Goal: Task Accomplishment & Management: Manage account settings

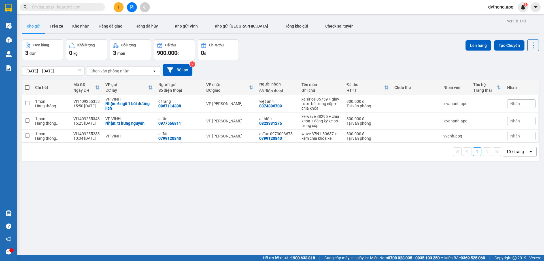
click at [498, 7] on span "dvthong.apq" at bounding box center [501, 6] width 34 height 7
click at [502, 15] on span "Đăng xuất" at bounding box center [504, 17] width 24 height 6
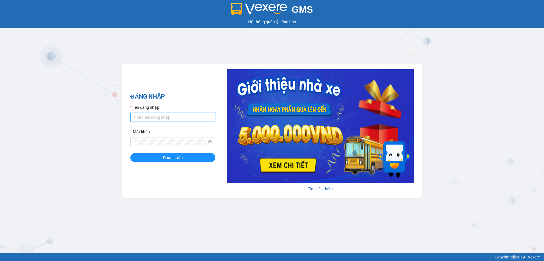
click at [193, 117] on input "Tên đăng nhập" at bounding box center [172, 117] width 85 height 9
type input "vvanh.apq"
click at [130, 153] on button "Đăng nhập" at bounding box center [172, 157] width 85 height 9
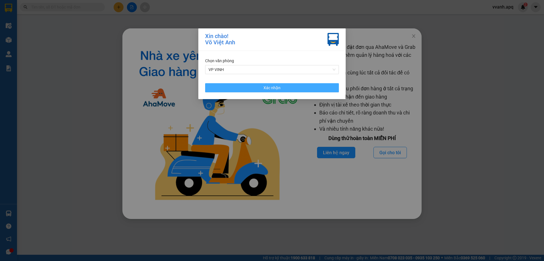
drag, startPoint x: 336, startPoint y: 86, endPoint x: 321, endPoint y: 94, distance: 16.9
click at [336, 86] on button "Xác nhận" at bounding box center [272, 87] width 134 height 9
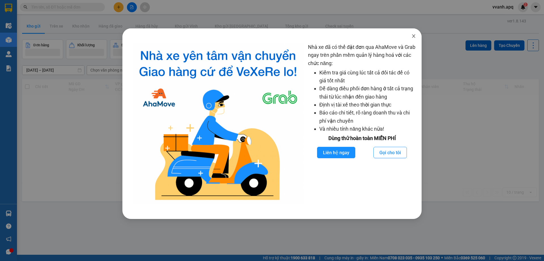
click at [414, 40] on span "Close" at bounding box center [414, 36] width 16 height 16
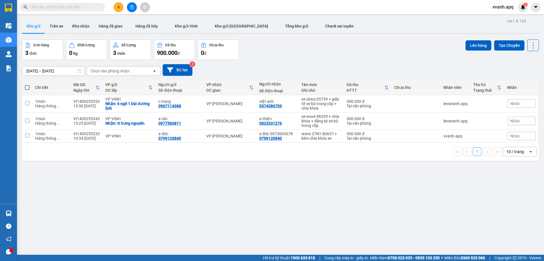
click at [296, 69] on div "[DATE] – [DATE] Press the down arrow key to interact with the calendar and sele…" at bounding box center [280, 70] width 517 height 12
click at [496, 47] on button "Tạo Chuyến" at bounding box center [510, 45] width 30 height 10
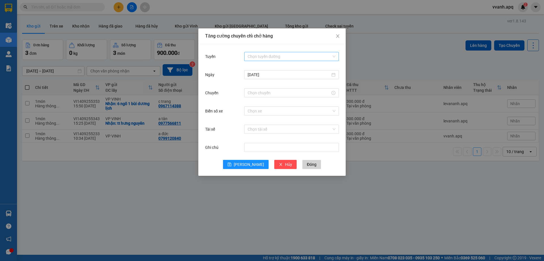
click at [284, 54] on input "Tuyến" at bounding box center [290, 56] width 84 height 9
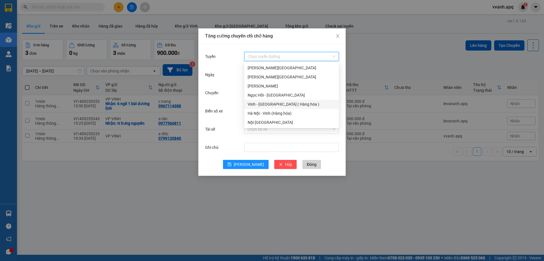
click at [275, 103] on div "Vinh - [GEOGRAPHIC_DATA] ( Hàng hóa )" at bounding box center [292, 104] width 88 height 6
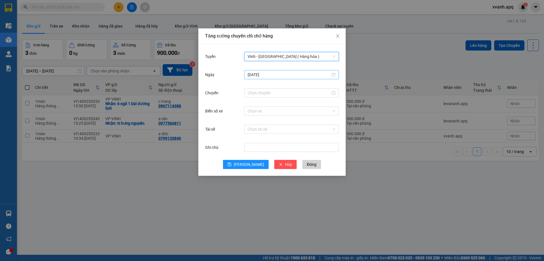
click at [277, 76] on input "[DATE]" at bounding box center [289, 74] width 83 height 6
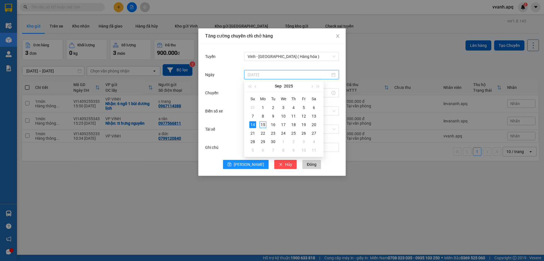
type input "15/09/2025"
click at [262, 122] on div "15" at bounding box center [263, 124] width 7 height 7
click at [264, 96] on input "Chuyến" at bounding box center [289, 93] width 83 height 6
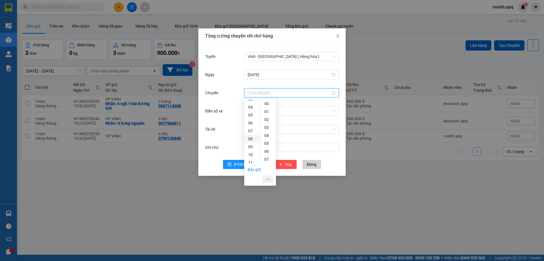
click at [251, 136] on div "08" at bounding box center [252, 139] width 16 height 8
click at [270, 144] on div "16" at bounding box center [269, 145] width 16 height 8
type input "08:16"
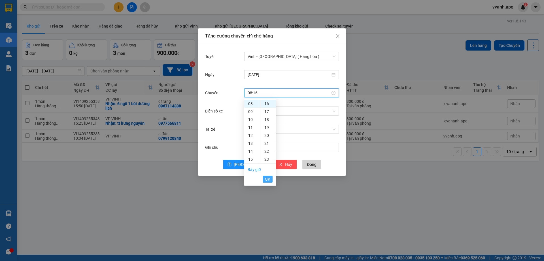
click at [269, 178] on span "OK" at bounding box center [267, 179] width 5 height 6
click at [287, 107] on input "Biển số xe" at bounding box center [290, 111] width 84 height 9
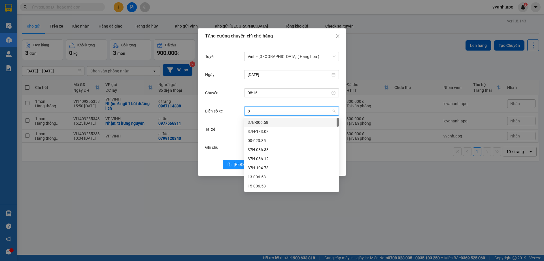
type input "82"
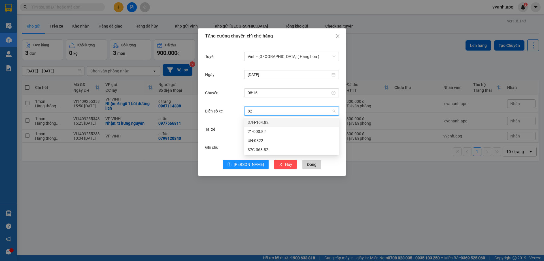
click at [267, 122] on div "37H-104.82" at bounding box center [292, 122] width 88 height 6
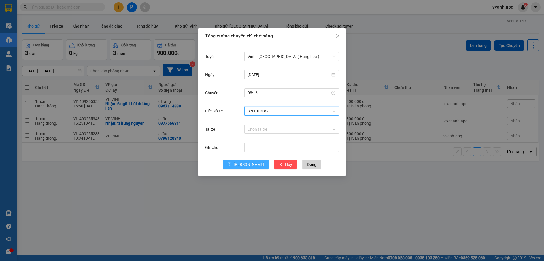
click at [247, 163] on span "Lưu" at bounding box center [249, 164] width 30 height 6
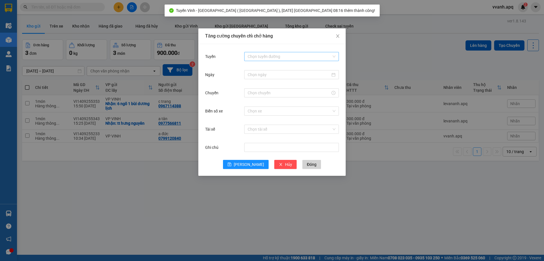
click at [266, 59] on input "Tuyến" at bounding box center [290, 56] width 84 height 9
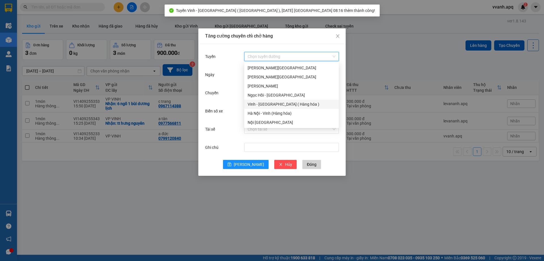
click at [258, 105] on div "Vinh - Hà Nội ( Hàng hóa )" at bounding box center [292, 104] width 88 height 6
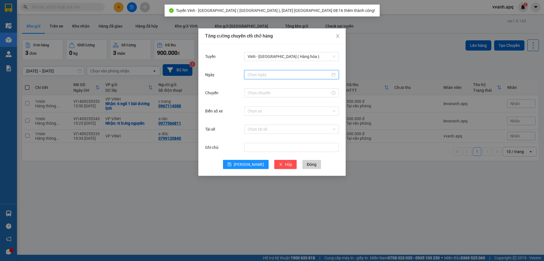
click at [269, 76] on input "Ngày" at bounding box center [289, 74] width 83 height 6
type input "15/09/2025"
click at [262, 124] on div "15" at bounding box center [263, 124] width 7 height 7
click at [263, 96] on div at bounding box center [291, 92] width 95 height 9
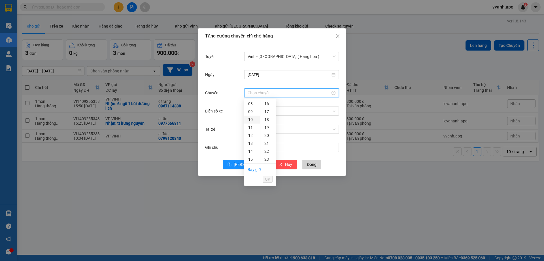
click at [253, 116] on div "10" at bounding box center [252, 119] width 16 height 8
click at [265, 144] on div "09" at bounding box center [269, 147] width 16 height 8
type input "10:09"
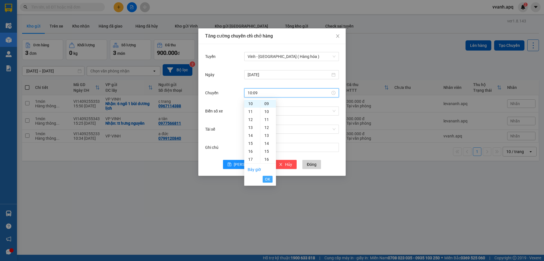
click at [268, 176] on span "OK" at bounding box center [267, 179] width 5 height 6
click at [279, 110] on input "Biển số xe" at bounding box center [290, 111] width 84 height 9
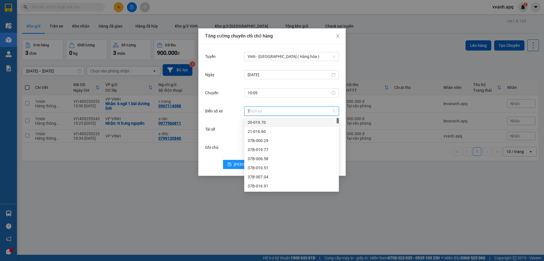
type input "78"
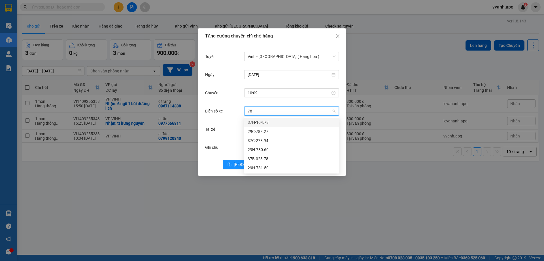
click at [274, 121] on div "37H-104.78" at bounding box center [292, 122] width 88 height 6
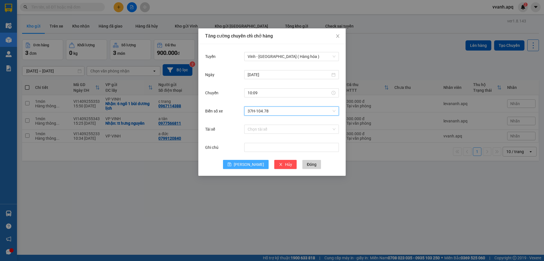
click at [251, 160] on button "Lưu" at bounding box center [246, 164] width 46 height 9
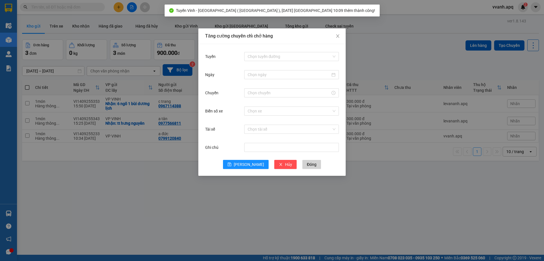
click at [283, 52] on div "Chọn tuyến đường" at bounding box center [291, 56] width 95 height 11
click at [284, 58] on input "Tuyến" at bounding box center [290, 56] width 84 height 9
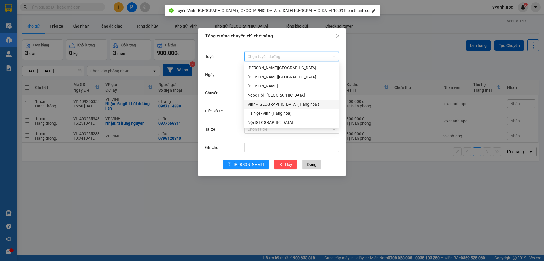
click at [279, 103] on div "Vinh - Hà Nội ( Hàng hóa )" at bounding box center [292, 104] width 88 height 6
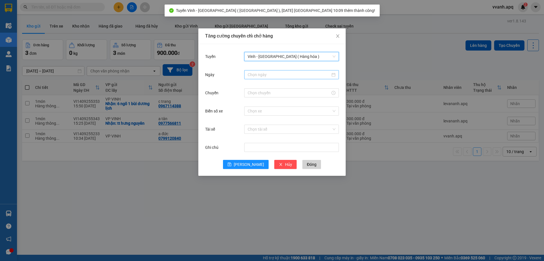
click at [285, 71] on input "Ngày" at bounding box center [289, 74] width 83 height 6
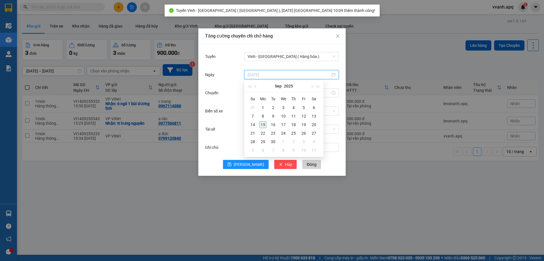
type input "15/09/2025"
drag, startPoint x: 263, startPoint y: 122, endPoint x: 263, endPoint y: 97, distance: 25.8
click at [263, 122] on div "15" at bounding box center [263, 124] width 7 height 7
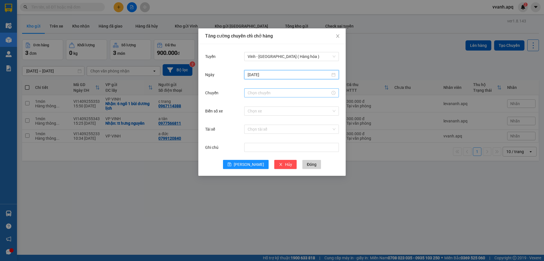
click at [263, 96] on input "Chuyến" at bounding box center [289, 93] width 83 height 6
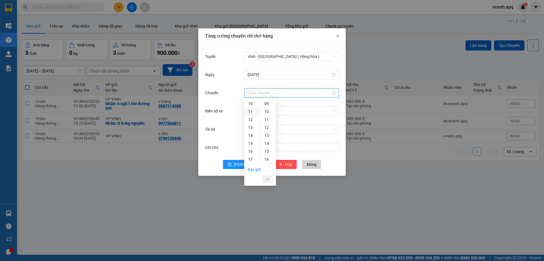
click at [252, 112] on div "11" at bounding box center [252, 111] width 16 height 8
click at [264, 133] on div "11" at bounding box center [269, 134] width 16 height 8
type input "11:11"
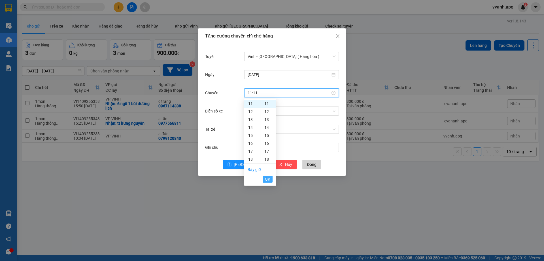
click at [271, 178] on button "OK" at bounding box center [268, 179] width 10 height 7
click at [288, 111] on input "Biển số xe" at bounding box center [290, 111] width 84 height 9
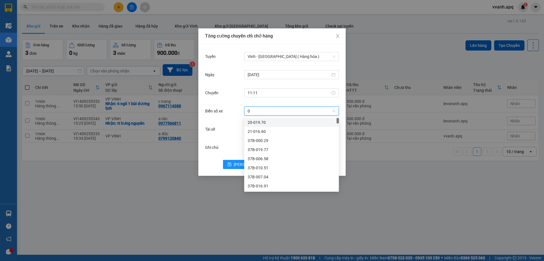
type input "08"
click at [286, 119] on div "37H-133.08" at bounding box center [292, 122] width 88 height 6
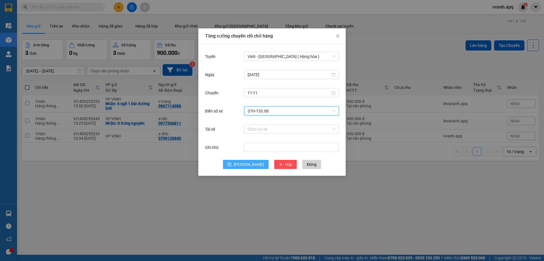
click at [240, 167] on button "Lưu" at bounding box center [246, 164] width 46 height 9
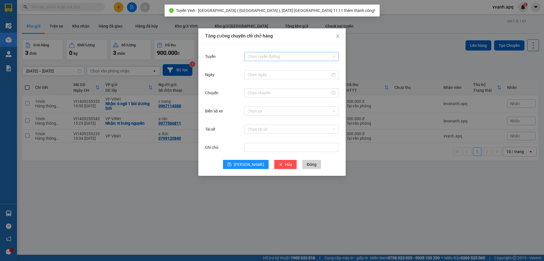
click at [266, 60] on input "Tuyến" at bounding box center [290, 56] width 84 height 9
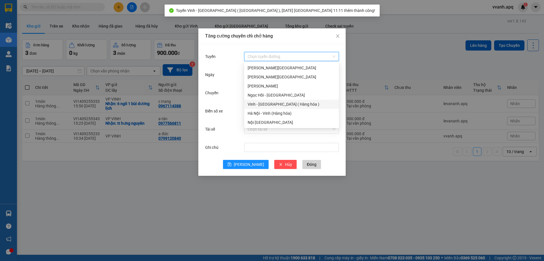
click at [264, 104] on div "Vinh - Hà Nội ( Hàng hóa )" at bounding box center [292, 104] width 88 height 6
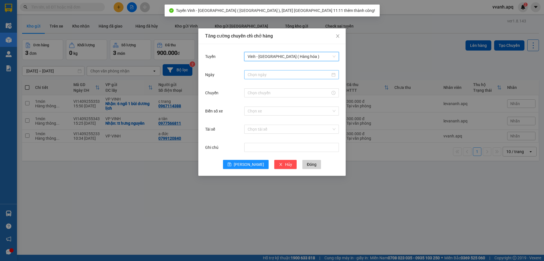
click at [273, 77] on input "Ngày" at bounding box center [289, 74] width 83 height 6
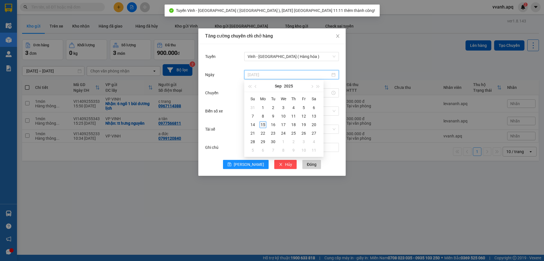
type input "15/09/2025"
click at [262, 124] on div "15" at bounding box center [263, 124] width 7 height 7
click at [265, 93] on input "Chuyến" at bounding box center [289, 93] width 83 height 6
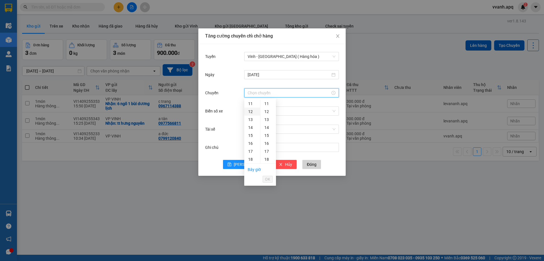
click at [252, 111] on div "12" at bounding box center [252, 111] width 16 height 8
click at [267, 128] on div "03" at bounding box center [269, 127] width 16 height 8
type input "12:03"
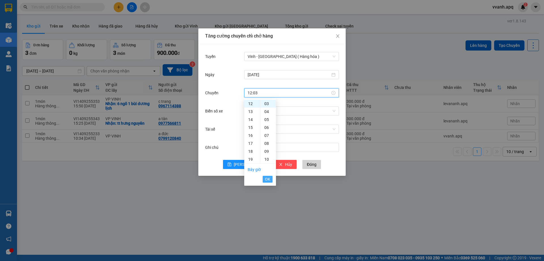
click at [268, 179] on span "OK" at bounding box center [267, 179] width 5 height 6
click at [290, 111] on input "Biển số xe" at bounding box center [290, 111] width 84 height 9
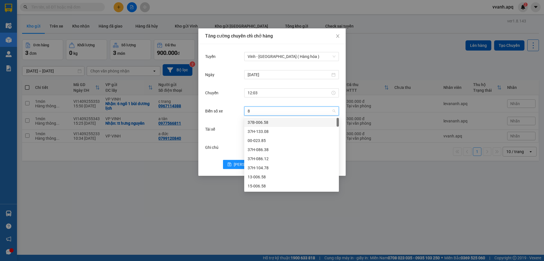
type input "81"
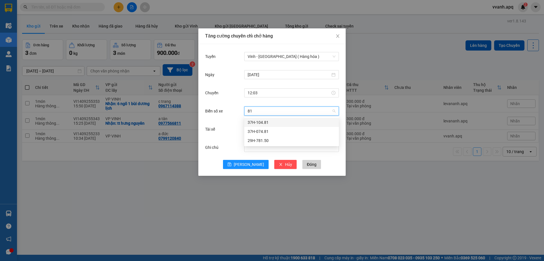
click at [287, 119] on div "37H-104.81" at bounding box center [292, 122] width 88 height 6
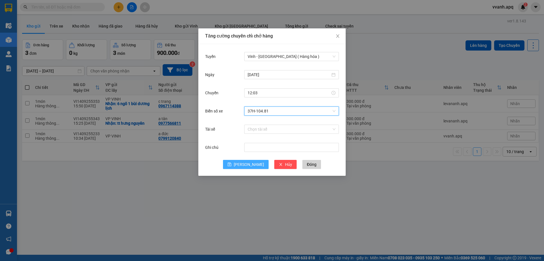
click at [244, 160] on button "Lưu" at bounding box center [246, 164] width 46 height 9
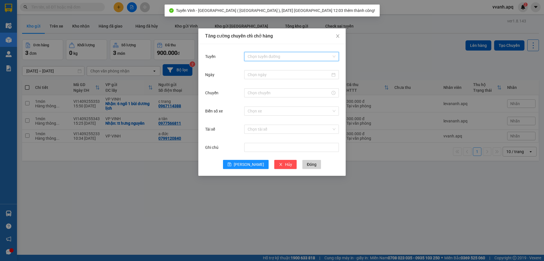
click at [272, 58] on input "Tuyến" at bounding box center [290, 56] width 84 height 9
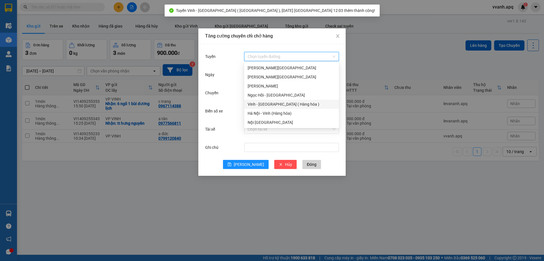
click at [273, 102] on div "Vinh - Hà Nội ( Hàng hóa )" at bounding box center [292, 104] width 88 height 6
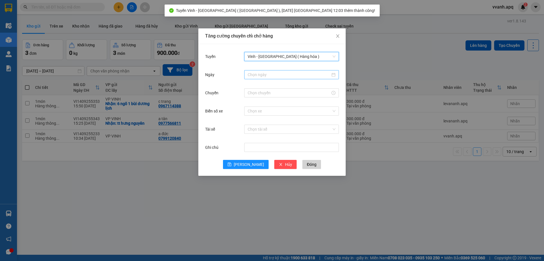
click at [281, 77] on input "Ngày" at bounding box center [289, 74] width 83 height 6
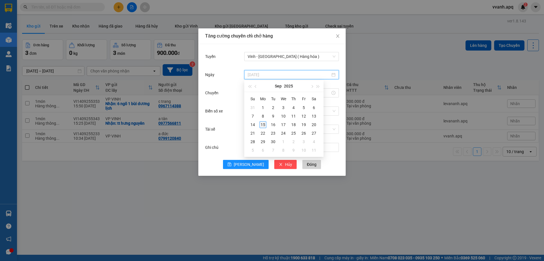
type input "15/09/2025"
click at [265, 122] on div "15" at bounding box center [263, 124] width 7 height 7
click at [263, 92] on input "Chuyến" at bounding box center [289, 93] width 83 height 6
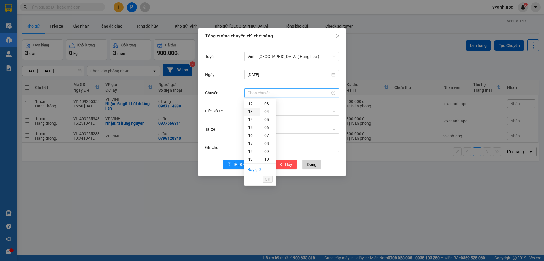
click at [252, 111] on div "13" at bounding box center [252, 111] width 16 height 8
click at [269, 121] on div "02" at bounding box center [269, 119] width 16 height 8
type input "13:02"
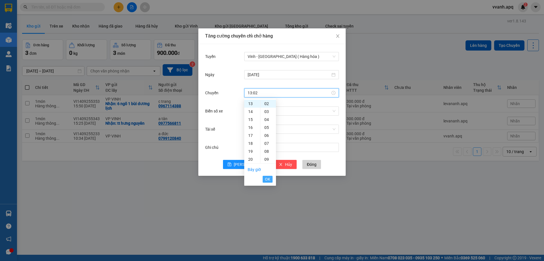
click at [270, 176] on span "OK" at bounding box center [267, 179] width 5 height 6
click at [284, 112] on input "Biển số xe" at bounding box center [290, 111] width 84 height 9
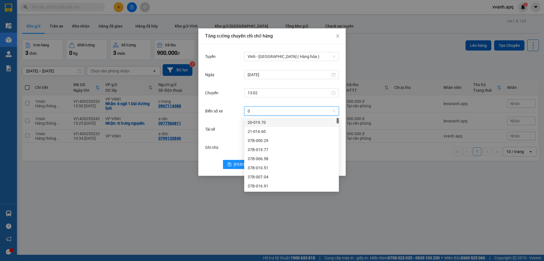
type input "00"
click at [263, 147] on div "37H-133.00" at bounding box center [292, 149] width 88 height 6
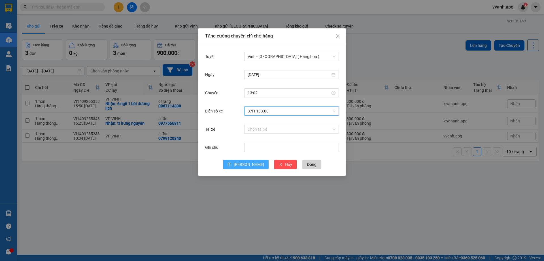
click at [248, 163] on span "Lưu" at bounding box center [249, 164] width 30 height 6
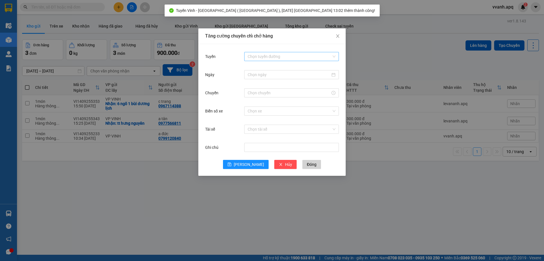
click at [266, 54] on input "Tuyến" at bounding box center [290, 56] width 84 height 9
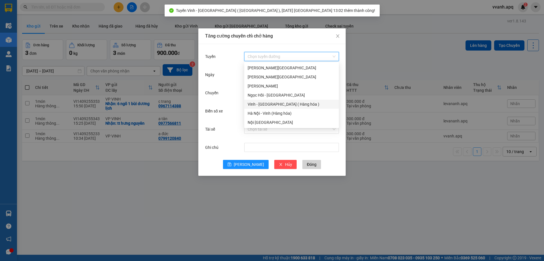
click at [265, 104] on div "Vinh - Hà Nội ( Hàng hóa )" at bounding box center [292, 104] width 88 height 6
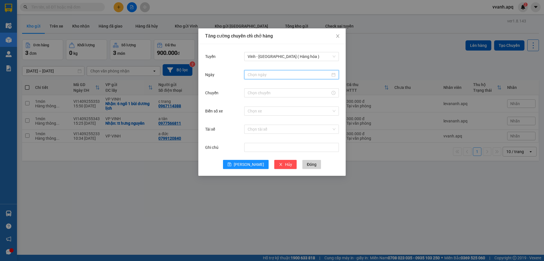
click at [278, 76] on input "Ngày" at bounding box center [289, 74] width 83 height 6
type input "15/09/2025"
click at [261, 124] on div "15" at bounding box center [263, 124] width 7 height 7
click at [267, 96] on input "Chuyến" at bounding box center [289, 93] width 83 height 6
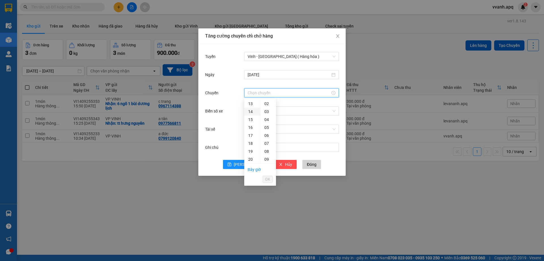
click at [252, 112] on div "14" at bounding box center [252, 111] width 16 height 8
click at [269, 139] on div "08" at bounding box center [269, 139] width 16 height 8
type input "14:08"
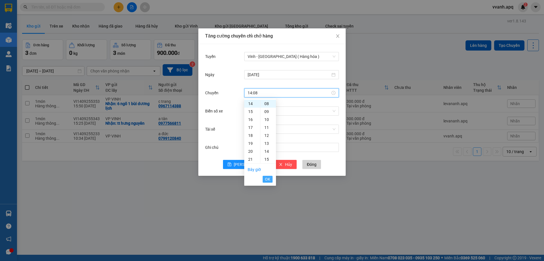
click at [265, 178] on span "OK" at bounding box center [267, 179] width 5 height 6
click at [280, 110] on input "Biển số xe" at bounding box center [290, 111] width 84 height 9
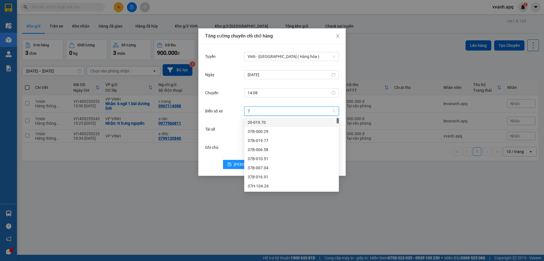
type input "73"
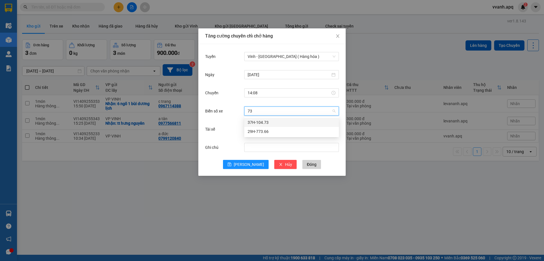
click at [259, 123] on div "37H-104.73" at bounding box center [292, 122] width 88 height 6
click at [249, 160] on button "Lưu" at bounding box center [246, 164] width 46 height 9
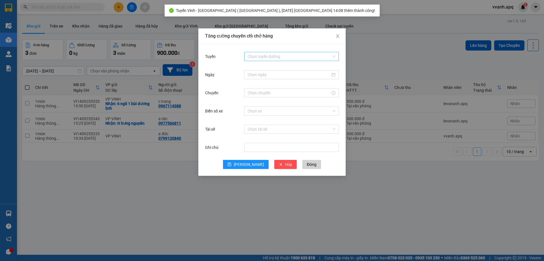
click at [268, 54] on input "Tuyến" at bounding box center [290, 56] width 84 height 9
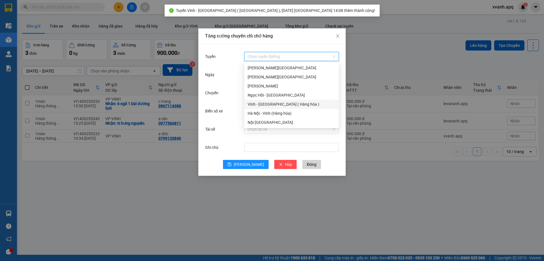
click at [268, 101] on div "Vinh - Hà Nội ( Hàng hóa )" at bounding box center [291, 104] width 95 height 9
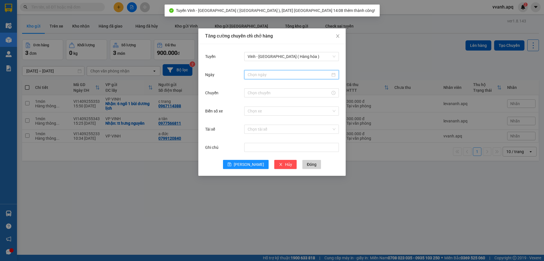
click at [273, 73] on input "Ngày" at bounding box center [289, 74] width 83 height 6
type input "15/09/2025"
click at [264, 124] on div "15" at bounding box center [263, 124] width 7 height 7
click at [264, 96] on div at bounding box center [291, 92] width 95 height 9
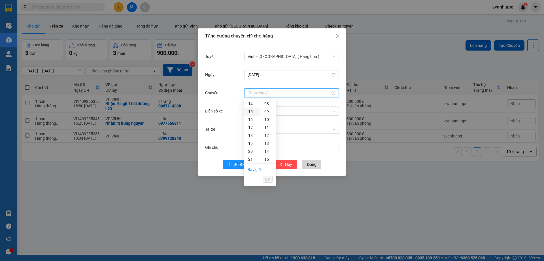
click at [251, 112] on div "15" at bounding box center [252, 111] width 16 height 8
click at [268, 141] on div "12" at bounding box center [269, 142] width 16 height 8
type input "15:12"
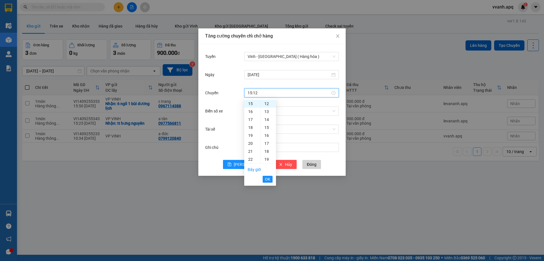
click at [268, 177] on span "OK" at bounding box center [267, 179] width 5 height 6
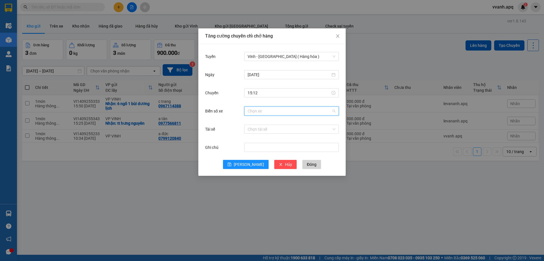
click at [282, 114] on input "Biển số xe" at bounding box center [290, 111] width 84 height 9
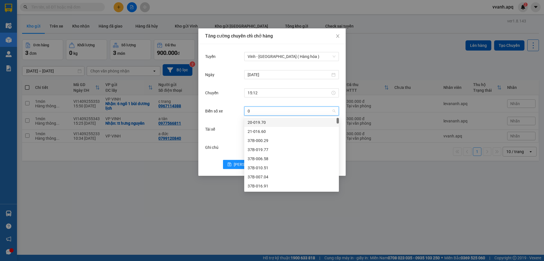
type input "02"
click at [269, 121] on div "37H-104.02" at bounding box center [292, 122] width 88 height 6
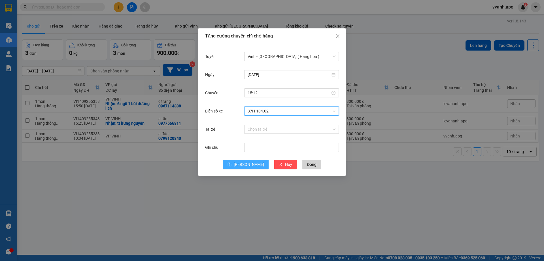
click at [252, 166] on span "Lưu" at bounding box center [249, 164] width 30 height 6
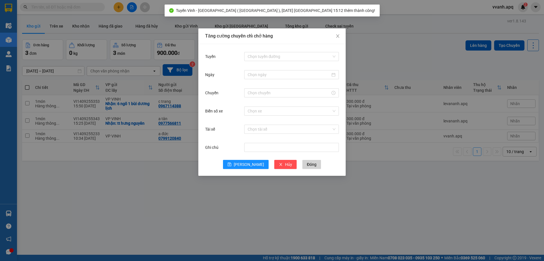
click at [276, 46] on div "Tuyến Chọn tuyến đường Ngày Chuyến Biển số xe Chọn xe Tài xế Chọn tài xế Ghi ch…" at bounding box center [271, 110] width 147 height 132
click at [276, 58] on input "Tuyến" at bounding box center [290, 56] width 84 height 9
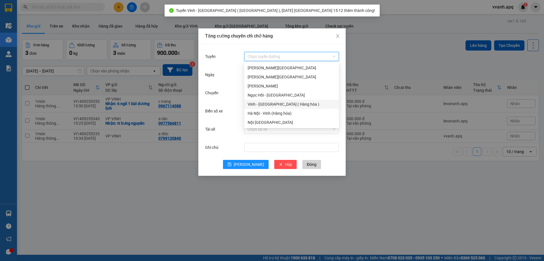
click at [271, 103] on div "Vinh - Hà Nội ( Hàng hóa )" at bounding box center [292, 104] width 88 height 6
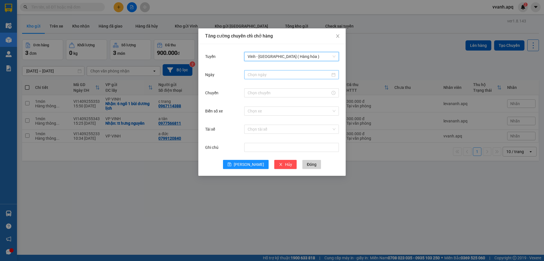
click at [278, 76] on input "Ngày" at bounding box center [289, 74] width 83 height 6
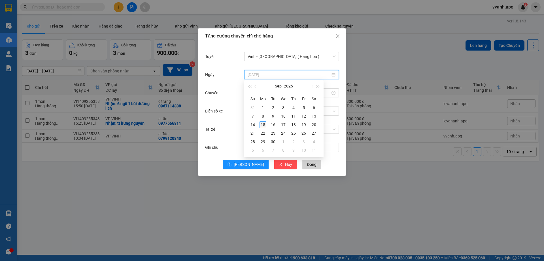
type input "15/09/2025"
click at [265, 123] on div "15" at bounding box center [263, 124] width 7 height 7
click at [265, 96] on div at bounding box center [291, 92] width 95 height 9
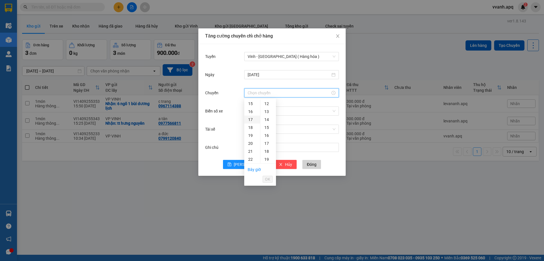
click at [250, 117] on div "17" at bounding box center [252, 119] width 16 height 8
click at [270, 132] on div "07" at bounding box center [269, 131] width 16 height 8
type input "17:07"
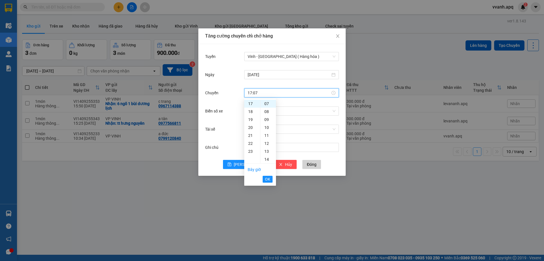
click at [271, 174] on li "OK" at bounding box center [268, 179] width 10 height 10
click at [269, 177] on span "OK" at bounding box center [267, 179] width 5 height 6
click at [282, 114] on input "Biển số xe" at bounding box center [290, 111] width 84 height 9
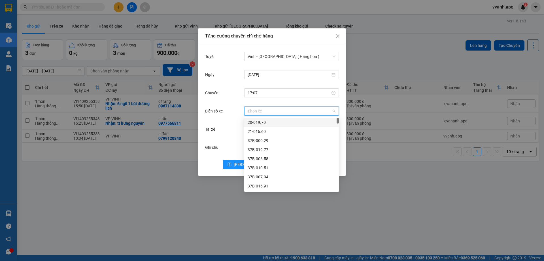
type input "12"
click at [271, 122] on div "37H-086.12" at bounding box center [292, 122] width 88 height 6
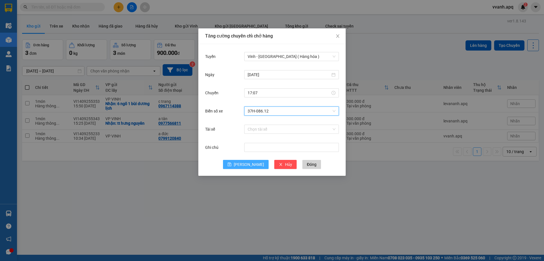
click at [252, 161] on span "Lưu" at bounding box center [249, 164] width 30 height 6
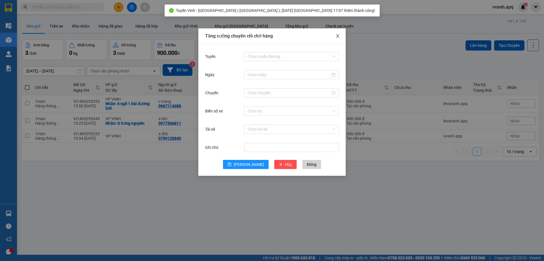
click at [337, 37] on icon "close" at bounding box center [338, 36] width 5 height 5
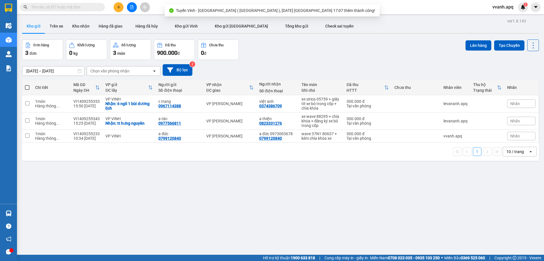
click at [349, 63] on div "13/09/2025 – 15/09/2025 Press the down arrow key to interact with the calendar …" at bounding box center [280, 70] width 517 height 20
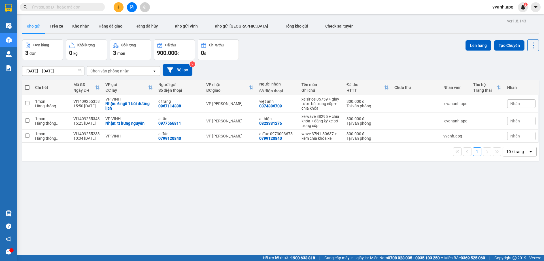
click at [84, 3] on div "Kết quả tìm kiếm ( 0 ) Bộ lọc No Data" at bounding box center [55, 7] width 111 height 10
click at [88, 7] on input "text" at bounding box center [64, 7] width 67 height 6
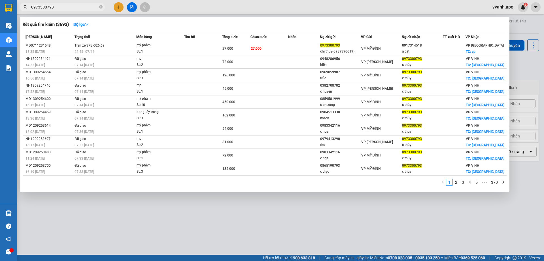
click at [90, 7] on input "0973300793" at bounding box center [64, 7] width 67 height 6
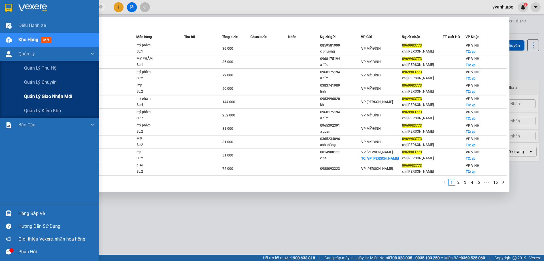
click at [43, 97] on span "Quản lý giao nhận mới" at bounding box center [48, 96] width 48 height 7
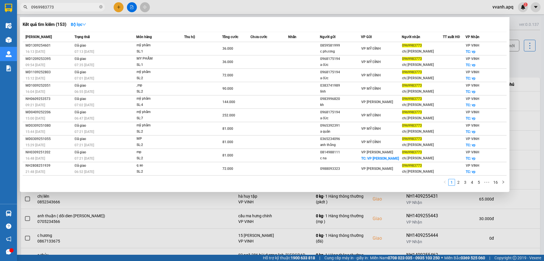
click at [186, 12] on div at bounding box center [272, 130] width 544 height 261
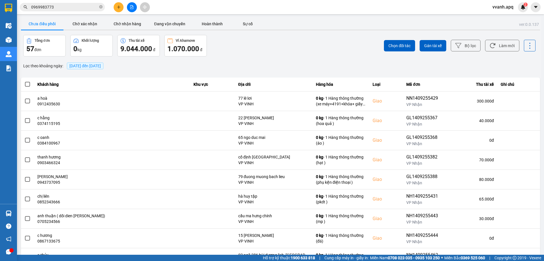
drag, startPoint x: 168, startPoint y: 24, endPoint x: 347, endPoint y: 45, distance: 180.7
click at [171, 25] on button "Đang vận chuyển" at bounding box center [170, 23] width 43 height 11
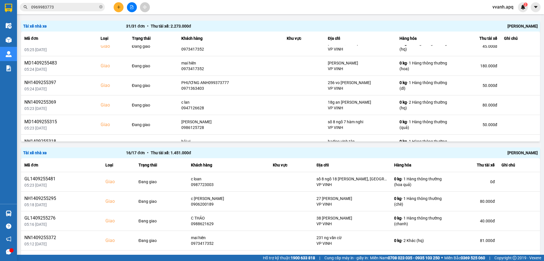
scroll to position [113, 0]
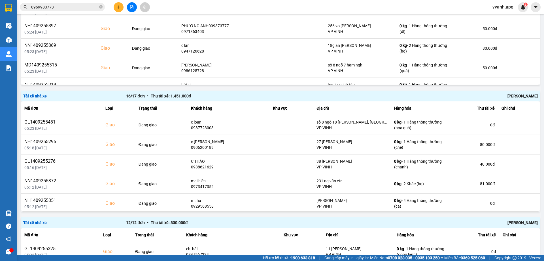
click at [520, 96] on div "Nguyễn Tất Tiến" at bounding box center [435, 96] width 206 height 6
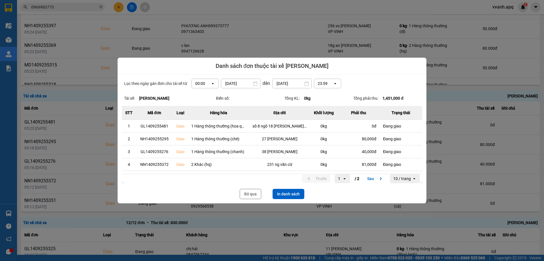
click at [281, 193] on button "In danh sách" at bounding box center [289, 194] width 32 height 10
click at [254, 195] on button "Bỏ qua" at bounding box center [251, 194] width 22 height 10
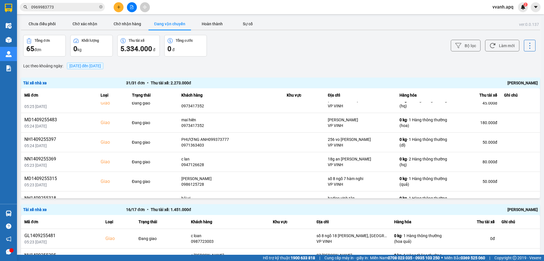
click at [522, 81] on div "Chu Đình Tuấn" at bounding box center [435, 83] width 206 height 6
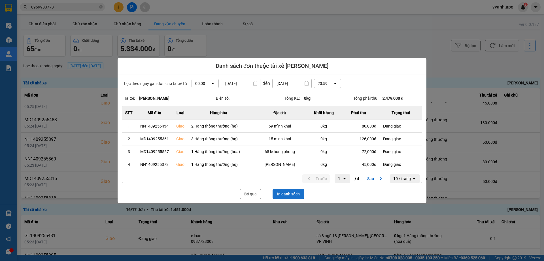
click at [300, 195] on button "In danh sách" at bounding box center [289, 194] width 32 height 10
drag, startPoint x: 255, startPoint y: 192, endPoint x: 107, endPoint y: 24, distance: 223.6
click at [255, 192] on button "Bỏ qua" at bounding box center [251, 194] width 22 height 10
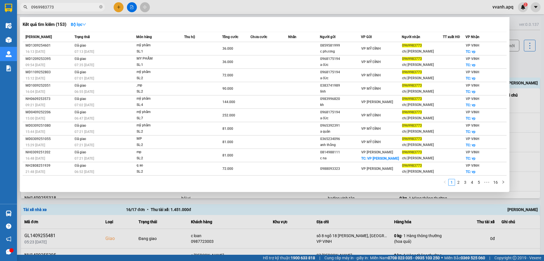
click at [81, 5] on input "0969983773" at bounding box center [64, 7] width 67 height 6
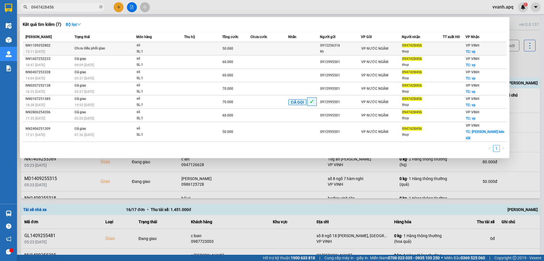
type input "0947428456"
click at [177, 51] on div "SL: 1" at bounding box center [158, 51] width 43 height 6
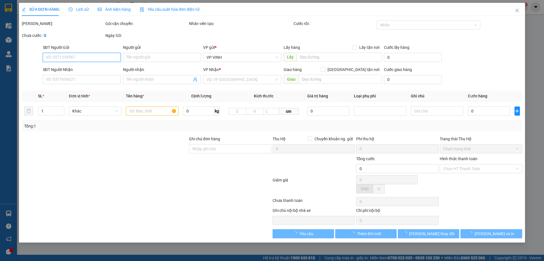
type input "0912256316"
type input "kh"
type input "0947428456"
type input "thuy"
checkbox input "true"
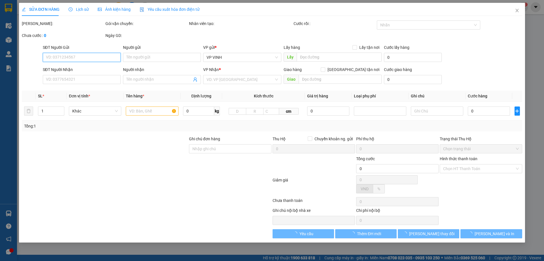
type input "vp"
type input "50.000"
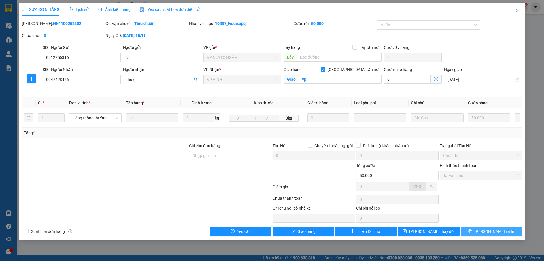
click at [503, 227] on button "Lưu và In" at bounding box center [492, 231] width 62 height 9
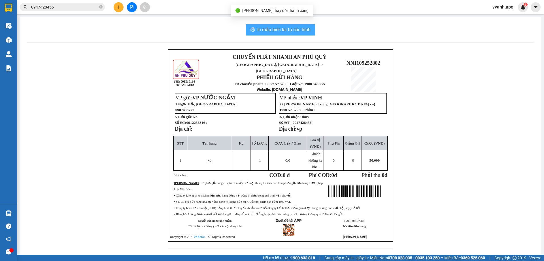
click at [280, 30] on span "In mẫu biên lai tự cấu hình" at bounding box center [283, 29] width 53 height 7
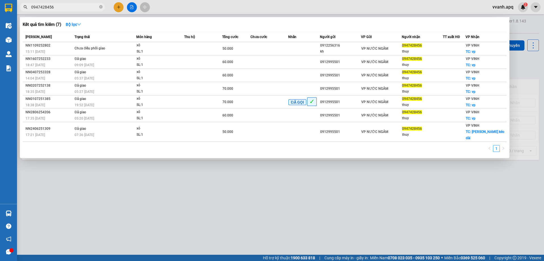
click at [67, 6] on input "0947428456" at bounding box center [64, 7] width 67 height 6
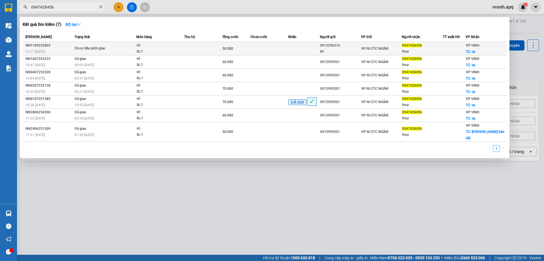
click at [141, 46] on div "xô" at bounding box center [158, 45] width 43 height 6
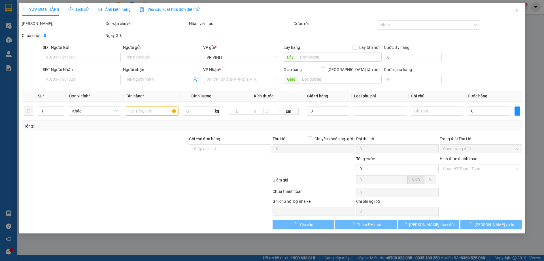
type input "0912256316"
type input "kh"
type input "0947428456"
type input "thuy"
checkbox input "true"
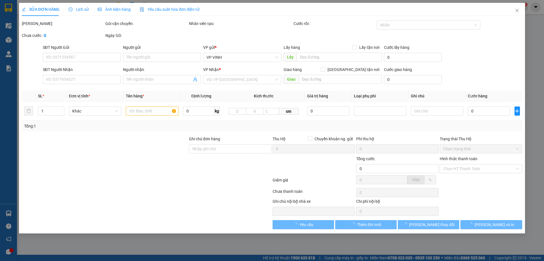
type input "vp"
type input "50.000"
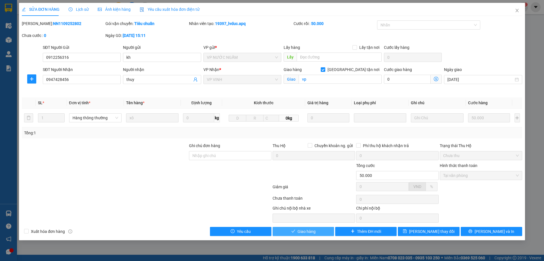
click at [288, 231] on button "Giao hàng" at bounding box center [304, 231] width 62 height 9
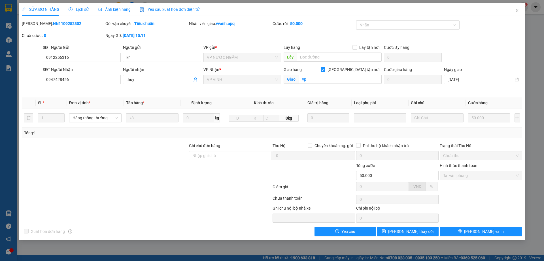
click at [84, 10] on span "Lịch sử" at bounding box center [79, 9] width 20 height 5
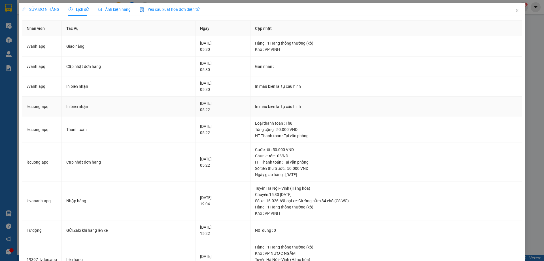
click at [200, 106] on div "12-09-2025 05:22" at bounding box center [223, 106] width 46 height 12
click at [45, 13] on div "SỬA ĐƠN HÀNG" at bounding box center [41, 9] width 38 height 13
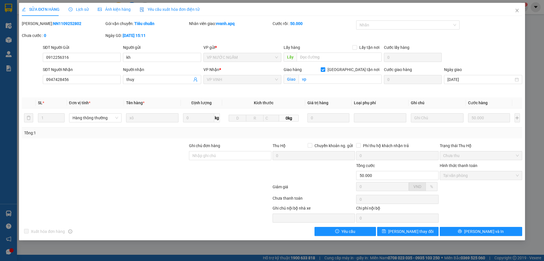
click at [86, 9] on span "Lịch sử" at bounding box center [79, 9] width 20 height 5
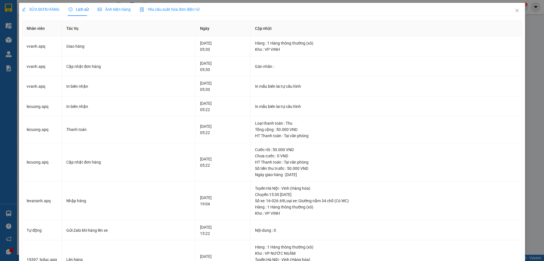
click at [36, 10] on span "SỬA ĐƠN HÀNG" at bounding box center [41, 9] width 38 height 5
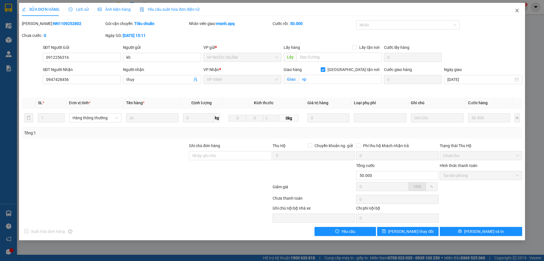
click at [516, 12] on icon "close" at bounding box center [517, 10] width 5 height 5
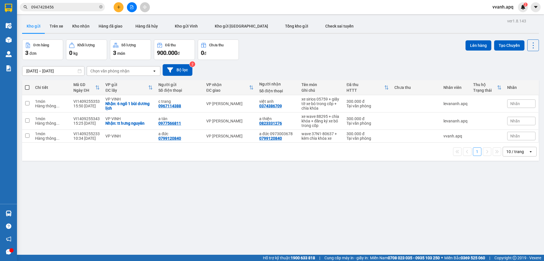
click at [71, 8] on input "0947428456" at bounding box center [64, 7] width 67 height 6
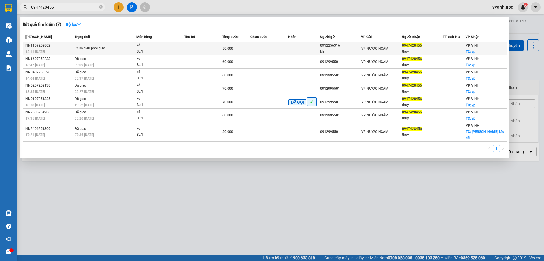
click at [142, 47] on div "xô" at bounding box center [158, 45] width 43 height 6
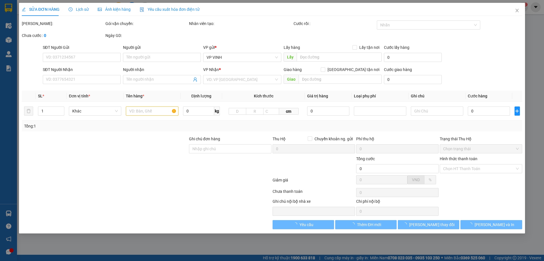
type input "0912256316"
type input "kh"
type input "0947428456"
type input "thuy"
checkbox input "true"
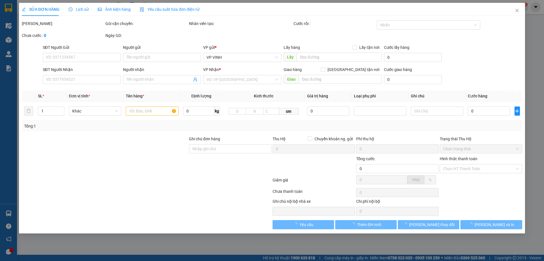
type input "vp"
type input "50.000"
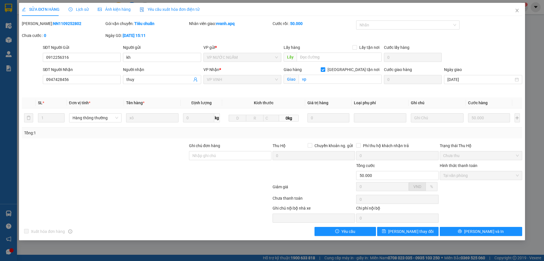
click at [78, 12] on span "Lịch sử" at bounding box center [79, 9] width 20 height 5
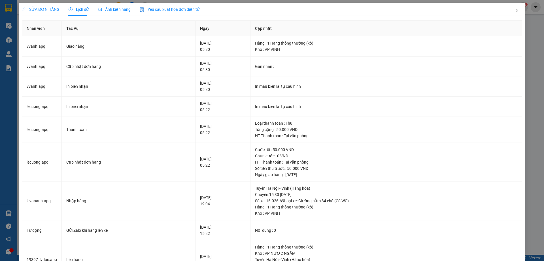
click at [50, 12] on div "SỬA ĐƠN HÀNG" at bounding box center [41, 9] width 38 height 6
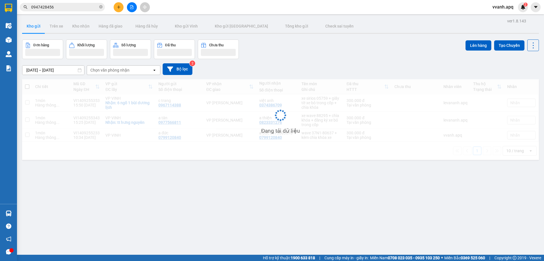
click at [60, 10] on input "0947428456" at bounding box center [64, 7] width 67 height 6
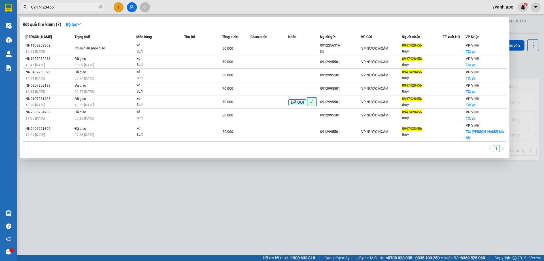
click at [60, 10] on input "0947428456" at bounding box center [64, 7] width 67 height 6
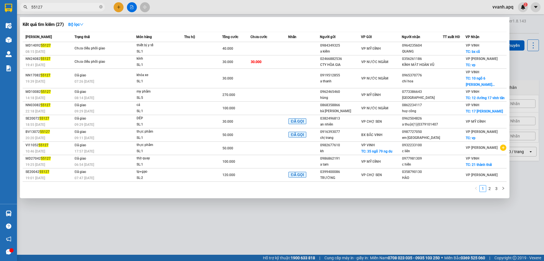
click at [220, 8] on div at bounding box center [272, 130] width 544 height 261
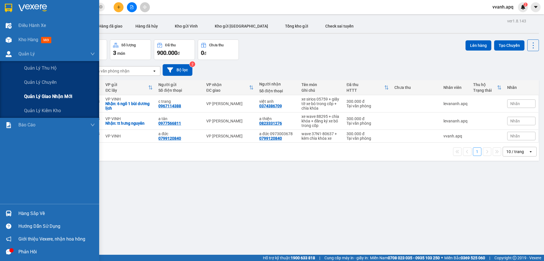
click at [55, 96] on span "Quản lý giao nhận mới" at bounding box center [48, 96] width 48 height 7
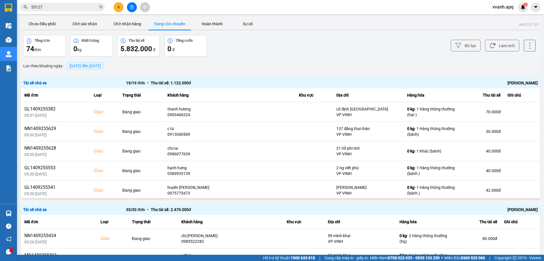
click at [507, 80] on div "Hoàng Công Thanh" at bounding box center [435, 83] width 206 height 6
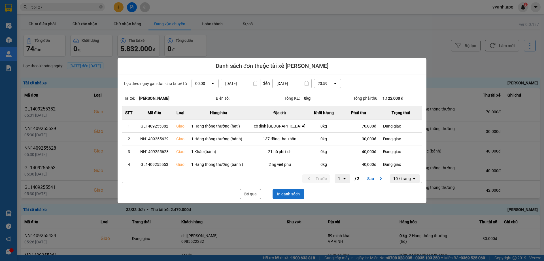
click at [301, 194] on button "In danh sách" at bounding box center [289, 194] width 32 height 10
click at [254, 190] on button "Bỏ qua" at bounding box center [251, 194] width 22 height 10
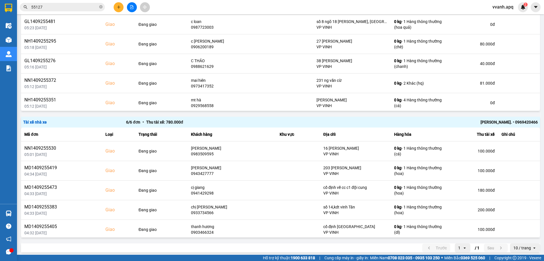
scroll to position [344, 0]
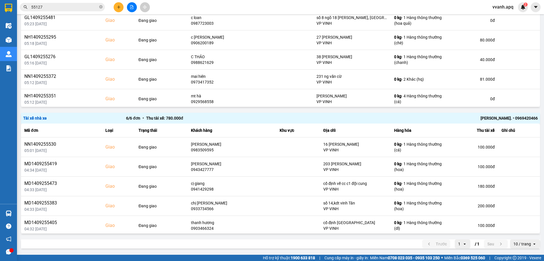
click at [497, 118] on div "Lê xuân trình. • 0969420466" at bounding box center [435, 118] width 206 height 6
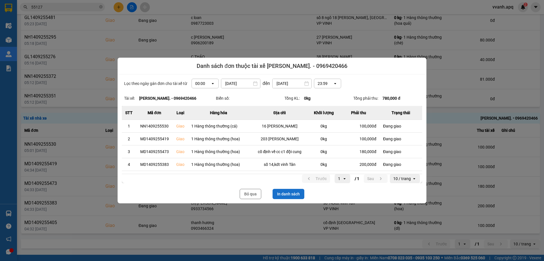
click at [294, 191] on button "In danh sách" at bounding box center [289, 194] width 32 height 10
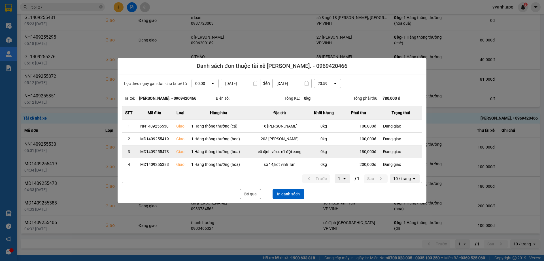
scroll to position [0, 0]
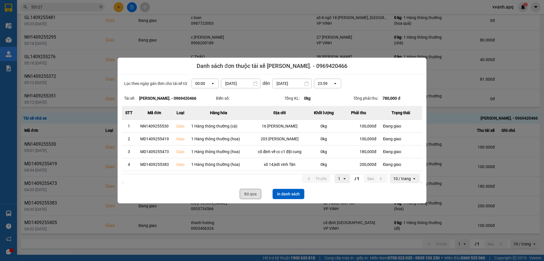
click at [261, 194] on button "Bỏ qua" at bounding box center [251, 194] width 22 height 10
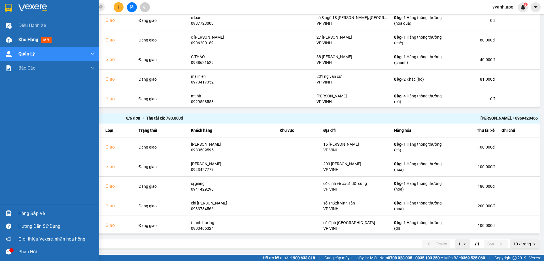
click at [8, 38] on img at bounding box center [9, 40] width 6 height 6
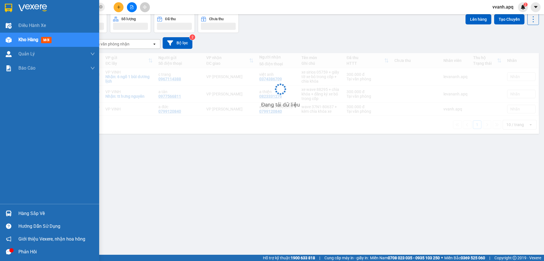
scroll to position [26, 0]
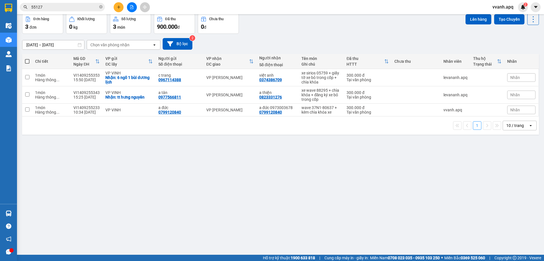
click at [345, 26] on div "Đơn hàng 3 đơn Khối lượng 0 kg Số lượng 3 món Đã thu 900.000 đ Chưa thu 0 đ Lên…" at bounding box center [280, 23] width 517 height 20
drag, startPoint x: 345, startPoint y: 26, endPoint x: 373, endPoint y: 136, distance: 113.3
click at [373, 136] on div "ver 1.8.143 Kho gửi Trên xe Kho nhận Hàng đã giao Hàng đã hủy Kho gửi Vinh Kho …" at bounding box center [281, 121] width 522 height 261
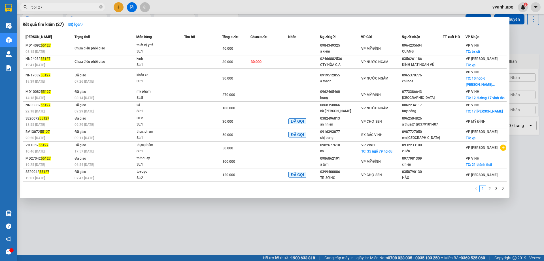
click at [55, 7] on input "55127" at bounding box center [64, 7] width 67 height 6
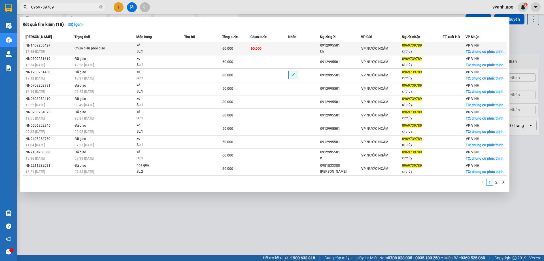
type input "0969739789"
click at [212, 48] on td at bounding box center [203, 48] width 38 height 13
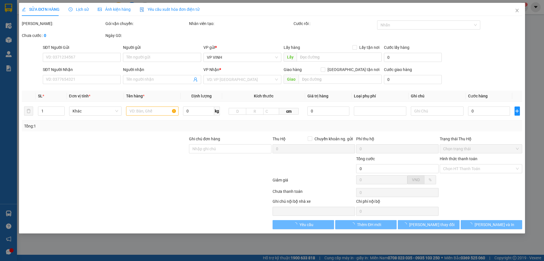
click at [81, 11] on span "Lịch sử" at bounding box center [79, 9] width 20 height 5
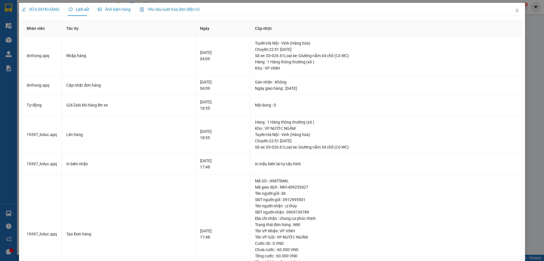
drag, startPoint x: 32, startPoint y: 12, endPoint x: 180, endPoint y: 66, distance: 157.4
click at [33, 12] on div "SỬA ĐƠN HÀNG" at bounding box center [41, 9] width 38 height 6
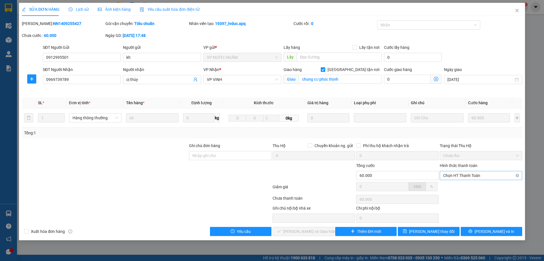
click at [472, 173] on span "Chọn HT Thanh Toán" at bounding box center [481, 175] width 76 height 9
click at [472, 187] on div "Tại văn phòng" at bounding box center [481, 186] width 76 height 6
type input "0"
click at [327, 231] on button "Lưu và Giao hàng" at bounding box center [304, 231] width 62 height 9
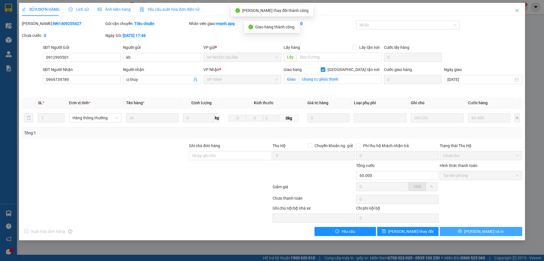
click at [469, 234] on button "Lưu và In" at bounding box center [481, 231] width 83 height 9
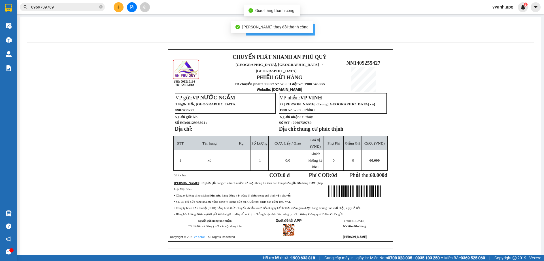
click at [309, 29] on button "In mẫu biên lai tự cấu hình" at bounding box center [280, 29] width 69 height 11
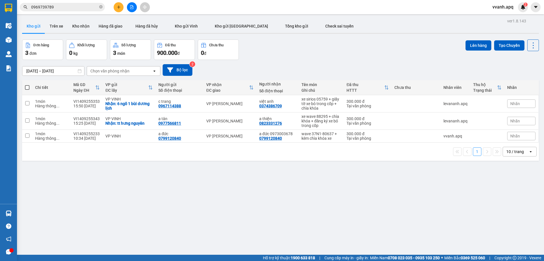
click at [61, 8] on input "0969739789" at bounding box center [64, 7] width 67 height 6
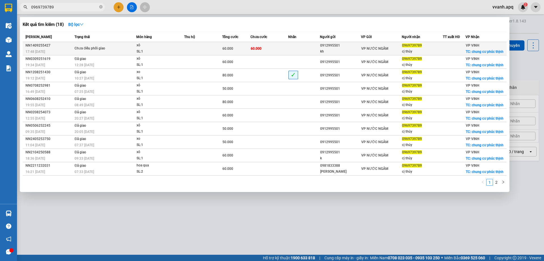
click at [100, 48] on div "Chưa điều phối giao" at bounding box center [96, 48] width 43 height 6
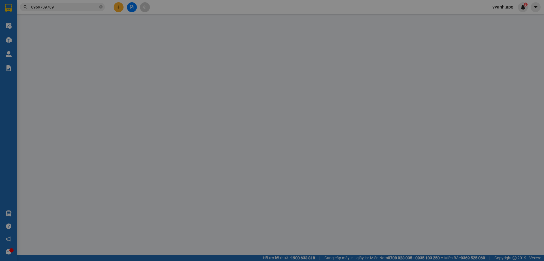
type input "0912995501"
type input "kh"
type input "0969739789"
type input "cị thúy"
checkbox input "true"
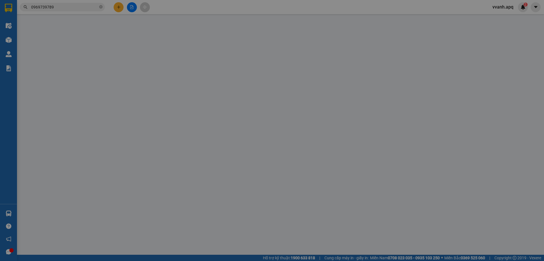
type input "chung cư phúc thịnh"
type input "60.000"
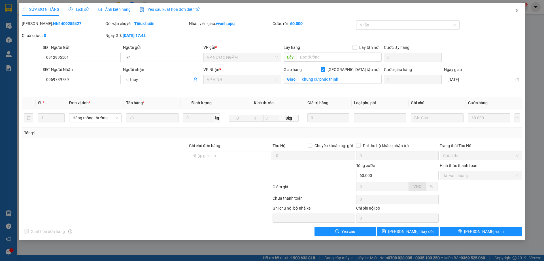
click at [513, 14] on span "Close" at bounding box center [518, 11] width 16 height 16
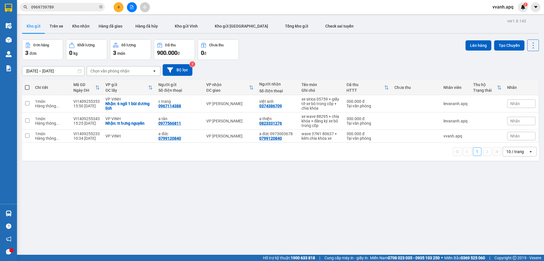
click at [91, 8] on input "0969739789" at bounding box center [64, 7] width 67 height 6
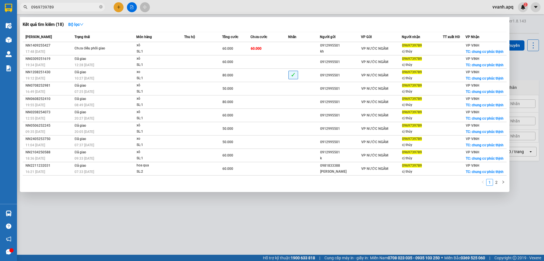
click at [91, 8] on input "0969739789" at bounding box center [64, 7] width 67 height 6
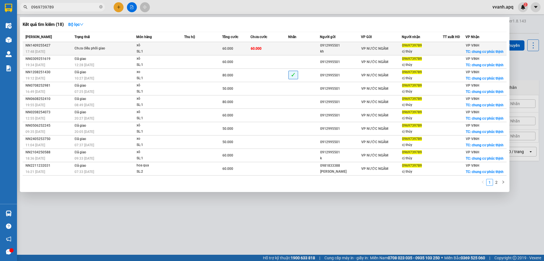
click at [326, 46] on div "0912995501" at bounding box center [340, 46] width 41 height 6
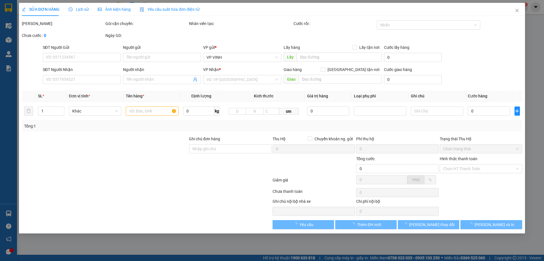
type input "0912995501"
type input "kh"
type input "0969739789"
type input "cị thúy"
checkbox input "true"
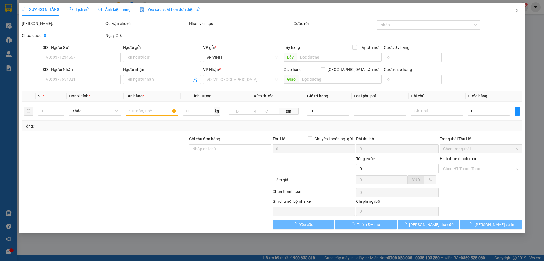
type input "chung cư phúc thịnh"
type input "60.000"
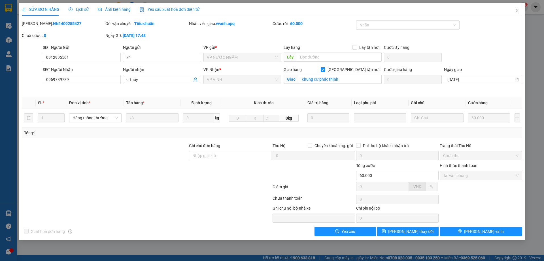
click at [521, 19] on div "SỬA ĐƠN HÀNG Lịch sử Ảnh kiện hàng Yêu cầu xuất hóa đơn điện tử Total Paid Fee …" at bounding box center [272, 119] width 501 height 233
click at [520, 14] on span "Close" at bounding box center [518, 11] width 16 height 16
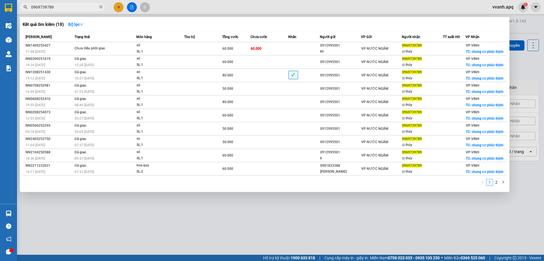
click at [77, 7] on input "0969739789" at bounding box center [64, 7] width 67 height 6
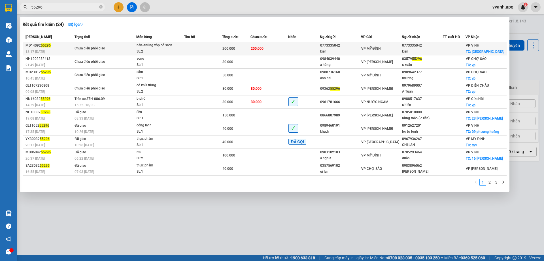
type input "55296"
click at [187, 49] on td at bounding box center [203, 48] width 38 height 13
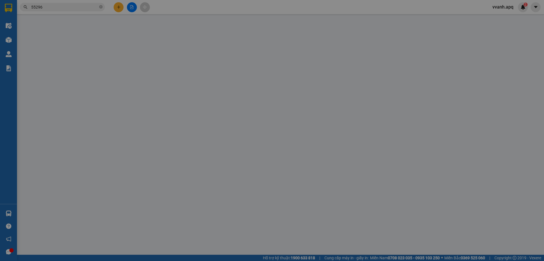
type input "0773335042"
type input "kiên"
type input "0773335042"
type input "kiên"
checkbox input "true"
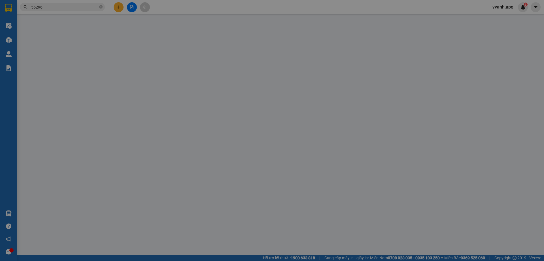
type input "bến xe bắc vinh"
type input "200.000"
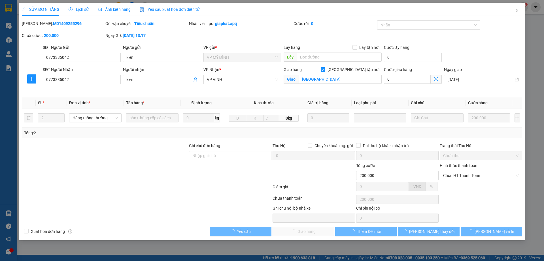
click at [80, 12] on span "Lịch sử" at bounding box center [79, 9] width 20 height 5
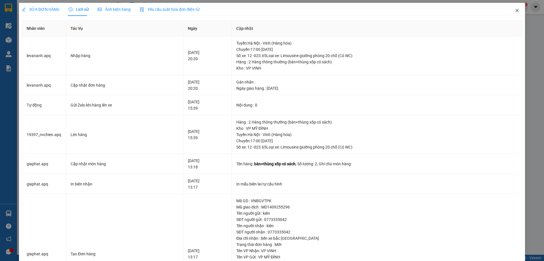
click at [515, 11] on icon "close" at bounding box center [517, 10] width 5 height 5
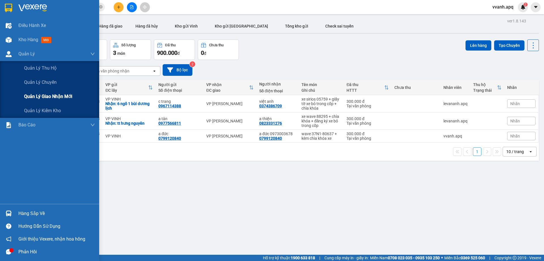
click at [48, 97] on span "Quản lý giao nhận mới" at bounding box center [48, 96] width 48 height 7
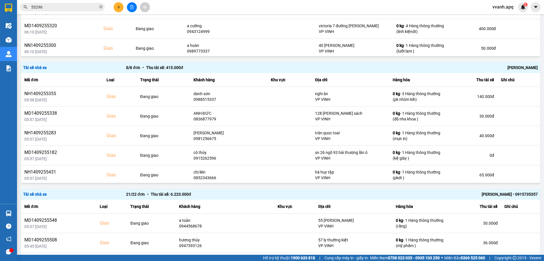
scroll to position [170, 0]
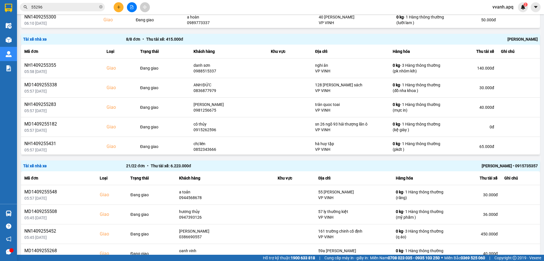
click at [519, 39] on div "Trần Thanh Hải" at bounding box center [435, 39] width 206 height 6
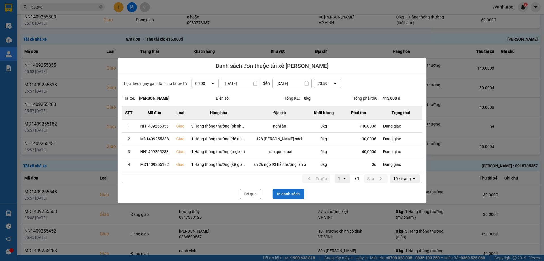
click at [296, 198] on button "In danh sách" at bounding box center [289, 194] width 32 height 10
click at [252, 194] on button "Bỏ qua" at bounding box center [251, 194] width 22 height 10
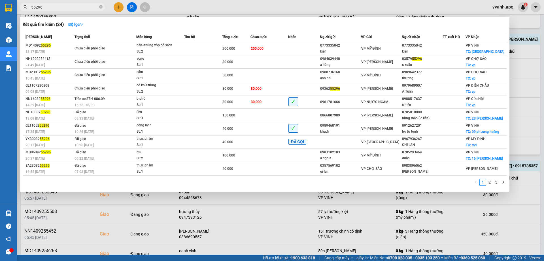
click at [73, 8] on input "55296" at bounding box center [64, 7] width 67 height 6
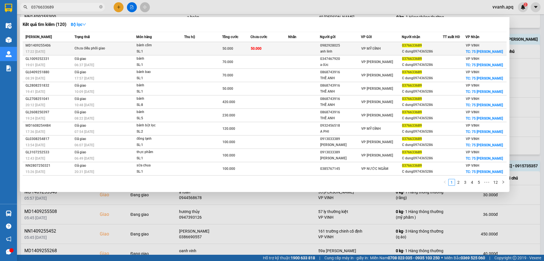
type input "0376633689"
click at [150, 51] on div "SL: 1" at bounding box center [158, 51] width 43 height 6
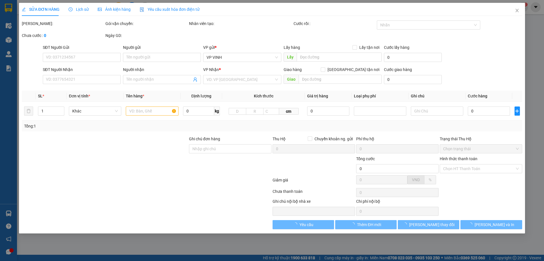
type input "0982928025"
type input "anh linh"
type input "0376633689"
type input "C dung0974365286"
checkbox input "true"
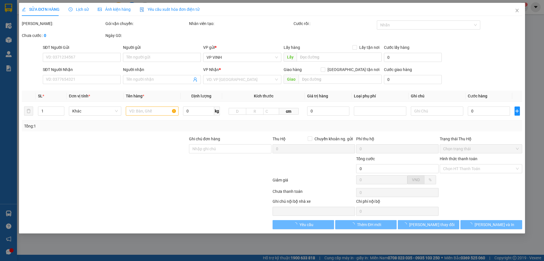
type input "75 kim đồng"
type input "50.000"
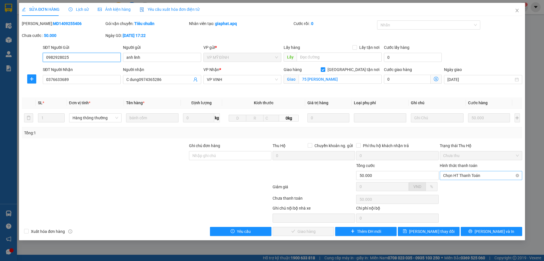
click at [470, 175] on span "Chọn HT Thanh Toán" at bounding box center [481, 175] width 76 height 9
click at [449, 187] on div "Tại văn phòng" at bounding box center [481, 186] width 76 height 6
type input "0"
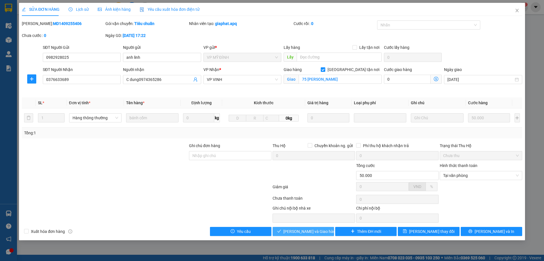
click at [312, 229] on span "Lưu và Giao hàng" at bounding box center [311, 231] width 54 height 6
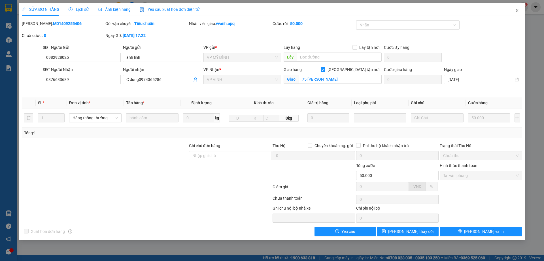
click at [516, 12] on icon "close" at bounding box center [517, 10] width 5 height 5
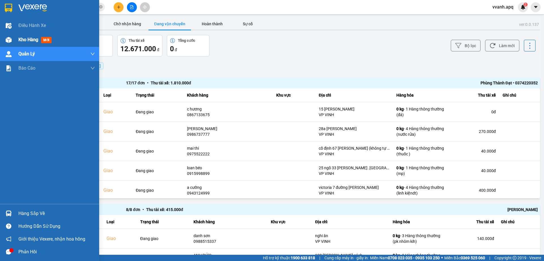
click at [12, 42] on div at bounding box center [9, 40] width 10 height 10
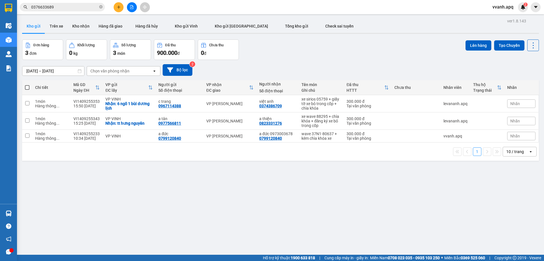
click at [317, 64] on div "13/09/2025 – 15/09/2025 Press the down arrow key to interact with the calendar …" at bounding box center [280, 70] width 517 height 12
click at [71, 9] on input "0376633689" at bounding box center [64, 7] width 67 height 6
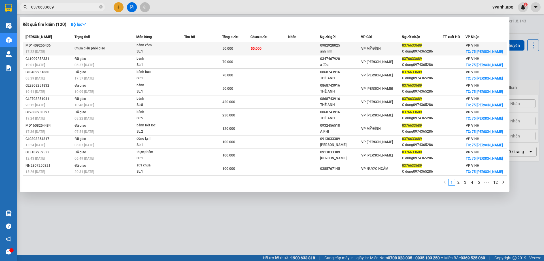
click at [87, 48] on div "Chưa điều phối giao" at bounding box center [96, 48] width 43 height 6
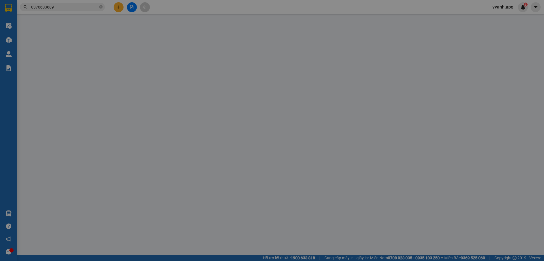
type input "0982928025"
type input "anh linh"
type input "0376633689"
type input "C dung0974365286"
checkbox input "true"
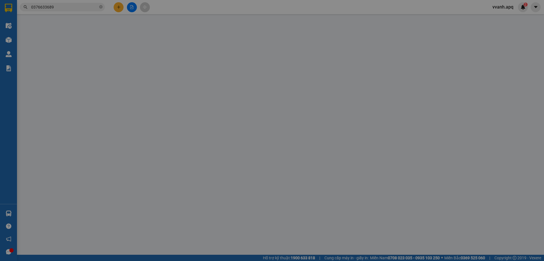
type input "75 kim đồng"
type input "50.000"
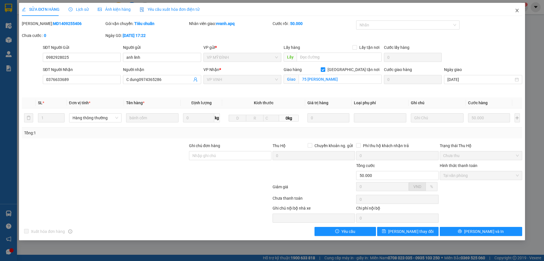
click at [519, 9] on icon "close" at bounding box center [517, 10] width 5 height 5
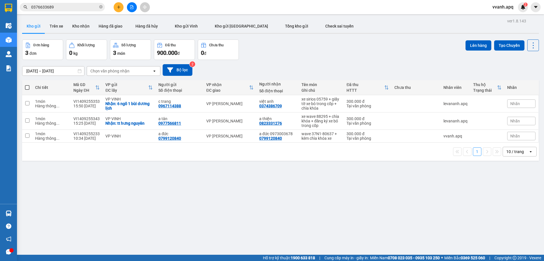
click at [49, 9] on input "0376633689" at bounding box center [64, 7] width 67 height 6
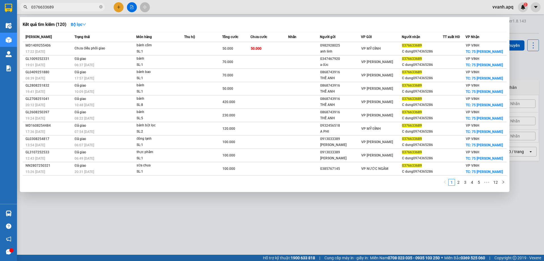
click at [49, 9] on input "0376633689" at bounding box center [64, 7] width 67 height 6
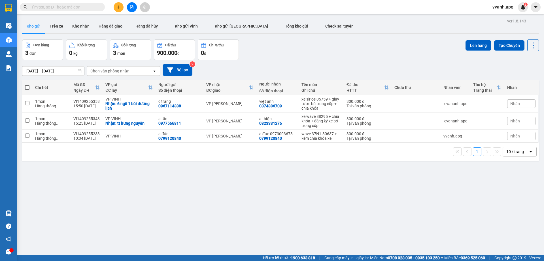
paste input "0376633689"
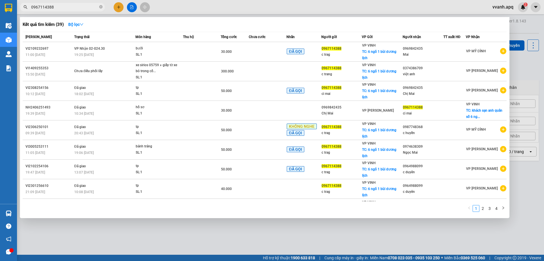
click at [271, 10] on div at bounding box center [272, 130] width 544 height 261
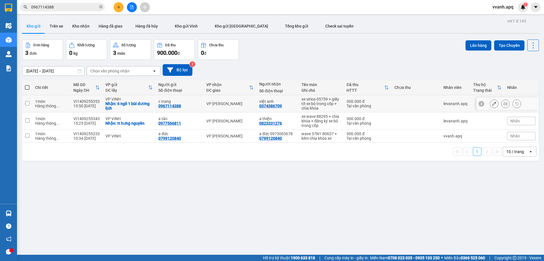
drag, startPoint x: 293, startPoint y: 105, endPoint x: 318, endPoint y: 163, distance: 63.1
click at [318, 163] on div "ver 1.8.143 Kho gửi Trên xe Kho nhận Hàng đã giao Hàng đã hủy Kho gửi Vinh Kho …" at bounding box center [281, 147] width 522 height 261
click at [331, 68] on div "13/09/2025 – 15/09/2025 Press the down arrow key to interact with the calendar …" at bounding box center [280, 70] width 517 height 12
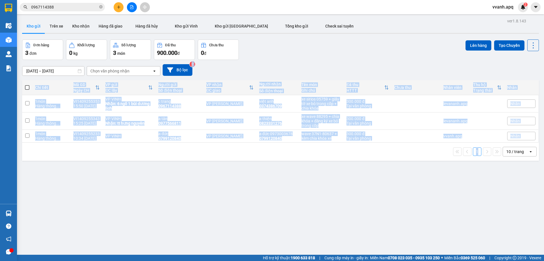
drag, startPoint x: 331, startPoint y: 68, endPoint x: 380, endPoint y: 177, distance: 119.5
click at [371, 172] on div "ver 1.8.143 Kho gửi Trên xe Kho nhận Hàng đã giao Hàng đã hủy Kho gửi Vinh Kho …" at bounding box center [281, 147] width 522 height 261
click at [380, 177] on div "ver 1.8.143 Kho gửi Trên xe Kho nhận Hàng đã giao Hàng đã hủy Kho gửi Vinh Kho …" at bounding box center [281, 147] width 522 height 261
drag, startPoint x: 254, startPoint y: 64, endPoint x: 272, endPoint y: 178, distance: 115.7
click at [272, 178] on div "ver 1.8.143 Kho gửi Trên xe Kho nhận Hàng đã giao Hàng đã hủy Kho gửi Vinh Kho …" at bounding box center [281, 147] width 522 height 261
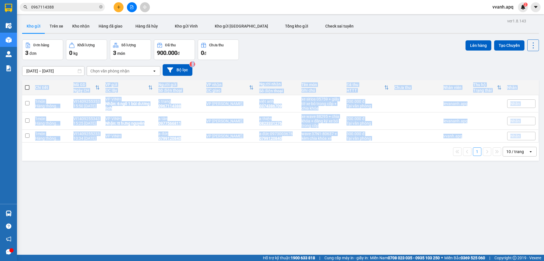
click at [272, 178] on div "ver 1.8.143 Kho gửi Trên xe Kho nhận Hàng đã giao Hàng đã hủy Kho gửi Vinh Kho …" at bounding box center [281, 147] width 522 height 261
drag, startPoint x: 333, startPoint y: 76, endPoint x: 351, endPoint y: 168, distance: 94.1
click at [351, 168] on div "ver 1.8.143 Kho gửi Trên xe Kho nhận Hàng đã giao Hàng đã hủy Kho gửi Vinh Kho …" at bounding box center [281, 147] width 522 height 261
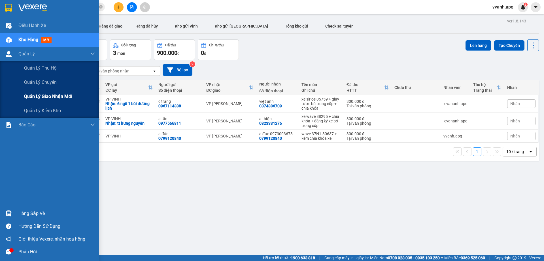
click at [50, 94] on span "Quản lý giao nhận mới" at bounding box center [48, 96] width 48 height 7
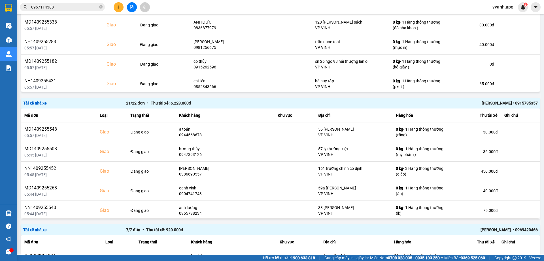
scroll to position [381, 0]
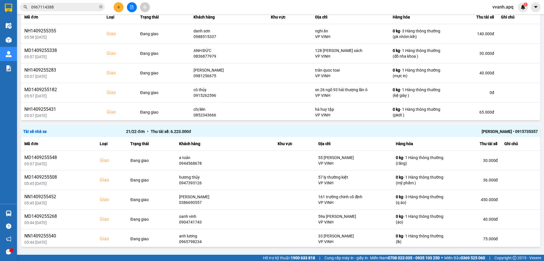
click at [504, 130] on div "TRẦN THANH TÂM • 0915735357" at bounding box center [435, 131] width 206 height 6
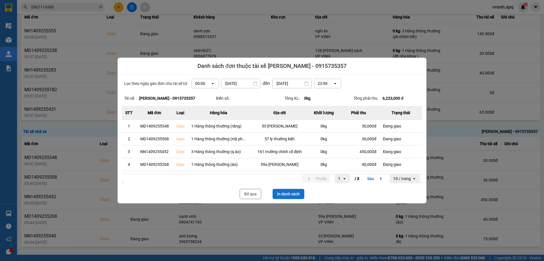
click at [291, 189] on button "In danh sách" at bounding box center [289, 194] width 32 height 10
click at [252, 195] on button "Bỏ qua" at bounding box center [251, 194] width 22 height 10
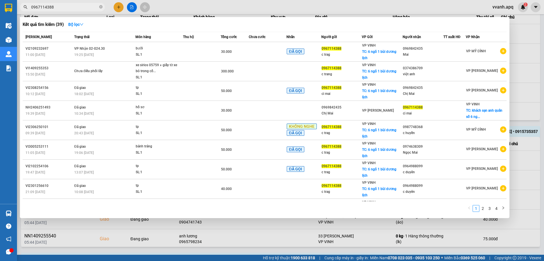
click at [91, 9] on input "0967114388" at bounding box center [64, 7] width 67 height 6
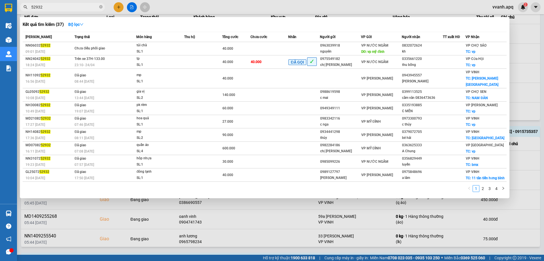
type input "52932"
click at [172, 12] on div at bounding box center [272, 130] width 544 height 261
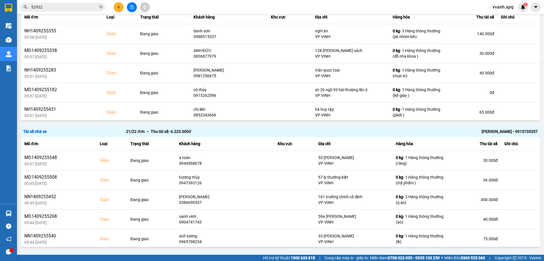
click at [92, 8] on input "52932" at bounding box center [64, 7] width 67 height 6
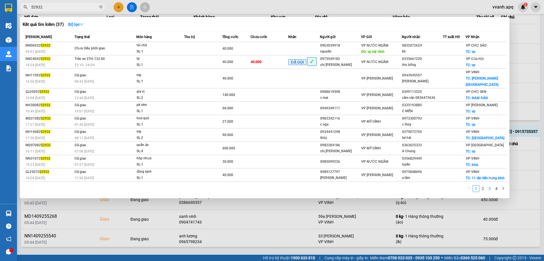
click at [487, 190] on li "3" at bounding box center [490, 188] width 7 height 7
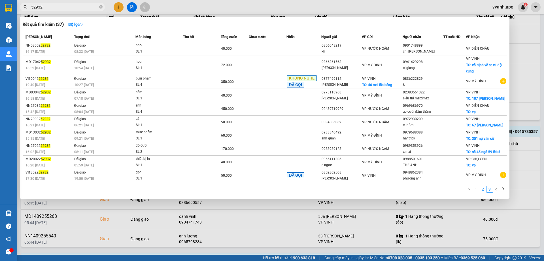
click at [483, 191] on link "2" at bounding box center [483, 189] width 6 height 6
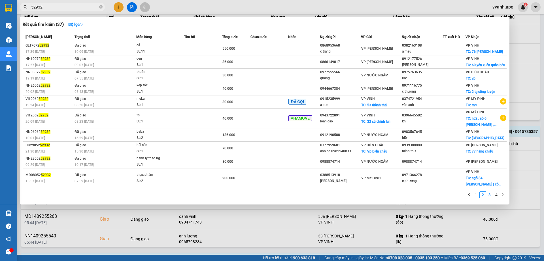
click at [487, 195] on li "3" at bounding box center [490, 194] width 7 height 7
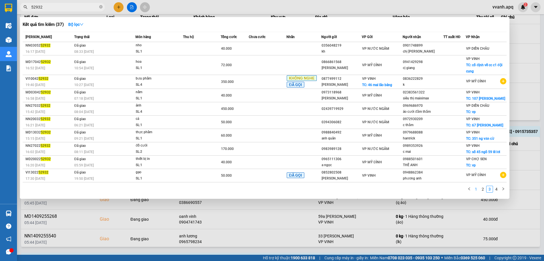
click at [473, 190] on li "1" at bounding box center [476, 188] width 7 height 7
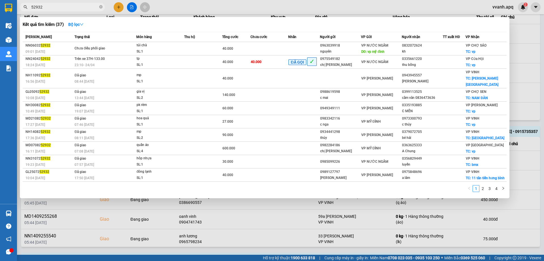
drag, startPoint x: 189, startPoint y: 6, endPoint x: 160, endPoint y: 10, distance: 28.9
click at [189, 6] on div at bounding box center [272, 130] width 544 height 261
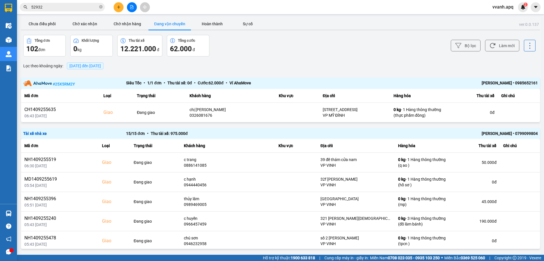
click at [129, 9] on button at bounding box center [132, 7] width 10 height 10
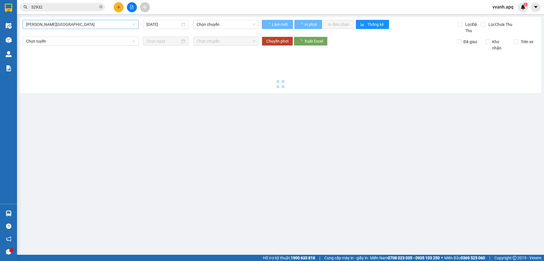
click at [81, 23] on span "Gia Lâm - Mỹ Đình" at bounding box center [80, 24] width 109 height 9
type input "15/09/2025"
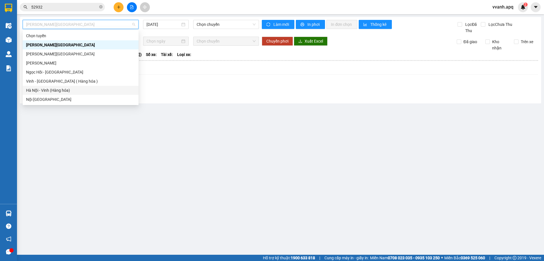
click at [57, 87] on div "Hà Nội - Vinh (Hàng hóa)" at bounding box center [80, 90] width 109 height 6
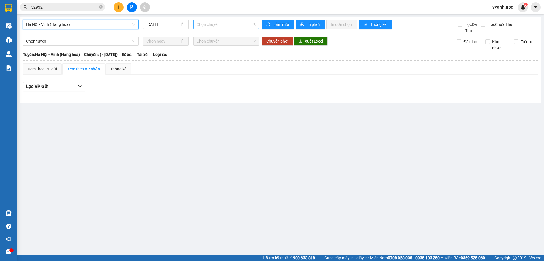
click at [228, 27] on span "Chọn chuyến" at bounding box center [226, 24] width 59 height 9
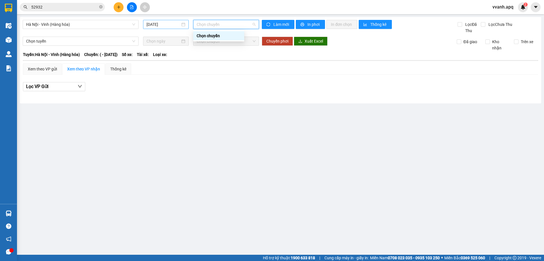
click at [164, 21] on input "15/09/2025" at bounding box center [164, 24] width 34 height 6
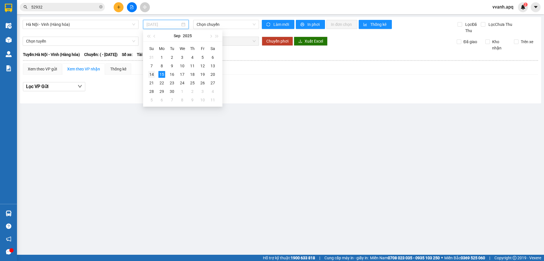
click at [155, 73] on div "14" at bounding box center [151, 74] width 7 height 7
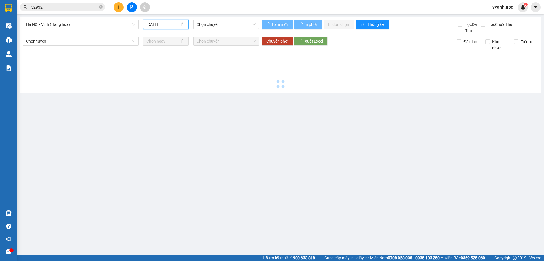
type input "14/09/2025"
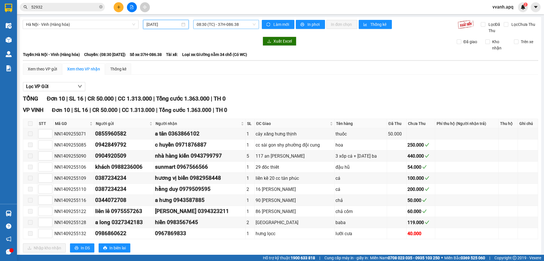
click at [216, 27] on span "08:30 (TC) - 37H-086.38" at bounding box center [226, 24] width 59 height 9
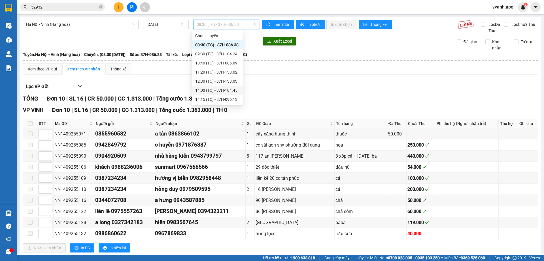
scroll to position [28, 0]
click at [231, 61] on div "14:00 (TC) - 37H-104.45" at bounding box center [217, 62] width 44 height 6
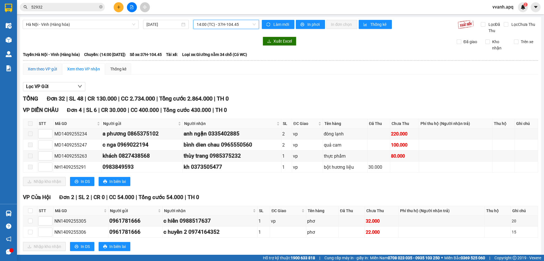
click at [49, 68] on div "Xem theo VP gửi" at bounding box center [42, 69] width 29 height 6
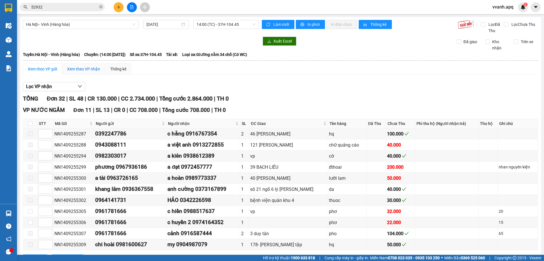
click at [76, 68] on div "Xem theo VP nhận" at bounding box center [83, 69] width 33 height 6
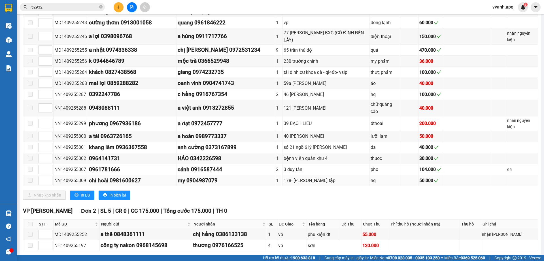
scroll to position [428, 0]
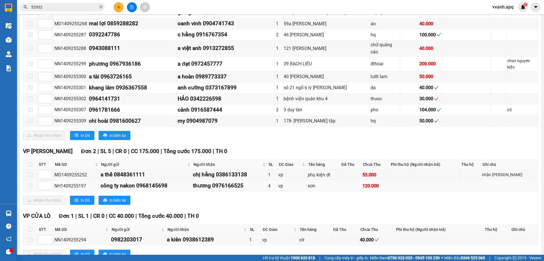
click at [60, 182] on div "NH1409255197" at bounding box center [76, 185] width 44 height 7
copy div "NH1409255197"
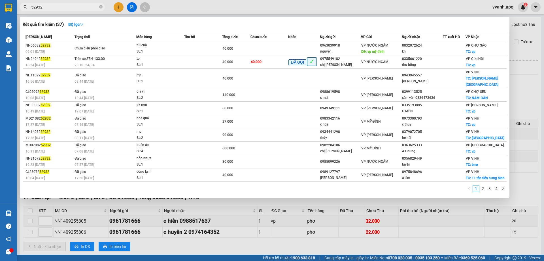
scroll to position [428, 0]
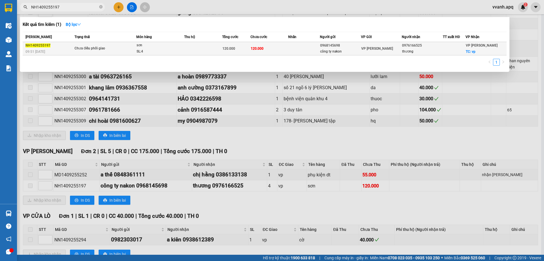
type input "NH1409255197"
click at [76, 48] on div "Chưa điều phối giao" at bounding box center [96, 48] width 43 height 6
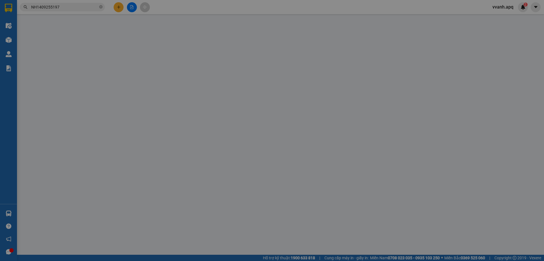
type input "0968145698"
type input "công ty nakon"
type input "0976166525"
type input "thương"
checkbox input "true"
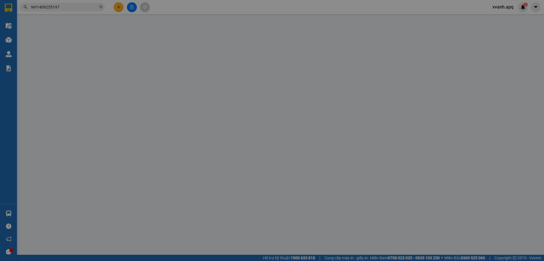
type input "vp"
type input "120.000"
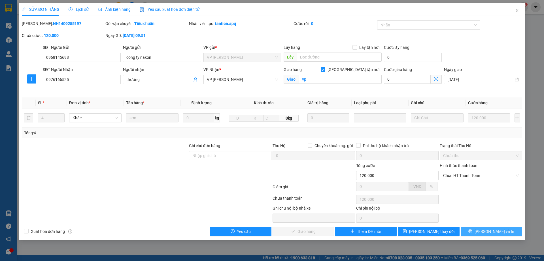
click at [472, 234] on button "[PERSON_NAME] và In" at bounding box center [492, 231] width 62 height 9
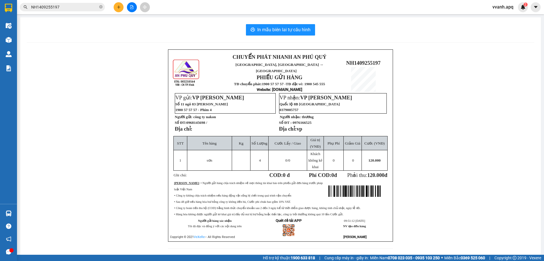
drag, startPoint x: 184, startPoint y: 115, endPoint x: 81, endPoint y: 49, distance: 122.0
click at [184, 120] on p "Số ĐT: 0968145698 /" at bounding box center [225, 122] width 100 height 5
click at [78, 10] on input "NH1409255197" at bounding box center [64, 7] width 67 height 6
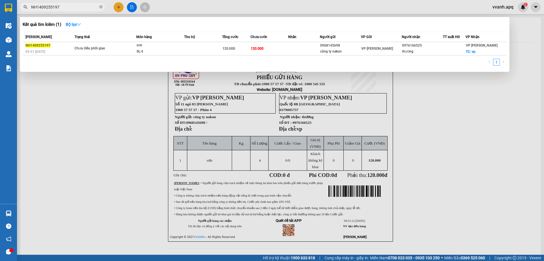
click at [78, 10] on input "NH1409255197" at bounding box center [64, 7] width 67 height 6
click at [178, 122] on div at bounding box center [272, 130] width 544 height 261
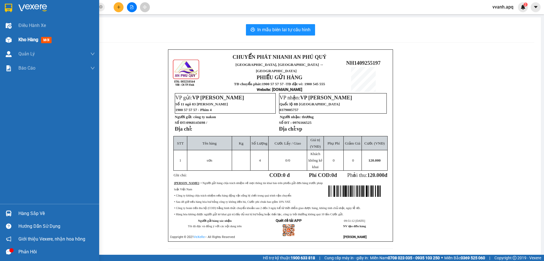
click at [3, 43] on div "Kho hàng mới" at bounding box center [49, 40] width 99 height 14
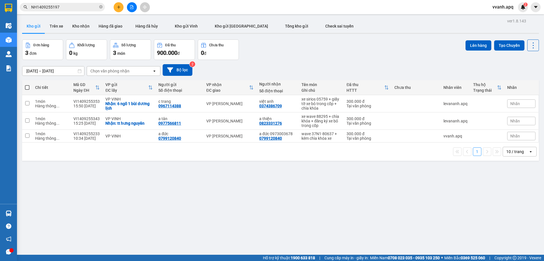
click at [307, 197] on div "ver 1.8.143 Kho gửi Trên xe Kho nhận Hàng đã giao Hàng đã hủy Kho gửi Vinh Kho …" at bounding box center [281, 147] width 522 height 261
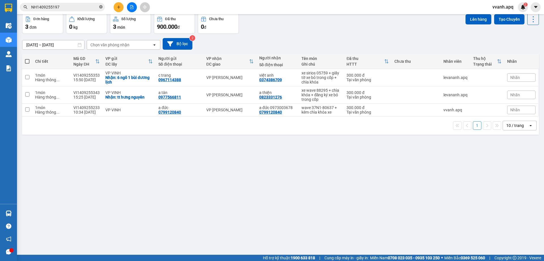
click at [100, 7] on icon "close-circle" at bounding box center [100, 6] width 3 height 3
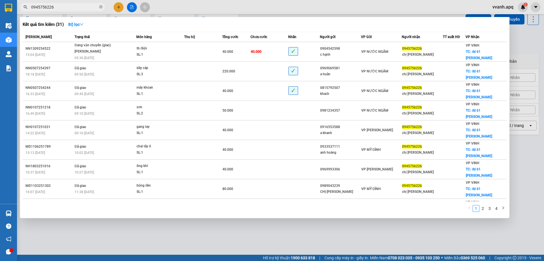
click at [119, 9] on div at bounding box center [272, 130] width 544 height 261
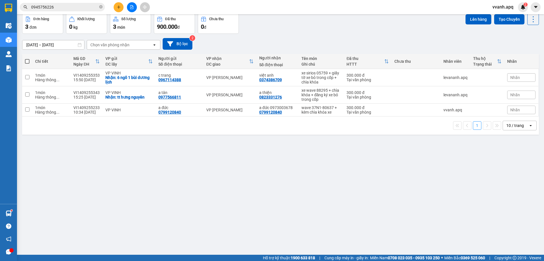
scroll to position [0, 0]
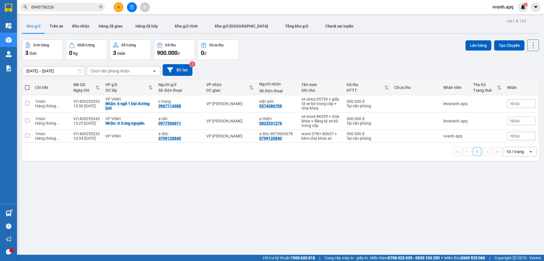
click at [314, 68] on div "13/09/2025 – 15/09/2025 Press the down arrow key to interact with the calendar …" at bounding box center [280, 70] width 517 height 12
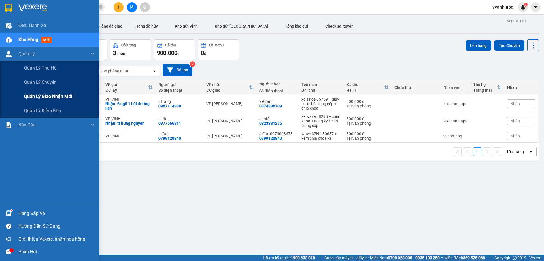
click at [39, 96] on span "Quản lý giao nhận mới" at bounding box center [48, 96] width 48 height 7
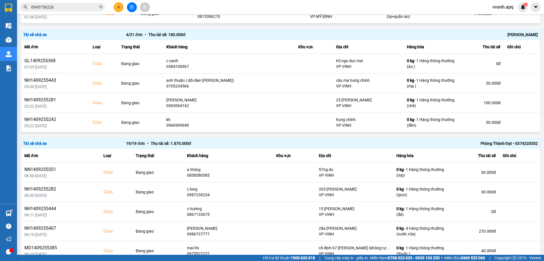
scroll to position [479, 0]
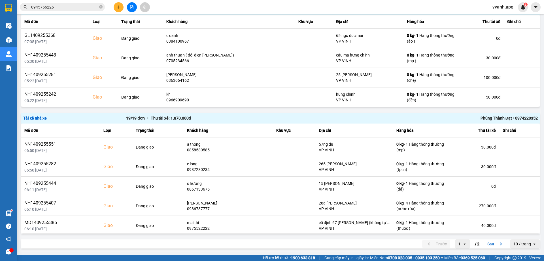
click at [482, 116] on div "Phùng Thành Đạt • 0374220352" at bounding box center [435, 118] width 206 height 6
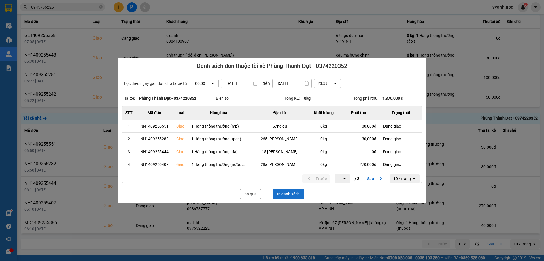
click at [285, 194] on button "In danh sách" at bounding box center [289, 194] width 32 height 10
click at [257, 197] on button "Bỏ qua" at bounding box center [251, 194] width 22 height 10
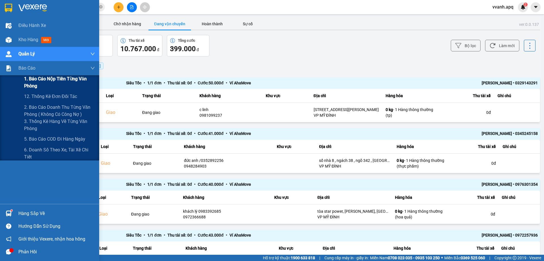
click at [46, 77] on span "1. Báo cáo nộp tiền từng văn phòng" at bounding box center [59, 82] width 71 height 14
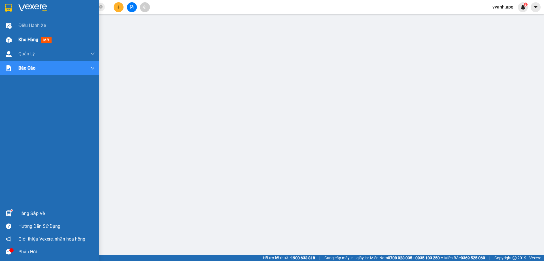
click at [12, 44] on div at bounding box center [9, 40] width 10 height 10
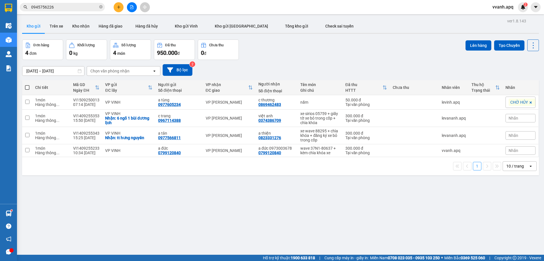
click at [343, 56] on div "Đơn hàng 4 đơn Khối lượng 0 kg Số lượng 4 món Đã thu 950.000 đ Chưa thu 0 đ Lên…" at bounding box center [280, 49] width 517 height 20
drag, startPoint x: 343, startPoint y: 56, endPoint x: 371, endPoint y: 170, distance: 117.5
click at [370, 170] on div "ver 1.8.143 Kho gửi Trên xe Kho nhận Hàng đã giao Hàng đã hủy Kho gửi Vinh Kho …" at bounding box center [281, 147] width 522 height 261
click at [371, 170] on div "1 10 / trang open" at bounding box center [280, 166] width 513 height 10
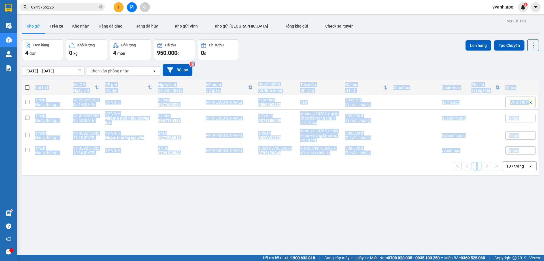
drag, startPoint x: 371, startPoint y: 170, endPoint x: 356, endPoint y: 64, distance: 107.1
click at [356, 64] on div "ver 1.8.143 Kho gửi Trên xe Kho nhận Hàng đã giao Hàng đã hủy Kho gửi Vinh Kho …" at bounding box center [281, 147] width 522 height 261
click at [356, 64] on div "13/09/2025 – 15/09/2025 Press the down arrow key to interact with the calendar …" at bounding box center [280, 70] width 517 height 12
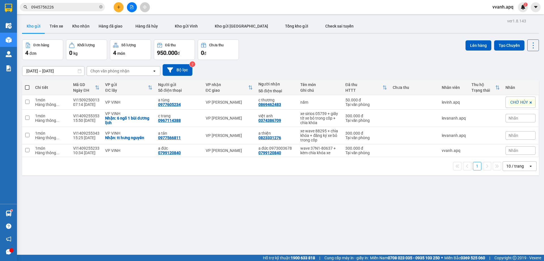
click at [367, 61] on div "13/09/2025 – 15/09/2025 Press the down arrow key to interact with the calendar …" at bounding box center [280, 70] width 517 height 20
click at [351, 195] on div "ver 1.8.143 Kho gửi Trên xe Kho nhận Hàng đã giao Hàng đã hủy Kho gửi Vinh Kho …" at bounding box center [281, 147] width 522 height 261
click at [534, 43] on button at bounding box center [534, 45] width 12 height 12
click at [524, 79] on span "Làm mới" at bounding box center [521, 81] width 16 height 6
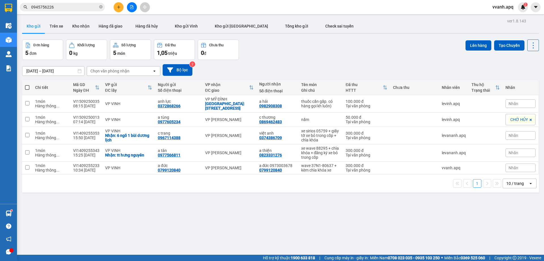
click at [284, 204] on div "ver 1.8.143 Kho gửi Trên xe Kho nhận Hàng đã giao Hàng đã hủy Kho gửi Vinh Kho …" at bounding box center [281, 147] width 522 height 261
drag, startPoint x: 301, startPoint y: 83, endPoint x: 316, endPoint y: 174, distance: 92.2
click at [316, 174] on div "ver 1.8.143 Kho gửi Trên xe Kho nhận Hàng đã giao Hàng đã hủy Kho gửi Vinh Kho …" at bounding box center [281, 147] width 522 height 261
click at [320, 179] on div "1 10 / trang open" at bounding box center [280, 183] width 513 height 10
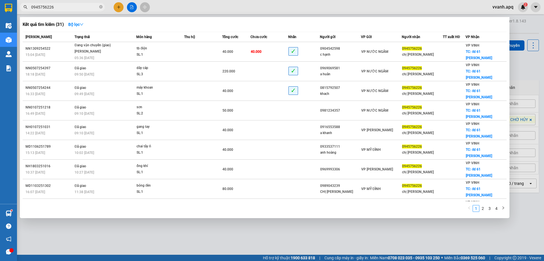
click at [66, 7] on input "0945756226" at bounding box center [64, 7] width 67 height 6
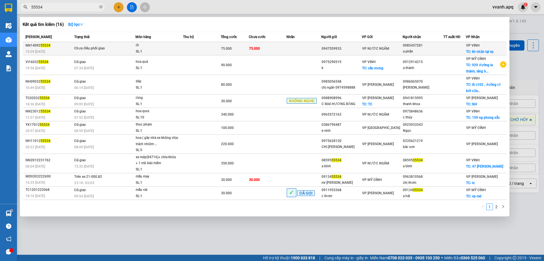
type input "55534"
click at [290, 50] on td at bounding box center [304, 48] width 35 height 13
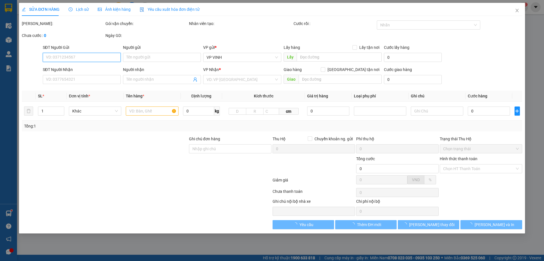
type input "0947559933"
type input "0985457281"
type input "a phấn"
checkbox input "true"
type input "kh nhận tại vp"
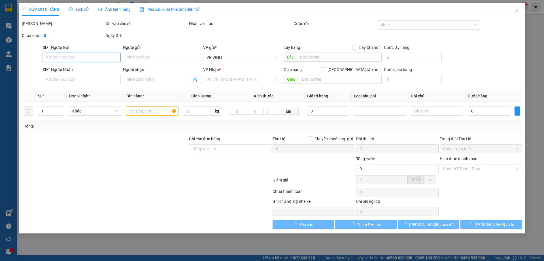
type input "75.000"
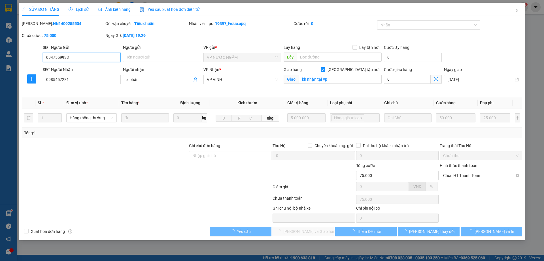
click at [471, 174] on span "Chọn HT Thanh Toán" at bounding box center [481, 175] width 76 height 9
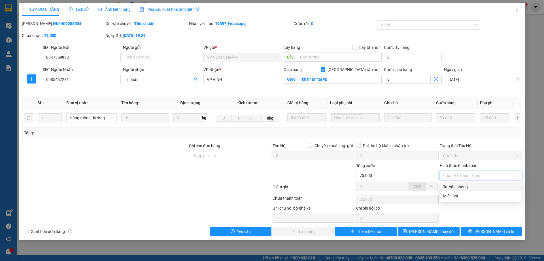
click at [470, 187] on div "Tại văn phòng" at bounding box center [481, 186] width 76 height 6
type input "0"
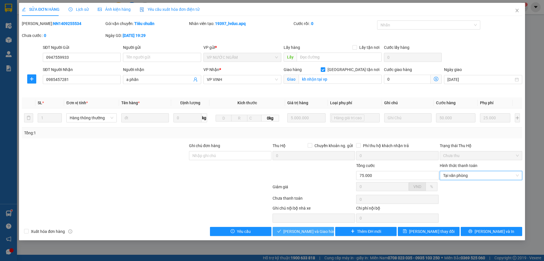
click at [319, 228] on span "Lưu và Giao hàng" at bounding box center [311, 231] width 54 height 6
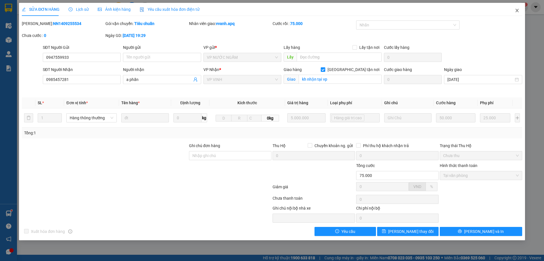
click at [518, 13] on span "Close" at bounding box center [518, 11] width 16 height 16
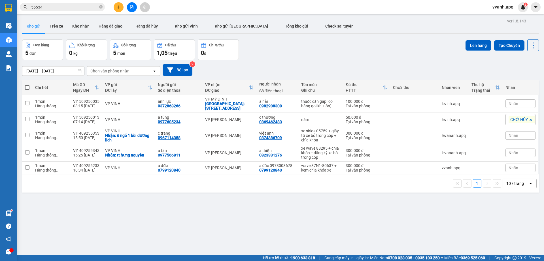
click at [66, 7] on input "55534" at bounding box center [64, 7] width 67 height 6
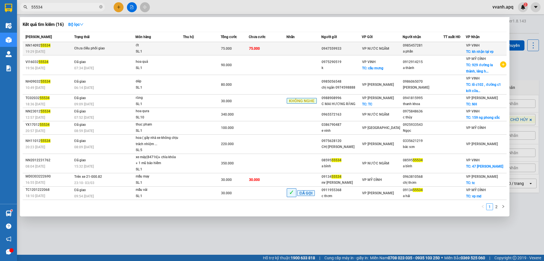
click at [118, 43] on td "Chưa điều phối giao" at bounding box center [104, 48] width 63 height 13
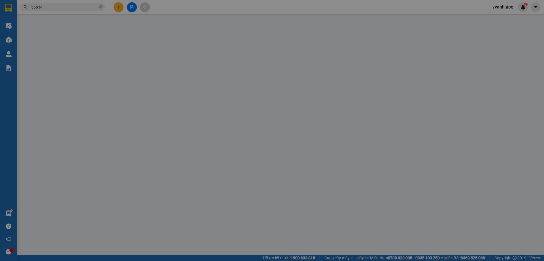
type input "0947559933"
type input "0985457281"
type input "a phấn"
checkbox input "true"
type input "kh nhận tại vp"
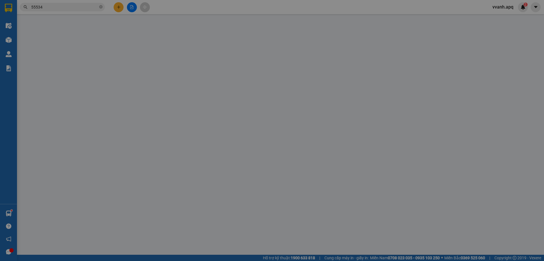
type input "75.000"
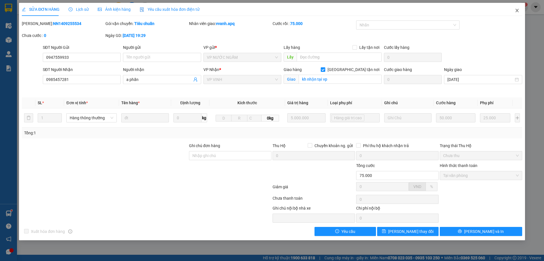
click at [511, 13] on span "Close" at bounding box center [518, 11] width 16 height 16
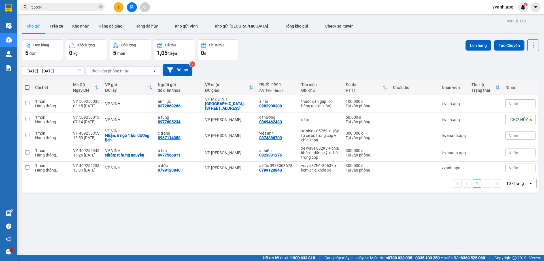
click at [522, 12] on div "Kết quả tìm kiếm ( 16 ) Bộ lọc Mã ĐH Trạng thái Món hàng Thu hộ Tổng cước Chưa …" at bounding box center [272, 7] width 544 height 14
click at [414, 56] on div "Đơn hàng 5 đơn Khối lượng 0 kg Số lượng 5 món Đã thu 1,05 triệu Chưa thu 0 đ Lê…" at bounding box center [280, 49] width 517 height 20
click at [117, 9] on icon "plus" at bounding box center [119, 7] width 4 height 4
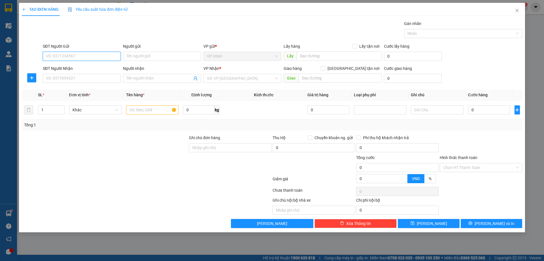
paste input "0985328458"
type input "0985328458"
click at [96, 54] on input "0985328458" at bounding box center [82, 56] width 78 height 9
click at [90, 65] on div "0985328458 - chị thơm" at bounding box center [81, 67] width 71 height 6
type input "chị thơm"
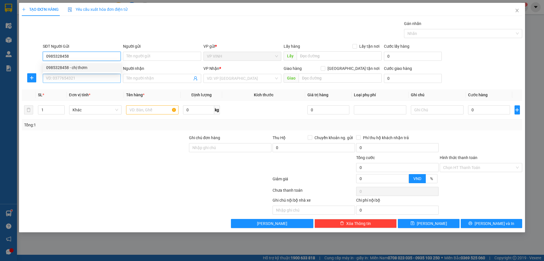
checkbox input "true"
type input "7 ngách 28 ngõ 141 trường chinh"
type input "0985328458"
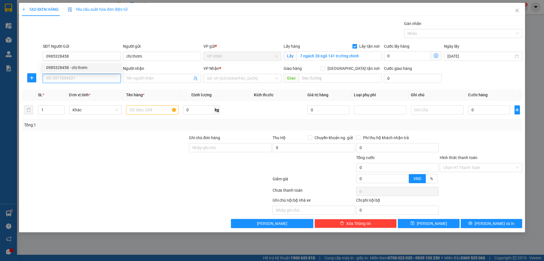
click at [91, 75] on input "SĐT Người Nhận" at bounding box center [82, 78] width 78 height 9
type input "0795070478"
click at [82, 92] on div "0795070478 - thanh trà" at bounding box center [81, 89] width 71 height 6
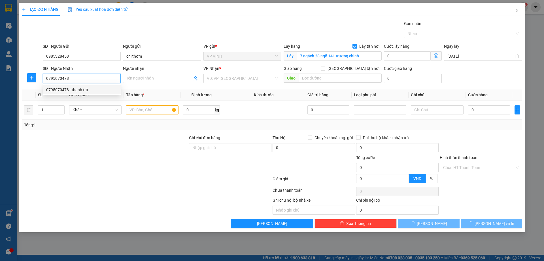
type input "thanh trà"
checkbox input "true"
type input "SẢNH A , Chung Cư Mipec Rubik , 360 xuân thủy , dịch vong hậu , cầu giấy , hà n…"
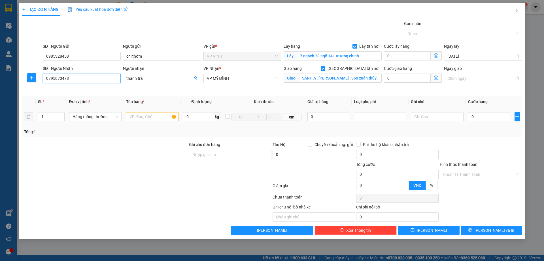
type input "0795070478"
click at [152, 121] on input "text" at bounding box center [152, 116] width 52 height 9
type input "thực phẩm"
click at [489, 118] on input "0" at bounding box center [489, 116] width 42 height 9
type input "50"
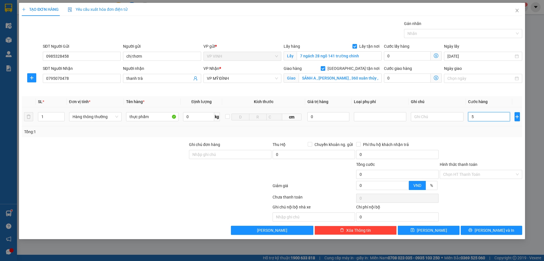
type input "50"
type input "50.000"
click at [487, 138] on div "Transit Pickup Surcharge Ids Transit Deliver Surcharge Ids Transit Deliver Surc…" at bounding box center [272, 127] width 501 height 214
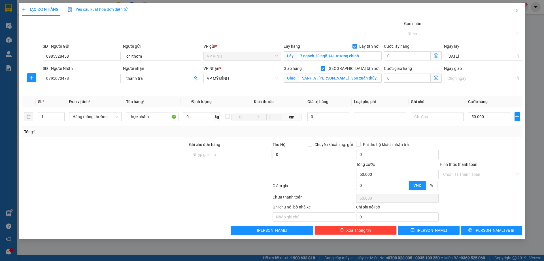
click at [484, 176] on input "Hình thức thanh toán" at bounding box center [479, 174] width 72 height 9
click at [477, 187] on div "Tại văn phòng" at bounding box center [481, 185] width 76 height 6
type input "0"
click at [479, 227] on button "Lưu và In" at bounding box center [492, 229] width 62 height 9
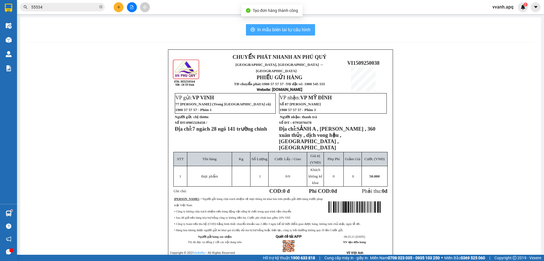
click at [276, 33] on span "In mẫu biên lai tự cấu hình" at bounding box center [283, 29] width 53 height 7
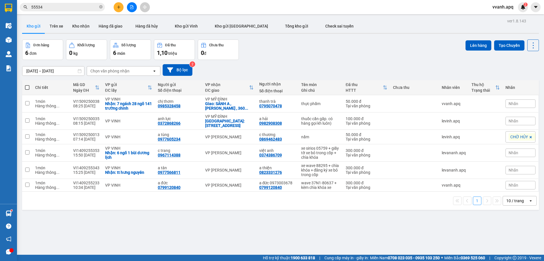
click at [59, 5] on input "55534" at bounding box center [64, 7] width 67 height 6
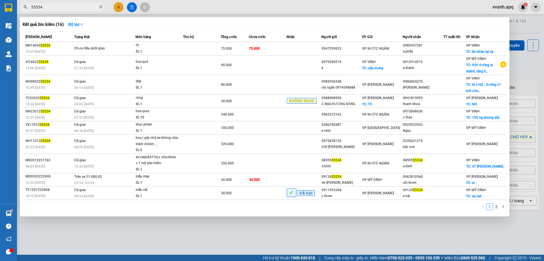
click at [59, 5] on input "55534" at bounding box center [64, 7] width 67 height 6
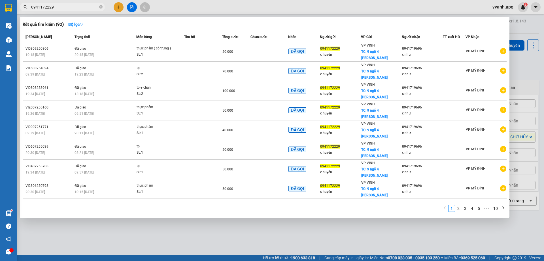
type input "0941172229"
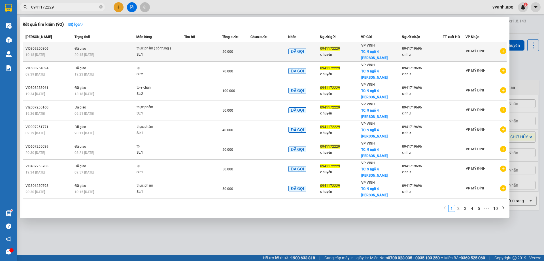
click at [312, 48] on div "ĐÃ GỌI" at bounding box center [304, 51] width 31 height 7
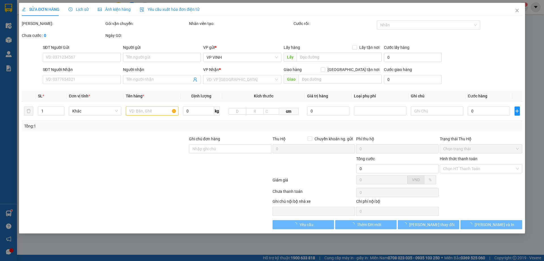
type input "0941172229"
type input "c huyền"
checkbox input "true"
type input "9 ngõ 4 lê văn hưu"
type input "0941719696"
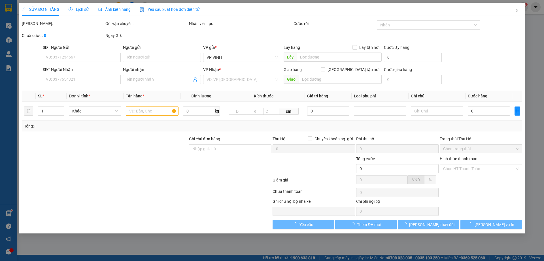
type input "c như"
type input "50.000"
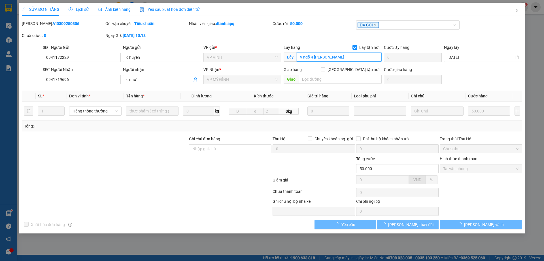
click at [330, 58] on input "9 ngõ 4 lê văn hưu" at bounding box center [339, 56] width 85 height 9
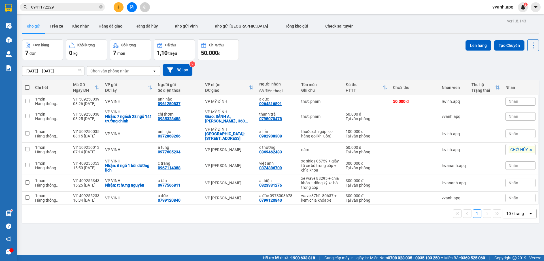
click at [52, 6] on input "0941172229" at bounding box center [64, 7] width 67 height 6
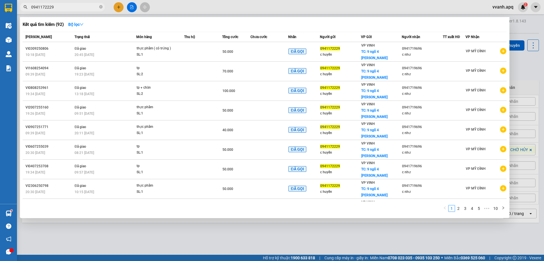
click at [52, 6] on input "0941172229" at bounding box center [64, 7] width 67 height 6
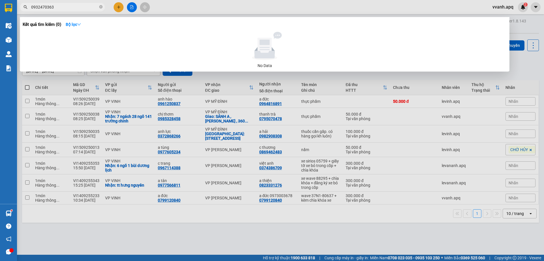
click at [272, 231] on div at bounding box center [272, 130] width 544 height 261
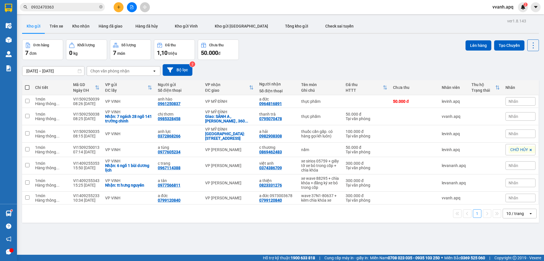
click at [293, 90] on th "Người nhận Số điện thoại" at bounding box center [278, 87] width 42 height 15
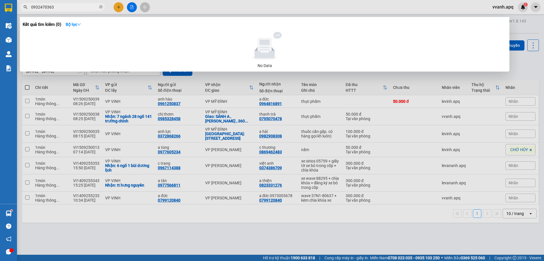
click at [82, 11] on span "0932470363" at bounding box center [62, 7] width 85 height 9
click at [77, 7] on input "0932470363" at bounding box center [64, 7] width 67 height 6
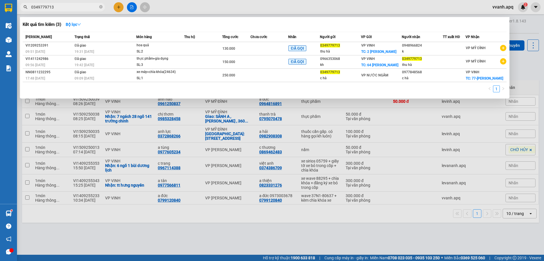
type input "0349779713"
click at [119, 9] on div at bounding box center [272, 130] width 544 height 261
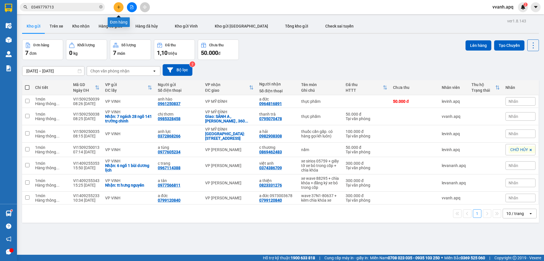
click at [120, 10] on button at bounding box center [119, 7] width 10 height 10
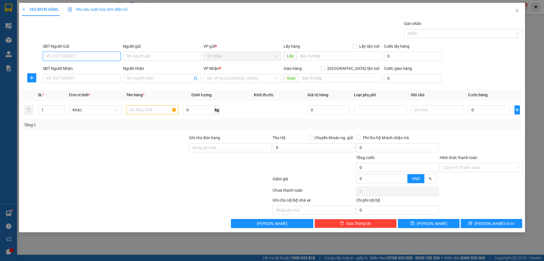
paste input "0983538118"
type input "0983538118"
click at [92, 58] on input "0983538118" at bounding box center [82, 56] width 78 height 9
click at [90, 67] on div "0983538118 - a tân" at bounding box center [81, 67] width 71 height 6
type input "a tân"
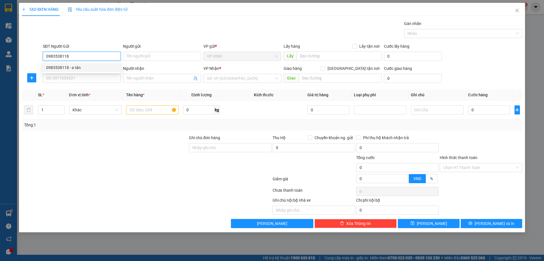
checkbox input "true"
type input "45/9 phan thái ất"
type input "0983538118"
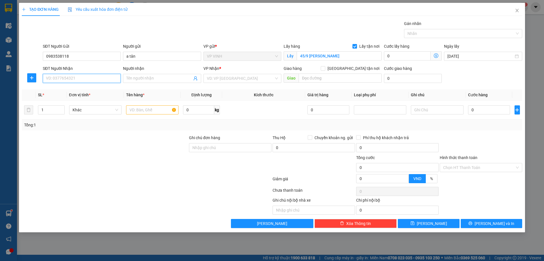
click at [90, 79] on input "SĐT Người Nhận" at bounding box center [82, 78] width 78 height 9
click at [87, 89] on div "0983849083 - CHỊ VÂN" at bounding box center [81, 89] width 71 height 6
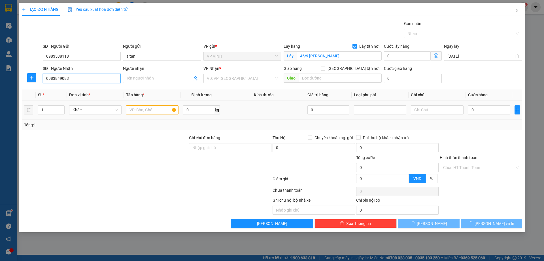
type input "0983849083"
click at [160, 112] on input "text" at bounding box center [152, 109] width 52 height 9
type input "CHỊ VÂN"
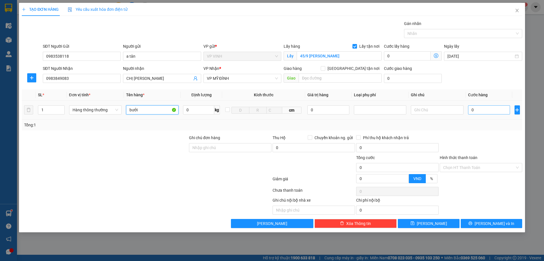
type input "bưởi"
click at [479, 111] on input "0" at bounding box center [489, 109] width 42 height 9
type input "7"
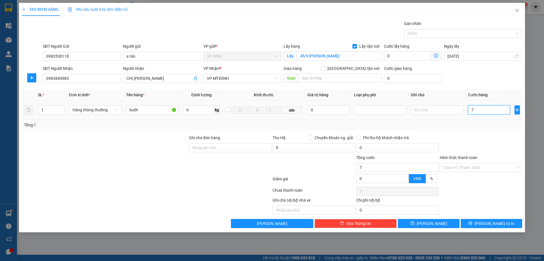
type input "70"
click at [481, 134] on div at bounding box center [481, 144] width 84 height 20
type input "70.000"
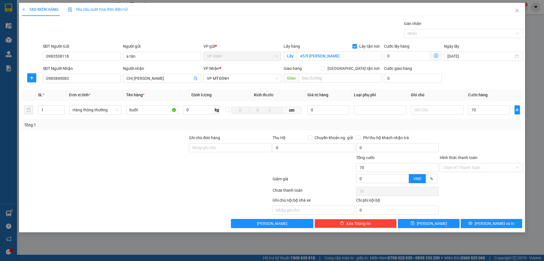
type input "70.000"
drag, startPoint x: 482, startPoint y: 164, endPoint x: 480, endPoint y: 172, distance: 9.0
click at [482, 164] on input "Hình thức thanh toán" at bounding box center [479, 167] width 72 height 9
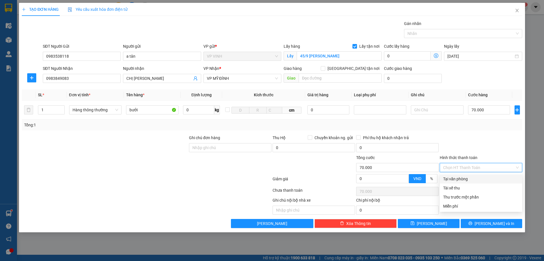
click at [479, 174] on div "Tại văn phòng" at bounding box center [481, 178] width 83 height 9
type input "0"
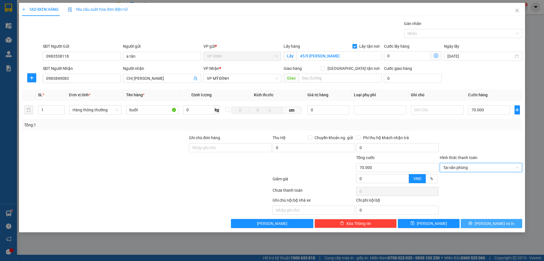
click at [475, 222] on button "Lưu và In" at bounding box center [492, 223] width 62 height 9
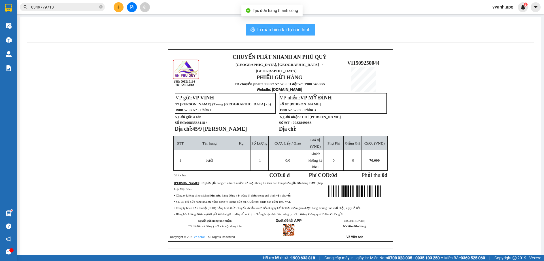
click at [252, 31] on icon "printer" at bounding box center [253, 29] width 5 height 5
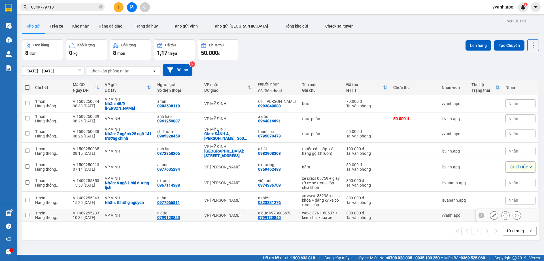
drag, startPoint x: 329, startPoint y: 104, endPoint x: 366, endPoint y: 224, distance: 125.7
click at [366, 224] on div "ver 1.8.143 Kho gửi Trên xe Kho nhận Hàng đã giao Hàng đã hủy Kho gửi Vinh Kho …" at bounding box center [281, 147] width 522 height 261
click at [371, 227] on div "1 10 / trang open" at bounding box center [280, 231] width 513 height 10
click at [60, 8] on input "0349779713" at bounding box center [64, 7] width 67 height 6
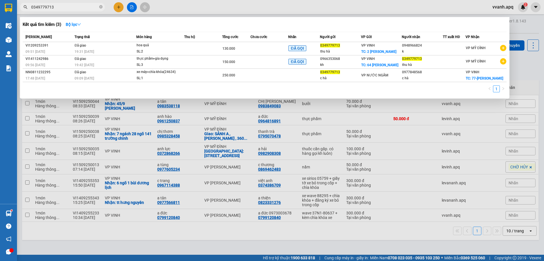
click at [60, 8] on input "0349779713" at bounding box center [64, 7] width 67 height 6
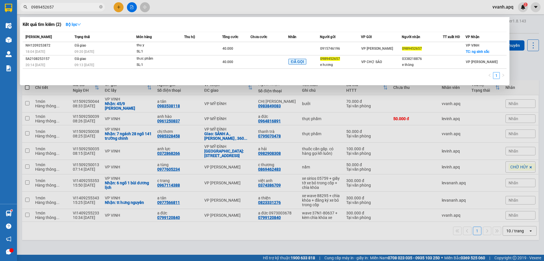
click at [199, 82] on div "1" at bounding box center [265, 77] width 484 height 10
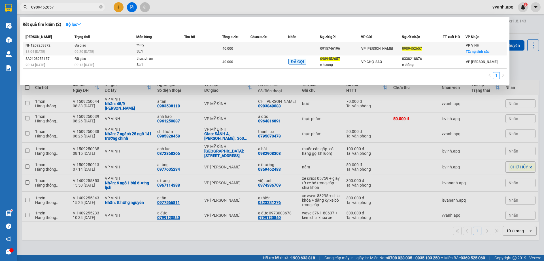
click at [168, 47] on div "thu y" at bounding box center [158, 45] width 43 height 6
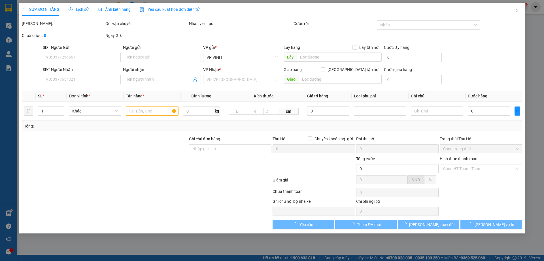
click at [81, 10] on span "Lịch sử" at bounding box center [79, 9] width 20 height 5
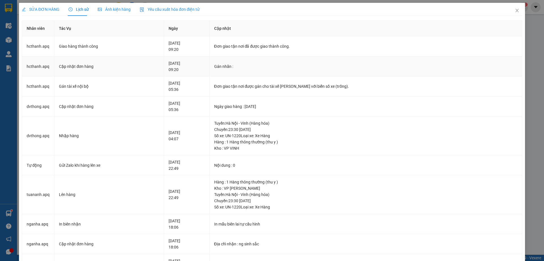
click at [83, 74] on td "Cập nhật đơn hàng" at bounding box center [109, 66] width 110 height 20
click at [81, 64] on div "Cập nhật đơn hàng" at bounding box center [109, 66] width 100 height 6
click at [86, 67] on div "Cập nhật đơn hàng" at bounding box center [109, 66] width 100 height 6
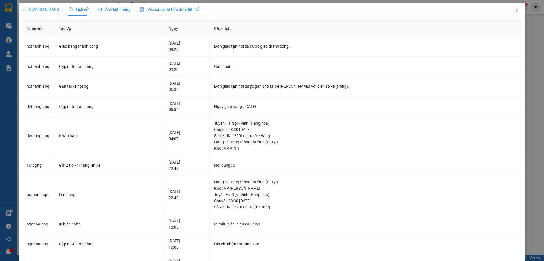
click at [47, 10] on span "SỬA ĐƠN HÀNG" at bounding box center [41, 9] width 38 height 5
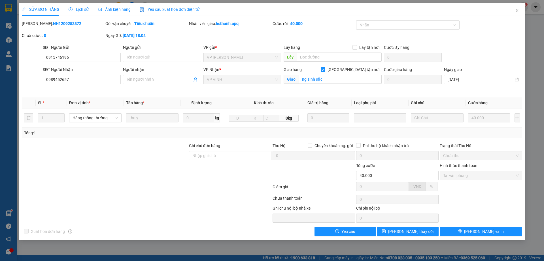
click at [77, 12] on span "Lịch sử" at bounding box center [79, 9] width 20 height 5
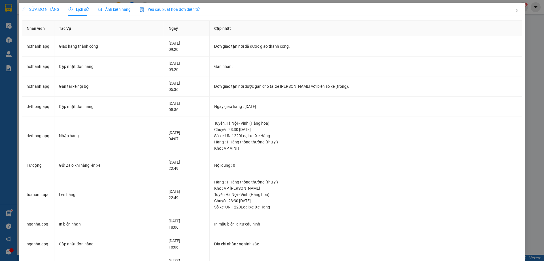
click at [47, 9] on span "SỬA ĐƠN HÀNG" at bounding box center [41, 9] width 38 height 5
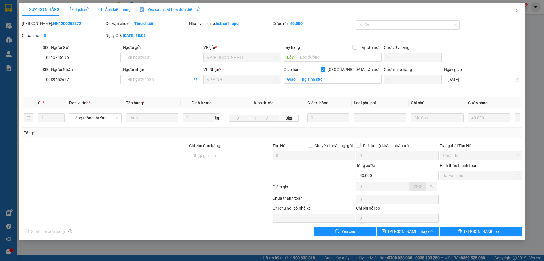
click at [71, 11] on icon "clock-circle" at bounding box center [71, 9] width 4 height 4
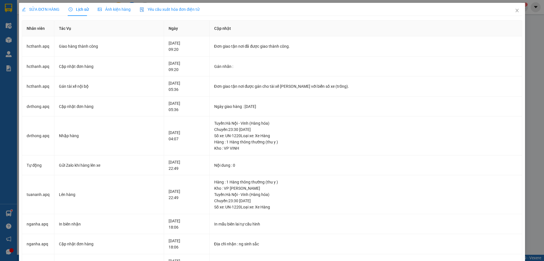
click at [41, 9] on span "SỬA ĐƠN HÀNG" at bounding box center [41, 9] width 38 height 5
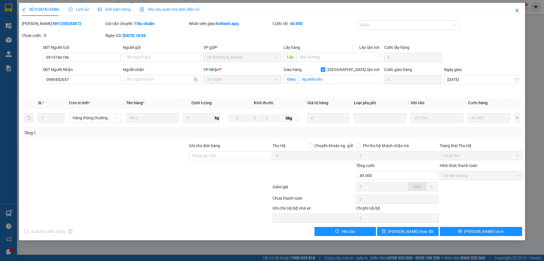
click at [515, 10] on span "Close" at bounding box center [518, 11] width 16 height 16
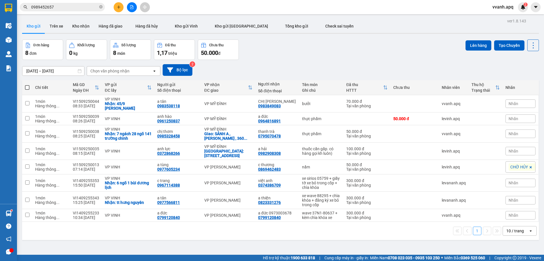
click at [53, 9] on input "0989452657" at bounding box center [64, 7] width 67 height 6
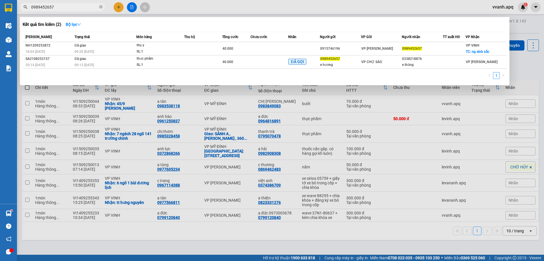
click at [53, 9] on input "0989452657" at bounding box center [64, 7] width 67 height 6
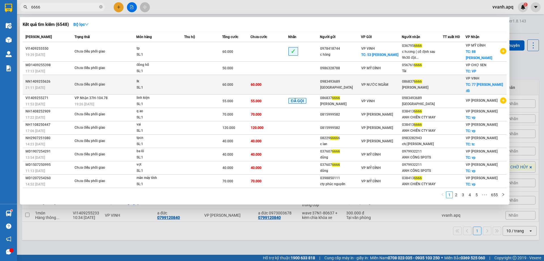
type input "6666"
click at [233, 80] on td "60.000" at bounding box center [236, 85] width 28 height 20
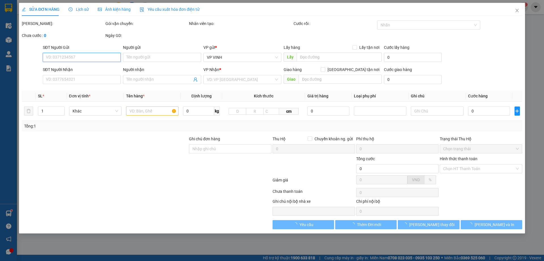
type input "0983493689"
type input "nhật nam"
type input "0868376666"
type input "ngọc vũ"
checkbox input "true"
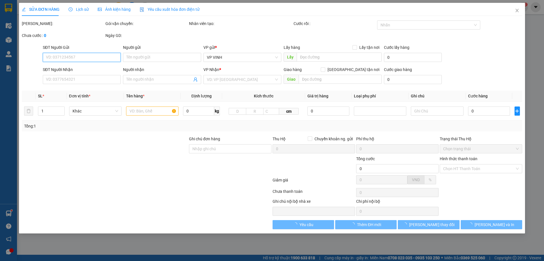
type input "77 nguyễn du trung đô"
type input "60.000"
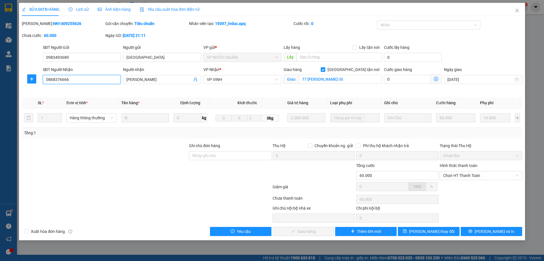
click at [81, 82] on input "0868376666" at bounding box center [82, 79] width 78 height 9
click at [512, 9] on span "Close" at bounding box center [518, 11] width 16 height 16
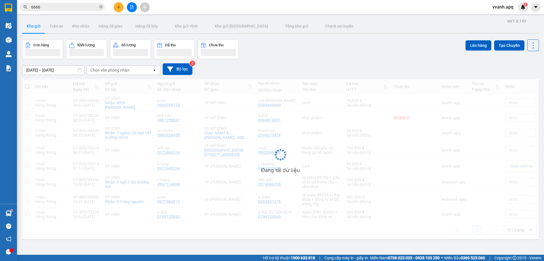
click at [57, 8] on input "6666" at bounding box center [64, 7] width 67 height 6
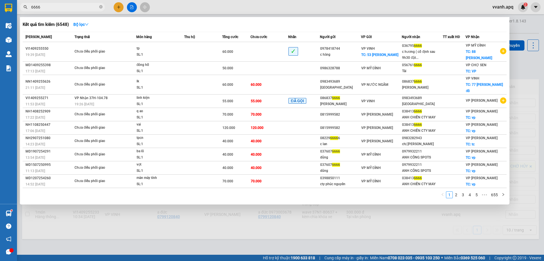
click at [57, 8] on input "6666" at bounding box center [64, 7] width 67 height 6
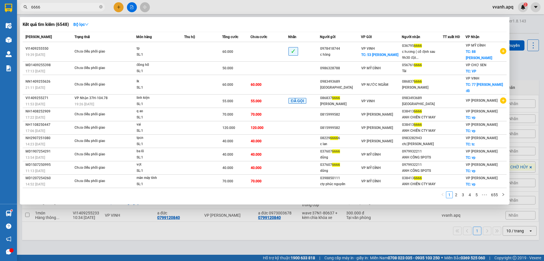
paste input "086837"
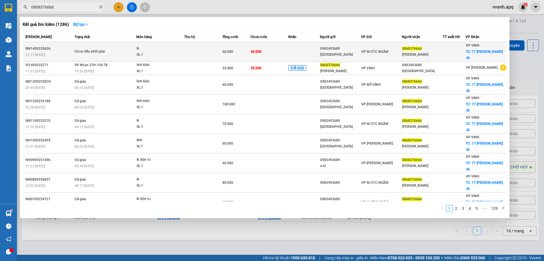
type input "0868376666"
click at [240, 54] on div "60.000" at bounding box center [237, 51] width 28 height 6
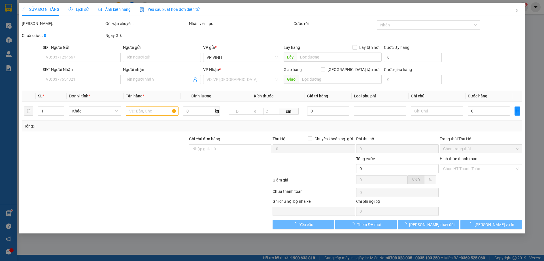
type input "0983493689"
type input "nhật nam"
type input "0868376666"
type input "ngọc vũ"
checkbox input "true"
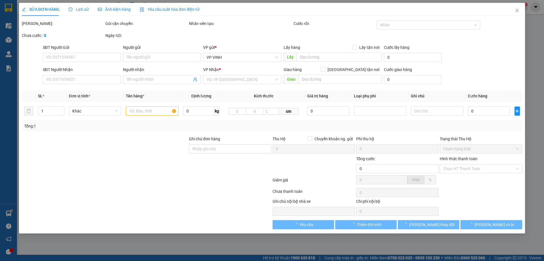
type input "77 nguyễn du trung đô"
type input "60.000"
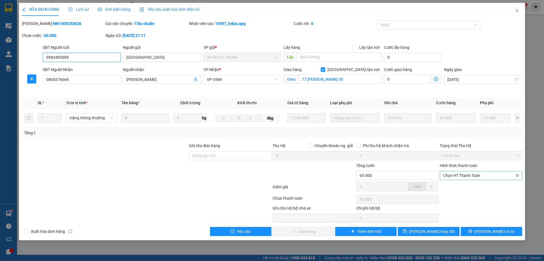
click at [458, 177] on span "Chọn HT Thanh Toán" at bounding box center [481, 175] width 76 height 9
click at [457, 185] on div "Tại văn phòng" at bounding box center [481, 186] width 76 height 6
type input "0"
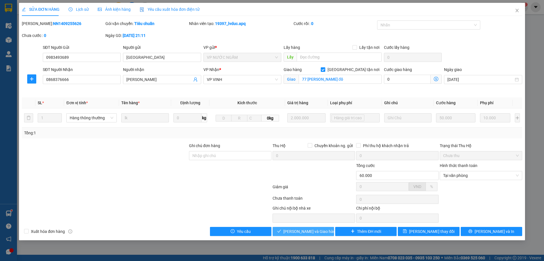
click at [313, 229] on span "Lưu và Giao hàng" at bounding box center [311, 231] width 54 height 6
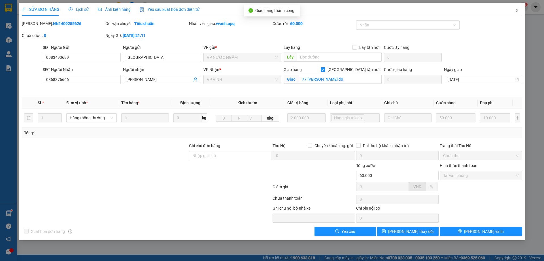
click at [514, 9] on span "Close" at bounding box center [518, 11] width 16 height 16
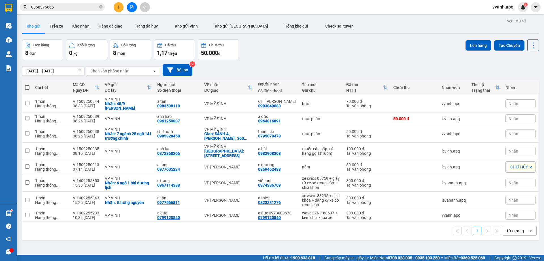
click at [81, 5] on input "0868376666" at bounding box center [64, 7] width 67 height 6
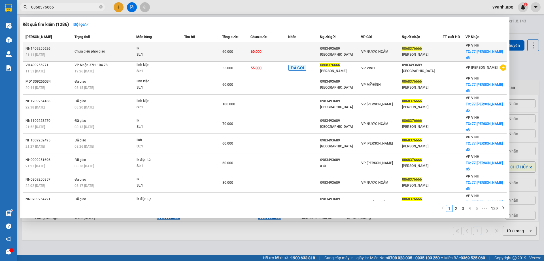
click at [110, 50] on div "Chưa điều phối giao" at bounding box center [96, 51] width 43 height 6
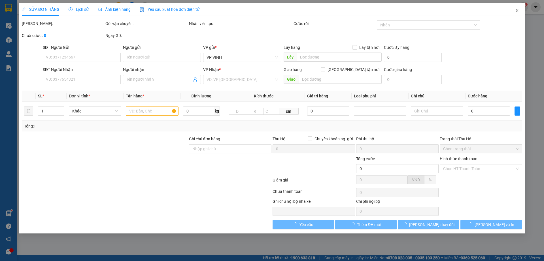
type input "0983493689"
type input "nhật nam"
type input "0868376666"
type input "ngọc vũ"
checkbox input "true"
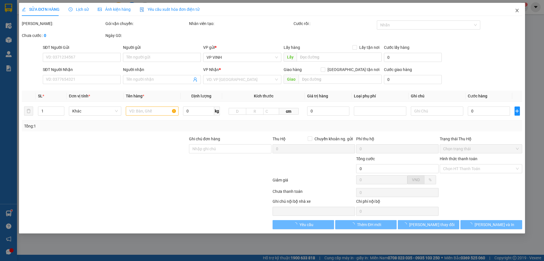
type input "77 nguyễn du trung đô"
type input "60.000"
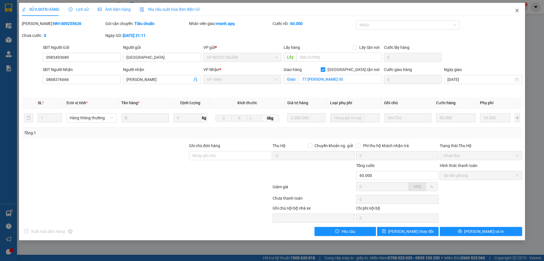
click at [513, 10] on span "Close" at bounding box center [518, 11] width 16 height 16
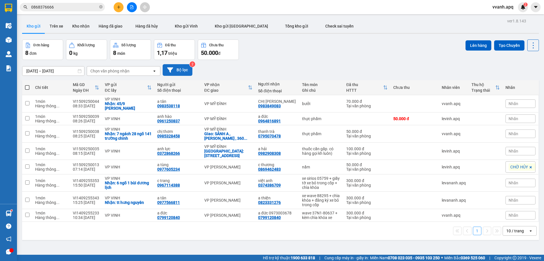
click at [171, 69] on icon at bounding box center [170, 69] width 6 height 5
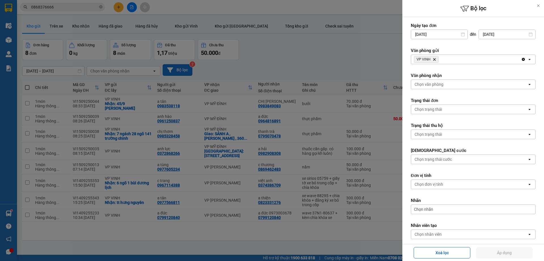
click at [434, 59] on icon "Delete" at bounding box center [434, 59] width 3 height 3
click at [434, 59] on div "Chọn văn phòng" at bounding box center [429, 59] width 29 height 6
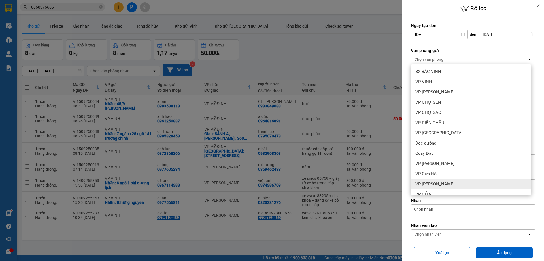
scroll to position [7, 0]
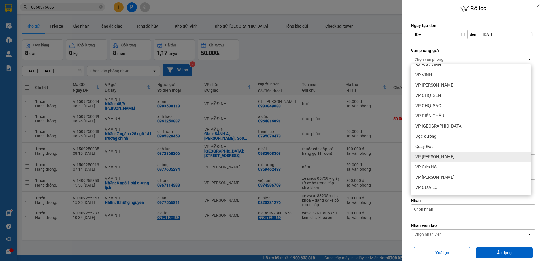
click at [442, 157] on div "VP Xuân Hội" at bounding box center [471, 156] width 121 height 10
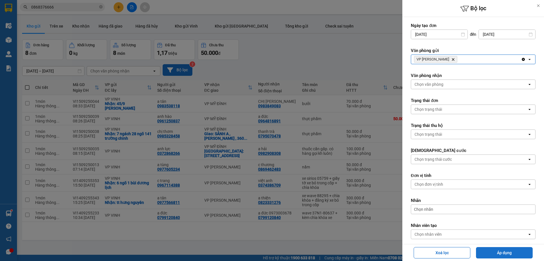
click at [516, 247] on button "Áp dụng" at bounding box center [504, 252] width 57 height 11
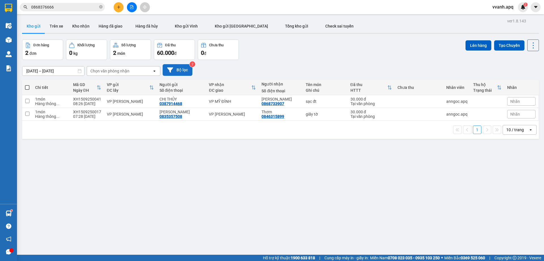
click at [335, 161] on div "ver 1.8.143 Kho gửi Trên xe Kho nhận Hàng đã giao Hàng đã hủy Kho gửi Vinh Kho …" at bounding box center [281, 147] width 522 height 261
click at [312, 115] on div "giấy tờ" at bounding box center [325, 114] width 39 height 5
checkbox input "true"
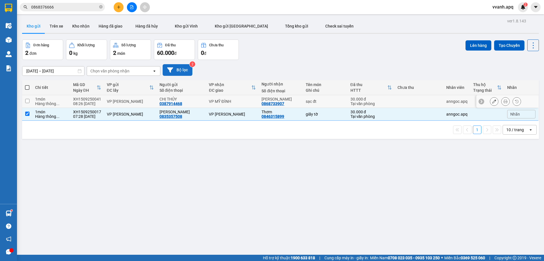
click at [316, 103] on div "sạc đt" at bounding box center [325, 101] width 39 height 5
checkbox input "true"
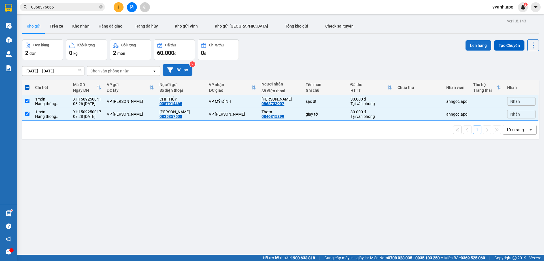
click at [467, 49] on button "Lên hàng" at bounding box center [479, 45] width 26 height 10
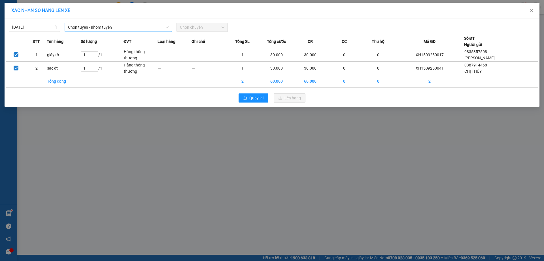
click at [90, 28] on span "Chọn tuyến - nhóm tuyến" at bounding box center [118, 27] width 101 height 9
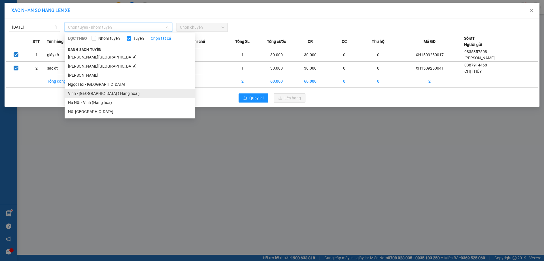
click at [86, 94] on li "Vinh - Hà Nội ( Hàng hóa )" at bounding box center [130, 93] width 130 height 9
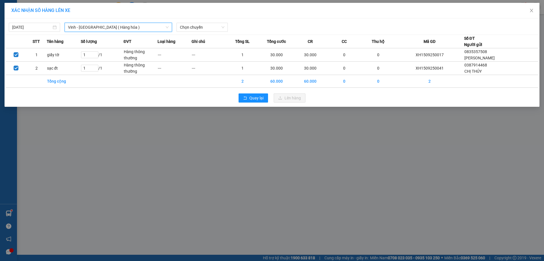
click at [215, 20] on div "15/09/2025 Vinh - Hà Nội ( Hàng hóa ) Vinh - Hà Nội ( Hàng hóa ) LỌC THEO Nhóm …" at bounding box center [272, 26] width 532 height 12
click at [215, 23] on div "Chọn chuyến" at bounding box center [202, 27] width 51 height 9
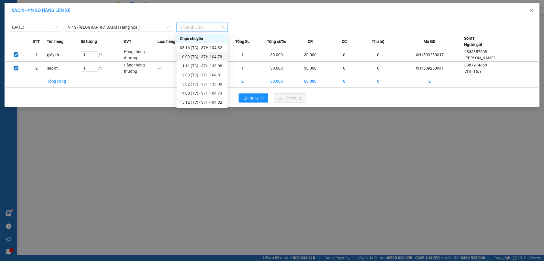
click at [203, 57] on div "10:09 (TC) - 37H-104.78" at bounding box center [202, 57] width 44 height 6
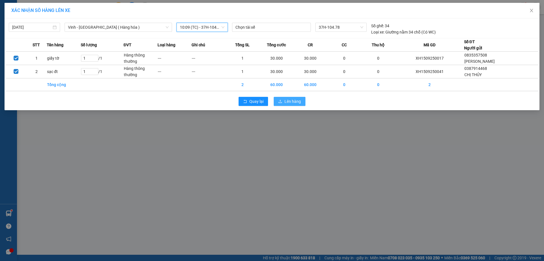
click at [278, 100] on icon "upload" at bounding box center [280, 101] width 4 height 4
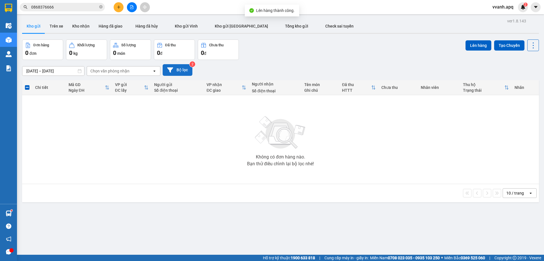
click at [182, 69] on button "Bộ lọc" at bounding box center [178, 70] width 30 height 12
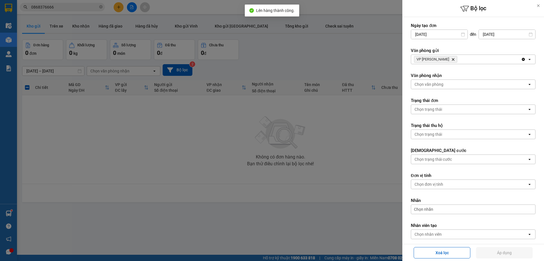
click at [452, 59] on icon "Delete" at bounding box center [453, 59] width 3 height 3
click at [440, 59] on div "Chọn văn phòng" at bounding box center [429, 59] width 29 height 6
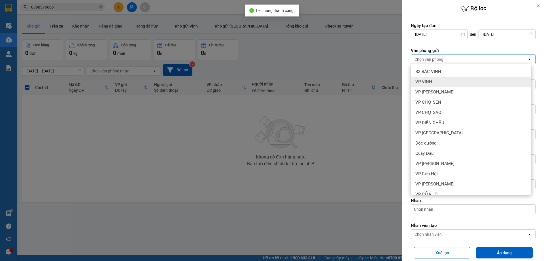
click at [435, 77] on div "VP VINH" at bounding box center [471, 82] width 121 height 10
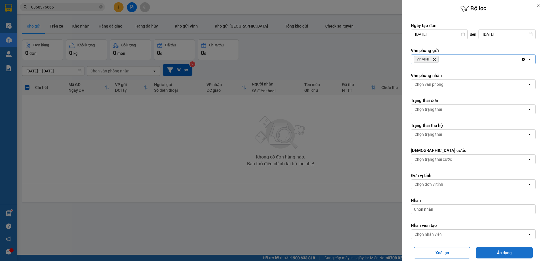
click at [492, 253] on button "Áp dụng" at bounding box center [504, 252] width 57 height 11
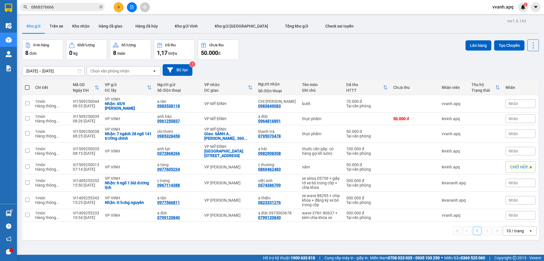
click at [348, 58] on div "Đơn hàng 8 đơn Khối lượng 0 kg Số lượng 8 món Đã thu 1,17 triệu Chưa thu 50.000…" at bounding box center [280, 49] width 517 height 20
click at [115, 7] on button at bounding box center [119, 7] width 10 height 10
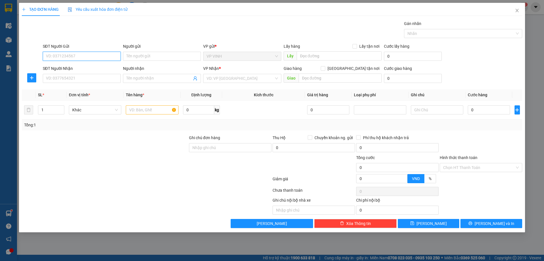
paste input "0362271411"
type input "0362271411"
click at [95, 60] on input "0362271411" at bounding box center [82, 56] width 78 height 9
click at [92, 66] on div "0362271411 - k" at bounding box center [81, 67] width 71 height 6
type input "k"
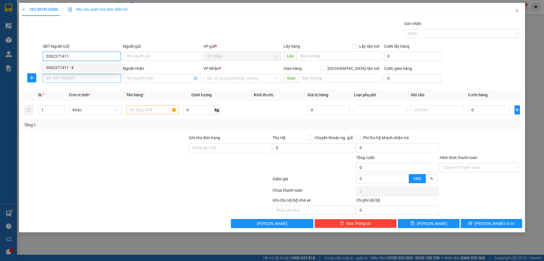
checkbox input "true"
type input "33 hoàng trọng trì"
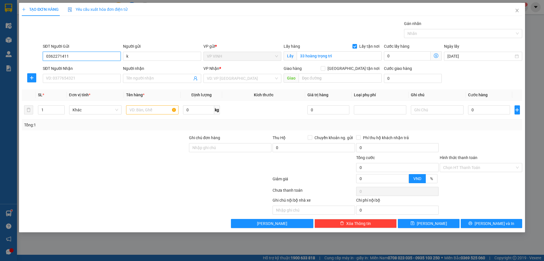
type input "0362271411"
click at [307, 58] on input "33 hoàng trọng trì" at bounding box center [339, 55] width 85 height 9
paste input "112 trương văn lĩnh"
type input "112 trương văn lĩnh"
click at [76, 81] on input "SĐT Người Nhận" at bounding box center [82, 78] width 78 height 9
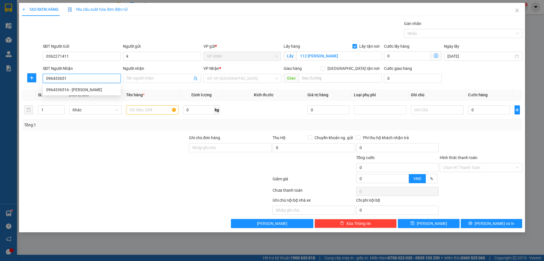
type input "0964336516"
click at [100, 87] on div "0964336516 - kim liên" at bounding box center [81, 89] width 71 height 6
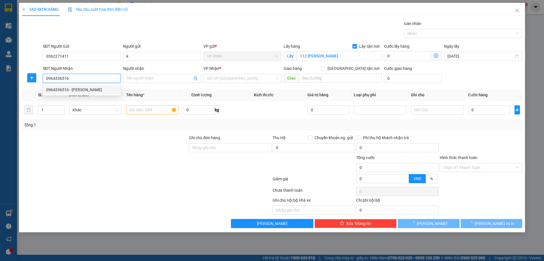
type input "kim liên"
checkbox input "true"
type input "MĐ"
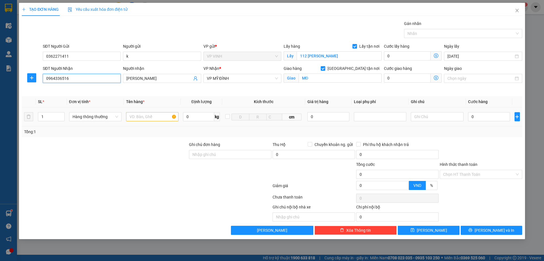
type input "0964336516"
click at [128, 115] on input "text" at bounding box center [152, 116] width 52 height 9
type input "phụ kiện"
click at [509, 120] on input "0" at bounding box center [489, 116] width 42 height 9
type input "4"
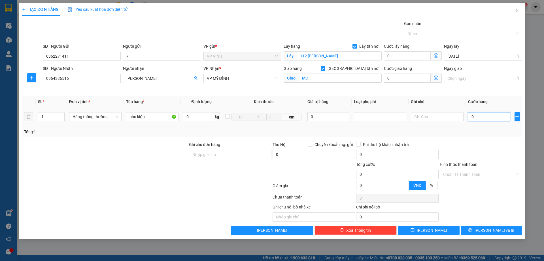
type input "4"
type input "40"
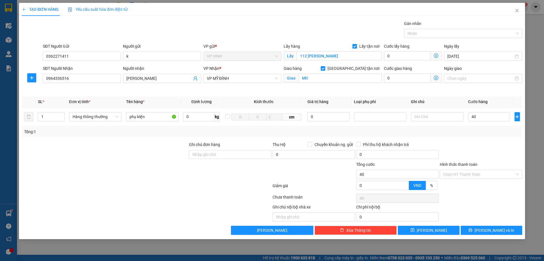
click at [507, 144] on div at bounding box center [481, 151] width 84 height 20
type input "40.000"
click at [490, 234] on button "Lưu và In" at bounding box center [492, 229] width 62 height 9
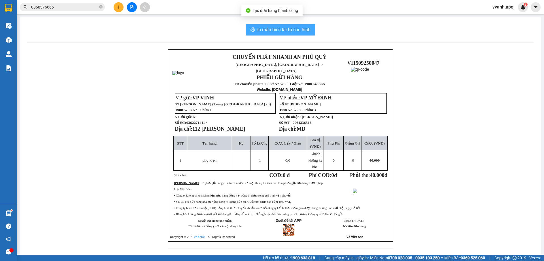
click at [267, 30] on span "In mẫu biên lai tự cấu hình" at bounding box center [283, 29] width 53 height 7
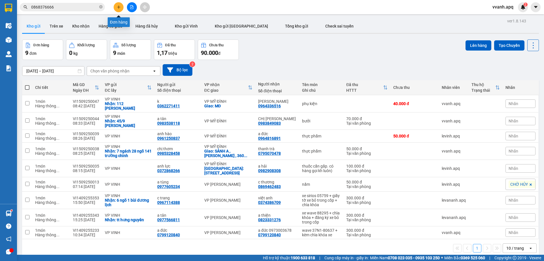
click at [117, 10] on button at bounding box center [119, 7] width 10 height 10
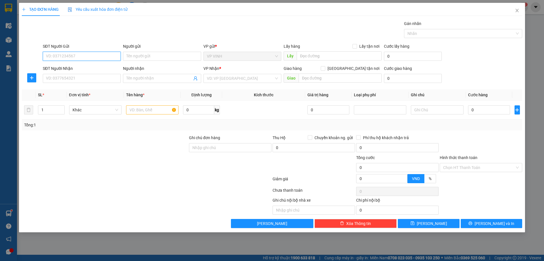
click at [100, 55] on input "SĐT Người Gửi" at bounding box center [82, 56] width 78 height 9
click at [140, 152] on div at bounding box center [104, 144] width 167 height 20
click at [86, 60] on input "SĐT Người Gửi" at bounding box center [82, 56] width 78 height 9
click at [89, 57] on input "SĐT Người Gửi" at bounding box center [82, 56] width 78 height 9
type input "0936145789"
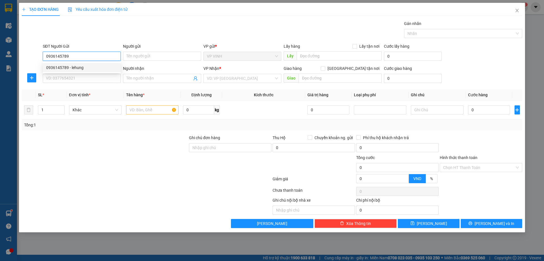
click at [83, 70] on div "0936145789 - lehung" at bounding box center [81, 67] width 71 height 6
type input "lehung"
type input "0936145789"
click at [86, 81] on input "SĐT Người Nhận" at bounding box center [82, 78] width 78 height 9
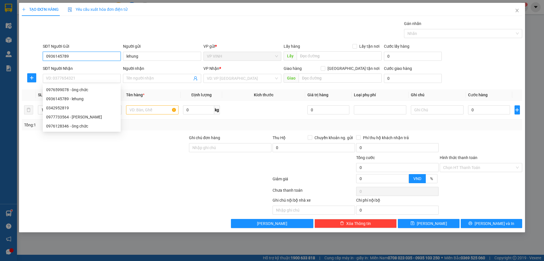
click at [80, 56] on input "0936145789" at bounding box center [82, 56] width 78 height 9
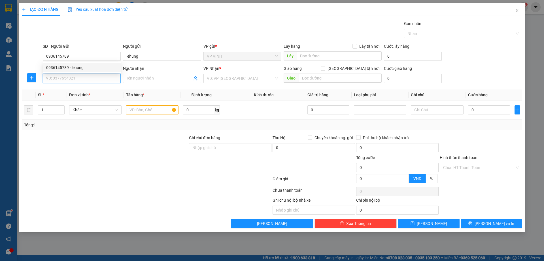
click at [82, 77] on input "SĐT Người Nhận" at bounding box center [82, 78] width 78 height 9
paste input "0936145789"
type input "0936145789"
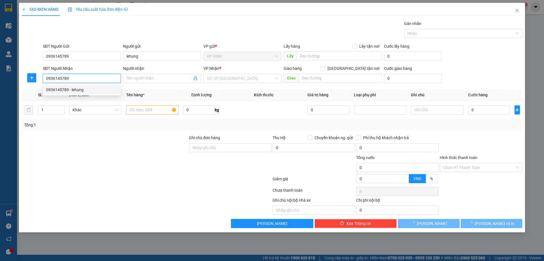
click at [88, 88] on div "0936145789 - lehung" at bounding box center [81, 89] width 71 height 6
type input "lehung"
type input "VP Nước Ngầm"
type input "0936145789"
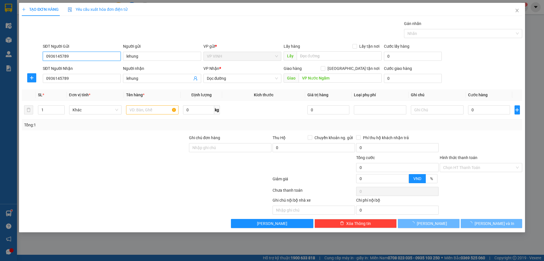
click at [83, 56] on input "0936145789" at bounding box center [82, 56] width 78 height 9
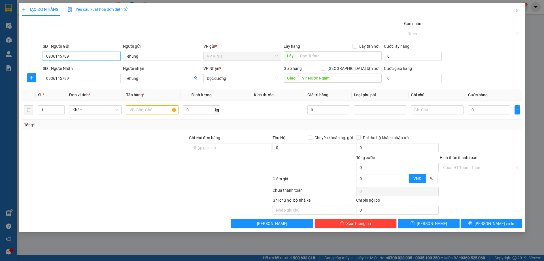
click at [83, 56] on input "0936145789" at bounding box center [82, 56] width 78 height 9
type input "0342952819"
click at [177, 53] on input "lehung" at bounding box center [162, 56] width 78 height 9
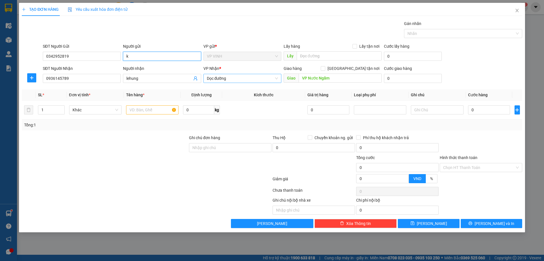
click at [238, 77] on span "Dọc đường" at bounding box center [242, 78] width 71 height 9
type input "k"
drag, startPoint x: 305, startPoint y: 29, endPoint x: 281, endPoint y: 45, distance: 28.6
click at [305, 29] on div "Gói vận chuyển * Tiêu chuẩn Gán nhãn Nhãn" at bounding box center [283, 30] width 482 height 20
click at [248, 75] on span "Dọc đường" at bounding box center [242, 78] width 71 height 9
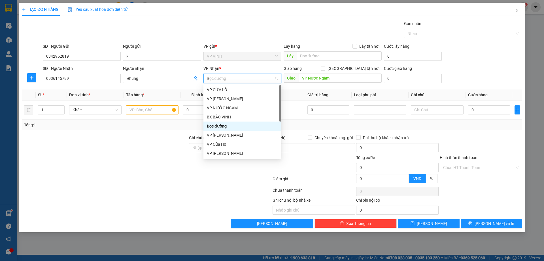
type input "nh"
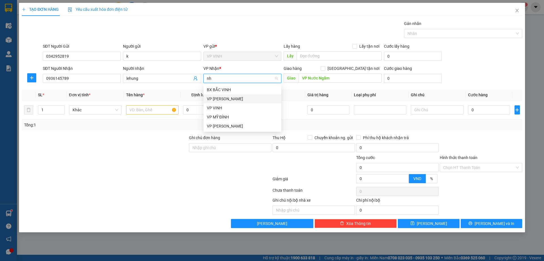
click at [242, 96] on div "VP NGỌC HỒI" at bounding box center [242, 99] width 71 height 6
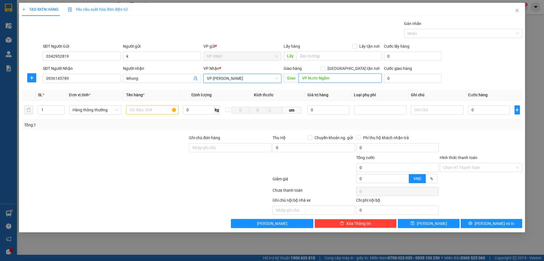
click at [329, 80] on input "VP Nước Ngầm" at bounding box center [340, 77] width 83 height 9
click at [155, 113] on input "text" at bounding box center [152, 109] width 52 height 9
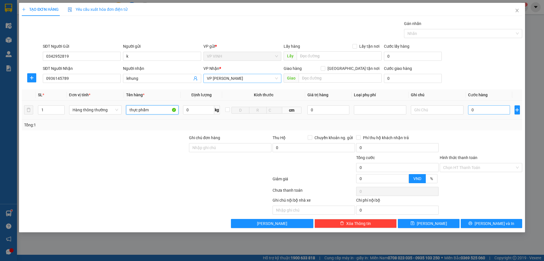
type input "thực phẩm"
click at [482, 110] on input "0" at bounding box center [489, 109] width 42 height 9
type input "5"
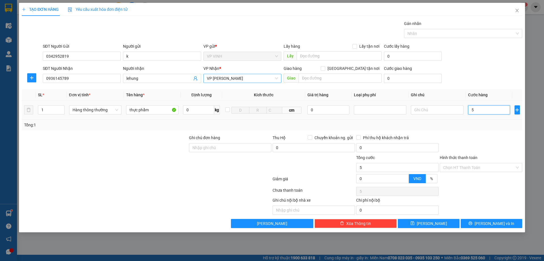
type input "50"
click at [484, 130] on div "Transit Pickup Surcharge Ids Transit Deliver Surcharge Ids Transit Deliver Surc…" at bounding box center [272, 123] width 501 height 207
type input "50.000"
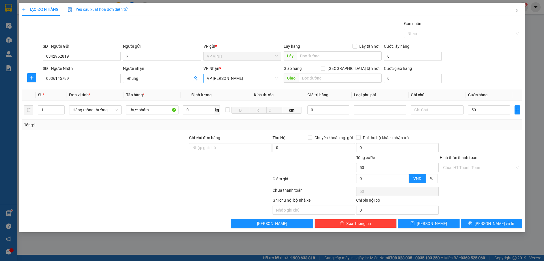
type input "50.000"
click at [476, 169] on input "Hình thức thanh toán" at bounding box center [479, 167] width 72 height 9
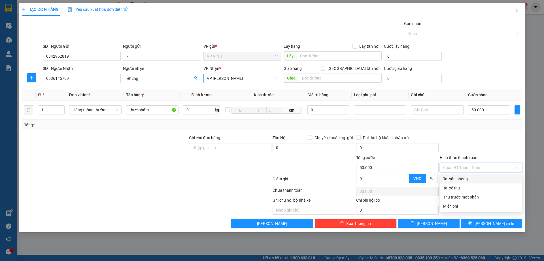
click at [471, 176] on div "Tại văn phòng" at bounding box center [481, 179] width 76 height 6
type input "0"
click at [471, 155] on label "Hình thức thanh toán" at bounding box center [459, 157] width 38 height 5
click at [471, 163] on input "Hình thức thanh toán" at bounding box center [479, 167] width 72 height 9
click at [470, 141] on div at bounding box center [481, 144] width 84 height 20
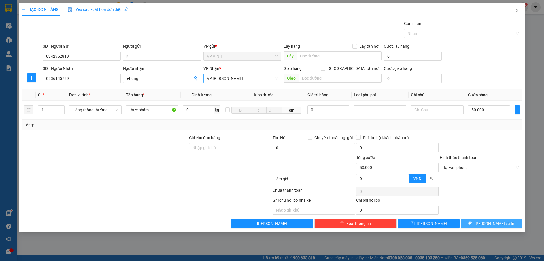
click at [477, 219] on button "Lưu và In" at bounding box center [492, 223] width 62 height 9
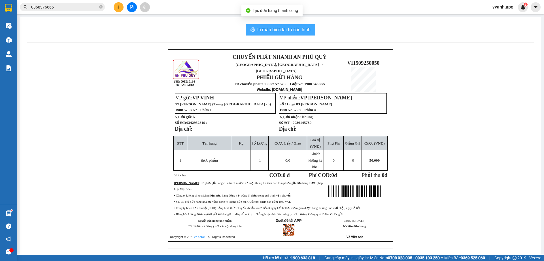
click at [297, 27] on span "In mẫu biên lai tự cấu hình" at bounding box center [283, 29] width 53 height 7
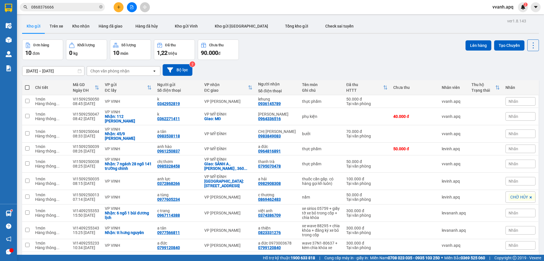
click at [362, 61] on div "13/09/2025 – 15/09/2025 Press the down arrow key to interact with the calendar …" at bounding box center [280, 70] width 517 height 20
click at [314, 54] on div "Đơn hàng 10 đơn Khối lượng 0 kg Số lượng 10 món Đã thu 1,22 triệu Chưa thu 90.0…" at bounding box center [280, 49] width 517 height 20
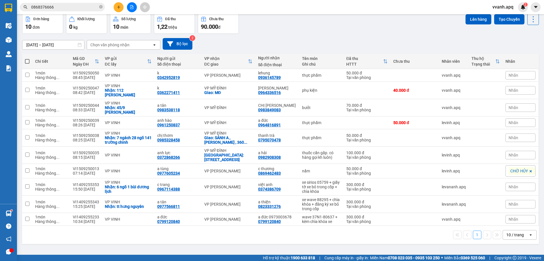
drag, startPoint x: 314, startPoint y: 54, endPoint x: 378, endPoint y: 255, distance: 211.7
click at [378, 255] on section "Kết quả tìm kiếm ( 1286 ) Bộ lọc Mã ĐH Trạng thái Món hàng Thu hộ Tổng cước Chư…" at bounding box center [272, 130] width 544 height 261
click at [379, 37] on div "13/09/2025 – 15/09/2025 Press the down arrow key to interact with the calendar …" at bounding box center [280, 44] width 517 height 20
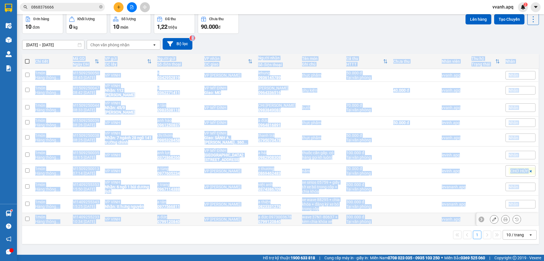
drag, startPoint x: 379, startPoint y: 37, endPoint x: 393, endPoint y: 224, distance: 187.7
click at [393, 224] on div "ver 1.8.143 Kho gửi Trên xe Kho nhận Hàng đã giao Hàng đã hủy Kho gửi Vinh Kho …" at bounding box center [281, 121] width 522 height 261
click at [394, 230] on div "1 10 / trang open" at bounding box center [280, 235] width 513 height 10
drag, startPoint x: 394, startPoint y: 227, endPoint x: 394, endPoint y: 41, distance: 185.7
click at [394, 41] on div "ver 1.8.143 Kho gửi Trên xe Kho nhận Hàng đã giao Hàng đã hủy Kho gửi Vinh Kho …" at bounding box center [281, 121] width 522 height 261
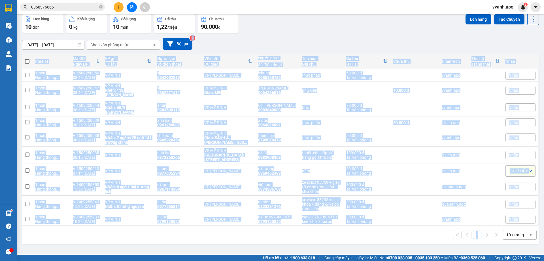
click at [394, 41] on div "13/09/2025 – 15/09/2025 Press the down arrow key to interact with the calendar …" at bounding box center [280, 44] width 517 height 12
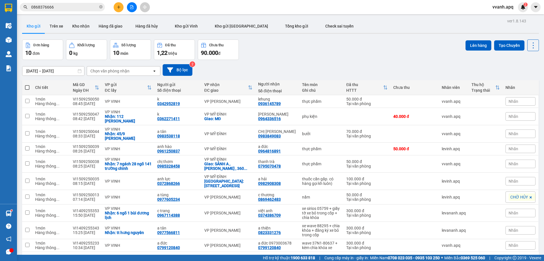
scroll to position [26, 0]
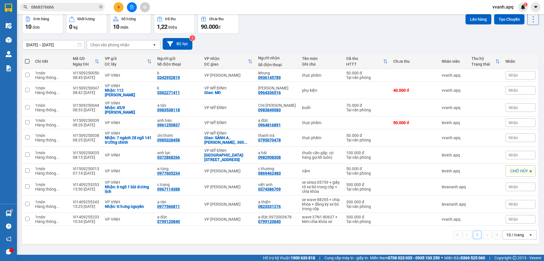
drag, startPoint x: 0, startPoint y: 0, endPoint x: 408, endPoint y: 43, distance: 410.2
click at [399, 41] on div "[DATE] – [DATE] Press the down arrow key to interact with the calendar and sele…" at bounding box center [280, 44] width 517 height 12
click at [119, 8] on icon "plus" at bounding box center [119, 6] width 0 height 3
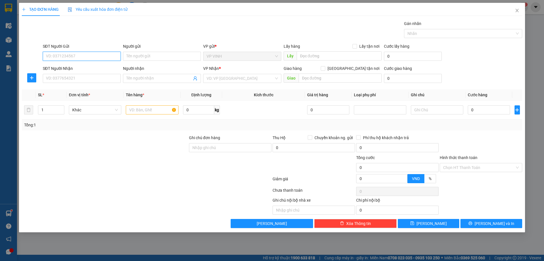
paste input "0967114388"
type input "0967114388"
click at [94, 56] on input "0967114388" at bounding box center [82, 56] width 78 height 9
click at [89, 67] on div "0967114388 - c trang" at bounding box center [81, 67] width 71 height 6
type input "c trang"
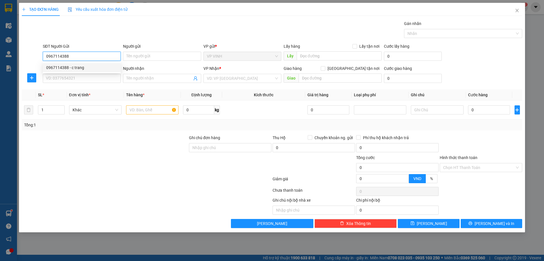
checkbox input "true"
type input "6 ngõ 1 bùi dương lịch"
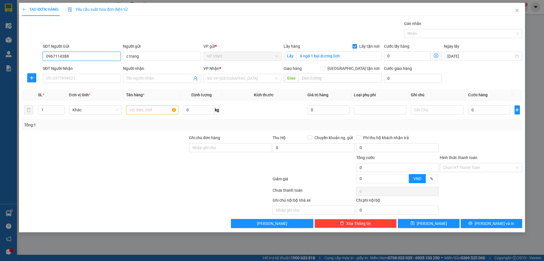
type input "0967114388"
click at [110, 77] on input "SĐT Người Nhận" at bounding box center [82, 78] width 78 height 9
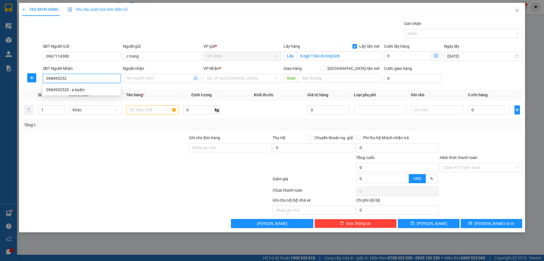
type input "0984952520"
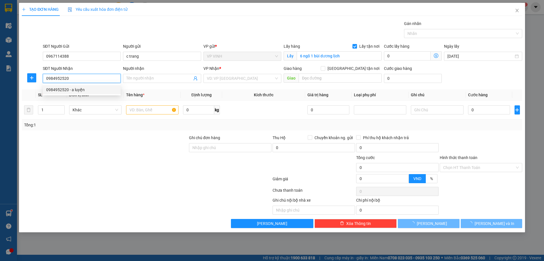
click at [103, 87] on div "0984952520 - a luyện" at bounding box center [81, 89] width 71 height 6
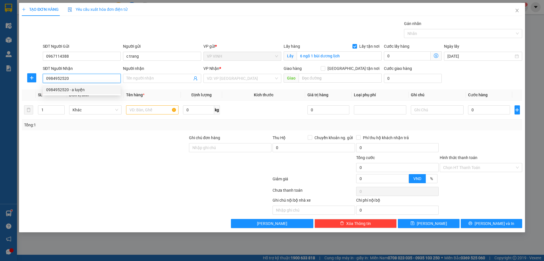
type input "a luyện"
type input "0984952520"
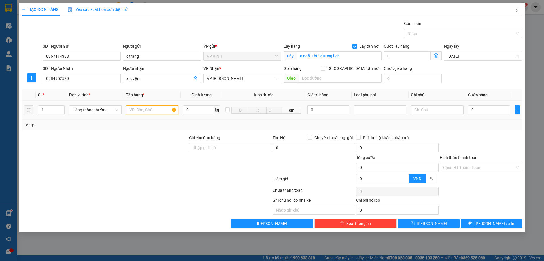
click at [143, 109] on input "text" at bounding box center [152, 109] width 52 height 9
type input "bưởi"
type input "2"
click at [61, 107] on icon "up" at bounding box center [61, 108] width 2 height 2
click at [478, 110] on input "0" at bounding box center [489, 109] width 42 height 9
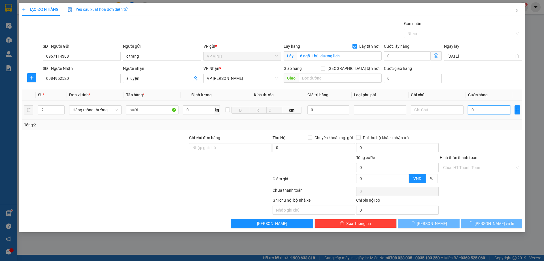
type input "2"
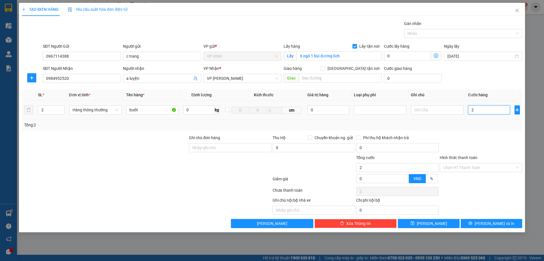
type input "20"
click at [479, 140] on div at bounding box center [481, 144] width 84 height 20
type input "20.000"
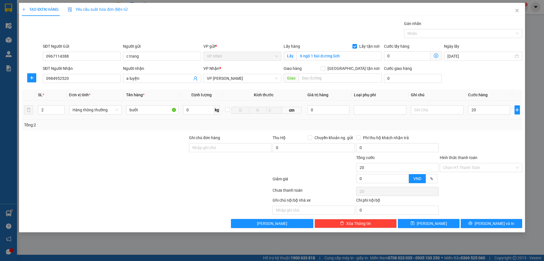
type input "20.000"
click at [479, 111] on input "20.000" at bounding box center [489, 109] width 42 height 9
type input "2"
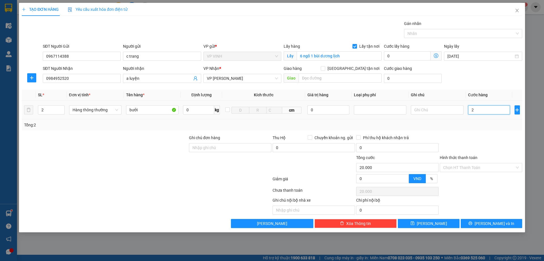
type input "2"
type input "20"
type input "200"
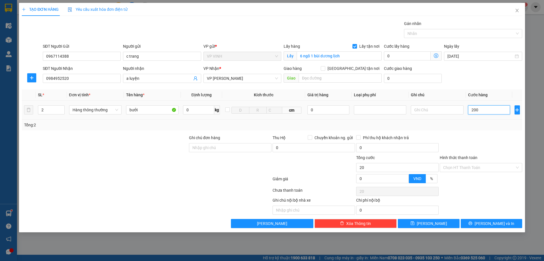
type input "200"
type input "200.000"
click at [484, 144] on div at bounding box center [481, 144] width 84 height 20
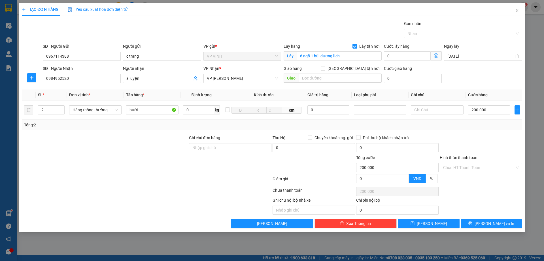
click at [483, 170] on input "Hình thức thanh toán" at bounding box center [479, 167] width 72 height 9
click at [478, 175] on div "Tại văn phòng" at bounding box center [481, 178] width 83 height 9
type input "0"
click at [480, 221] on button "Lưu và In" at bounding box center [492, 223] width 62 height 9
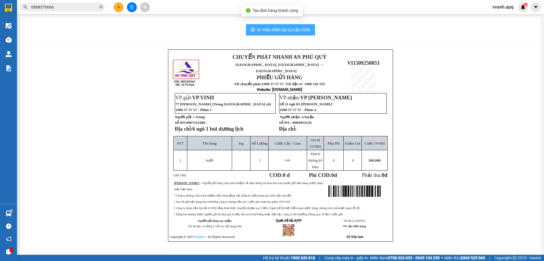
click at [296, 33] on span "In mẫu biên lai tự cấu hình" at bounding box center [283, 29] width 53 height 7
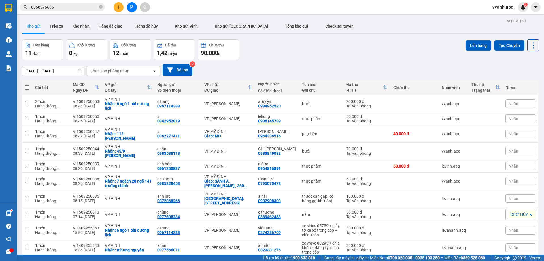
click at [121, 7] on icon "plus" at bounding box center [119, 7] width 4 height 4
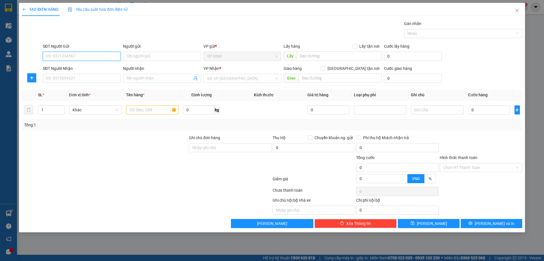
click at [80, 56] on input "SĐT Người Gửi" at bounding box center [82, 56] width 78 height 9
type input "0565007777"
click at [88, 68] on div "0565007777 - a hiệp" at bounding box center [81, 67] width 71 height 6
type input "a hiệp"
type input "0565007777"
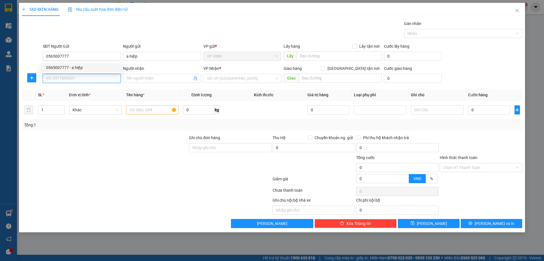
click at [88, 78] on input "SĐT Người Nhận" at bounding box center [82, 78] width 78 height 9
type input "0967692850"
click at [82, 87] on div "0967692850 - a hải" at bounding box center [81, 89] width 71 height 6
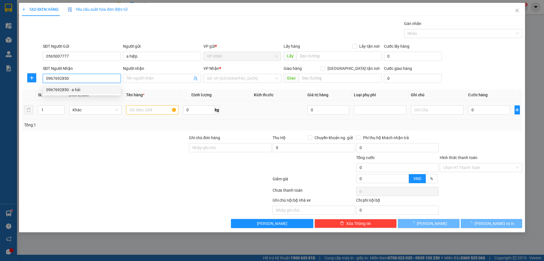
type input "a hải"
type input "0967692850"
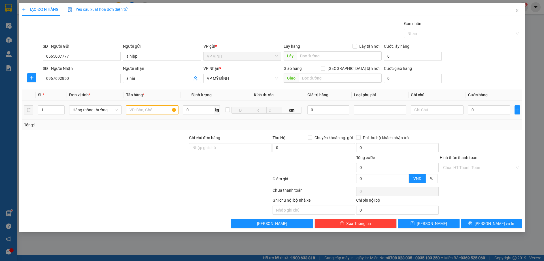
click at [149, 115] on div at bounding box center [152, 109] width 52 height 11
click at [221, 78] on span "VP MỸ ĐÌNH" at bounding box center [242, 78] width 71 height 9
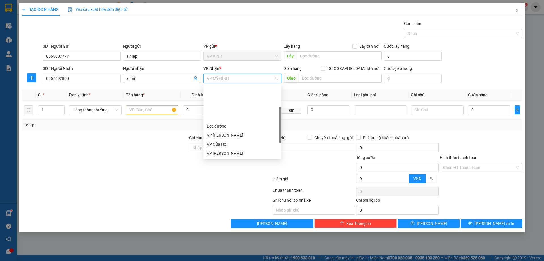
scroll to position [45, 0]
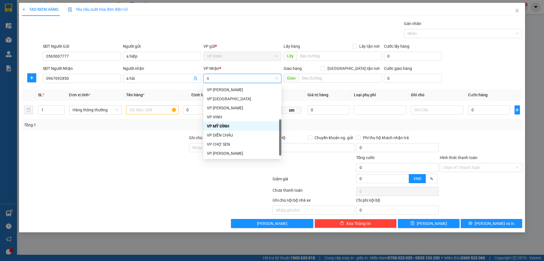
type input "nh"
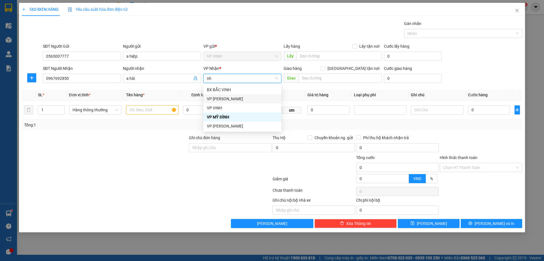
click at [225, 96] on div "VP NGỌC HỒI" at bounding box center [242, 99] width 71 height 6
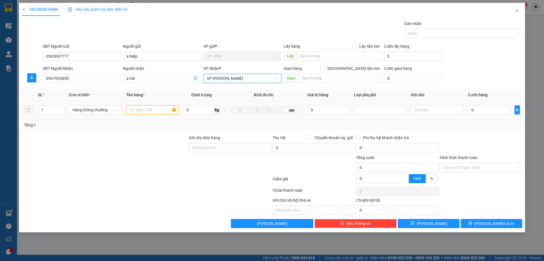
click at [164, 109] on input "text" at bounding box center [152, 109] width 52 height 9
type input "e"
type input "d"
type input "điện thoai ( nhận nguyên kiện )"
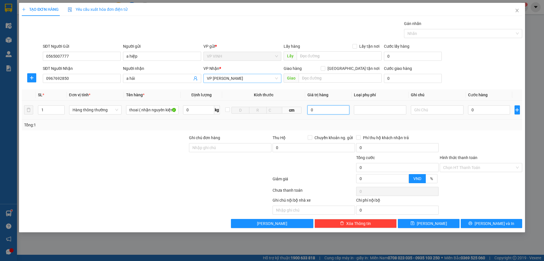
click at [318, 112] on input "0" at bounding box center [329, 109] width 42 height 9
click at [371, 111] on div at bounding box center [381, 109] width 50 height 7
type input "5.000.000"
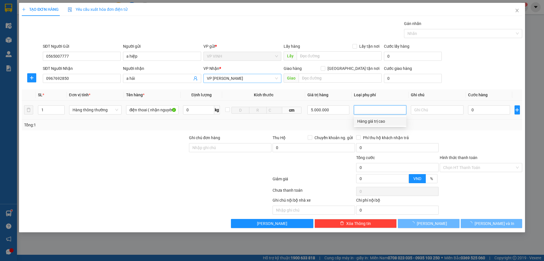
click at [374, 121] on div "Hàng giá trị cao" at bounding box center [381, 121] width 46 height 6
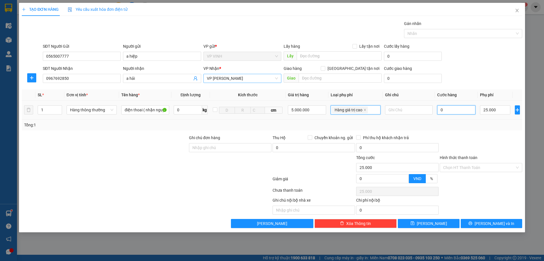
type input "25.000"
click at [452, 111] on input "0" at bounding box center [457, 109] width 39 height 9
type input "5"
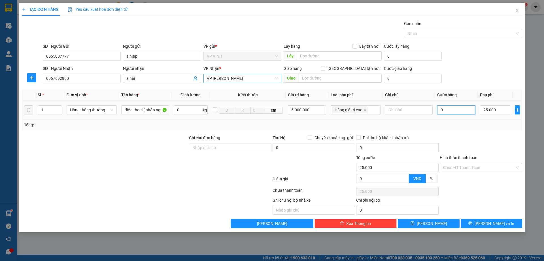
type input "25.005"
type input "50"
type input "25.050"
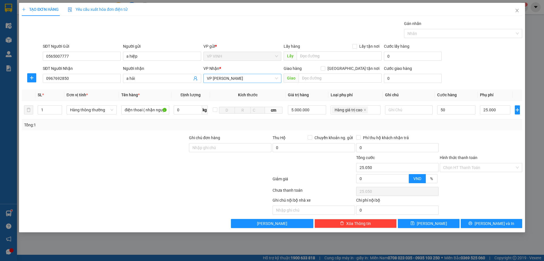
click at [451, 121] on div "Tổng: 1" at bounding box center [272, 124] width 501 height 11
type input "50.000"
type input "75.000"
click at [81, 57] on input "0565007777" at bounding box center [82, 56] width 78 height 9
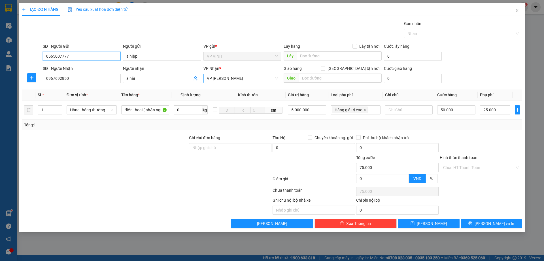
click at [81, 57] on input "0565007777" at bounding box center [82, 56] width 78 height 9
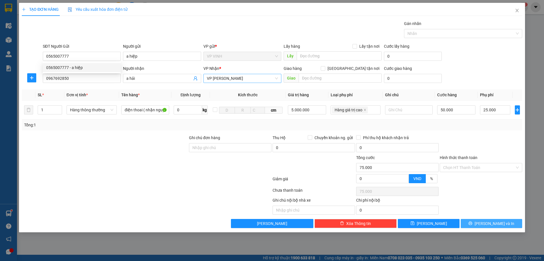
click at [473, 221] on icon "printer" at bounding box center [471, 223] width 4 height 4
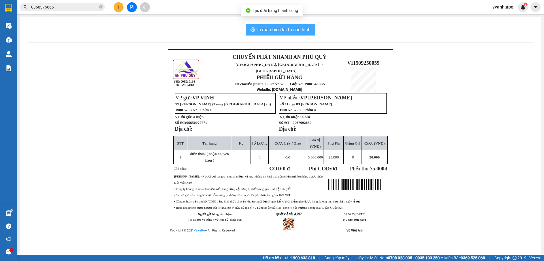
click at [262, 33] on span "In mẫu biên lai tự cấu hình" at bounding box center [283, 29] width 53 height 7
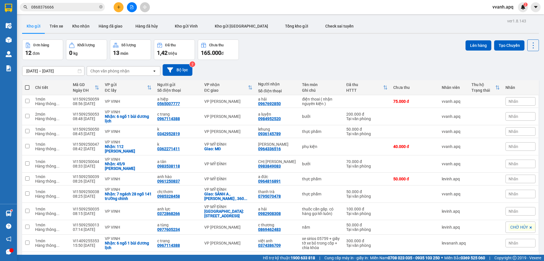
click at [53, 5] on input "0868376666" at bounding box center [64, 7] width 67 height 6
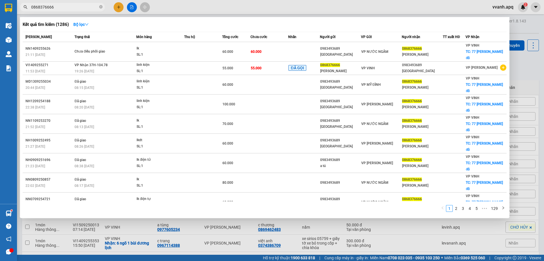
click at [53, 5] on input "0868376666" at bounding box center [64, 7] width 67 height 6
paste input "565007777"
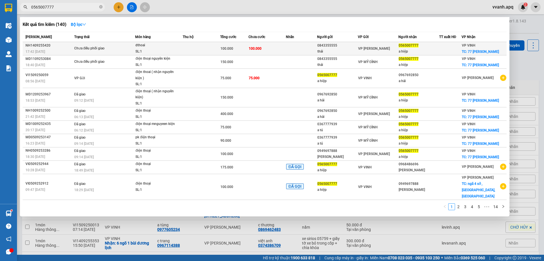
type input "0565007777"
click at [119, 46] on span "Chưa điều phối giao" at bounding box center [104, 48] width 61 height 6
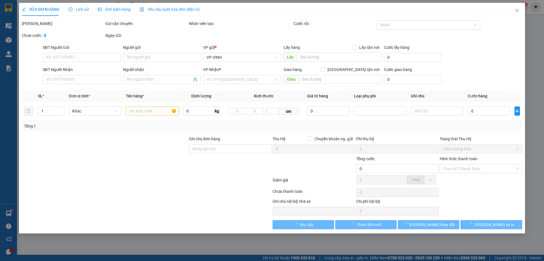
type input "0843355555"
type input "thái"
type input "0565007777"
type input "a hiệp"
checkbox input "true"
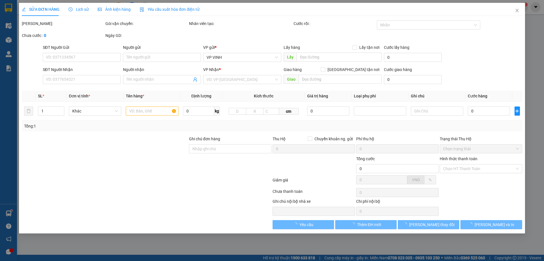
type input "77 lê lợi"
type input "100.000"
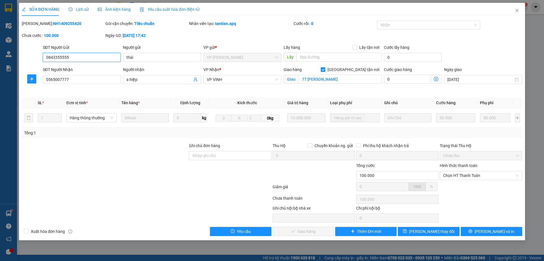
click at [456, 172] on span "Chọn HT Thanh Toán" at bounding box center [481, 175] width 76 height 9
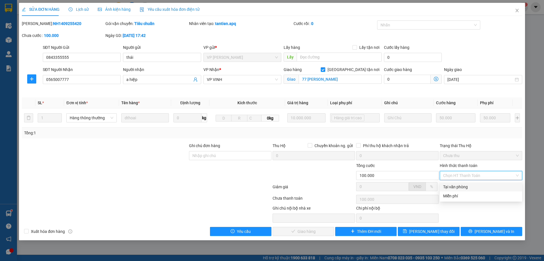
click at [453, 188] on div "Tại văn phòng" at bounding box center [481, 186] width 76 height 6
type input "0"
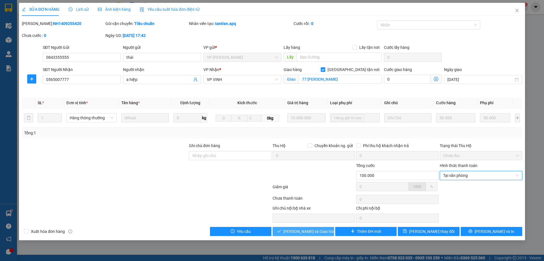
click at [302, 230] on span "Lưu và Giao hàng" at bounding box center [311, 231] width 54 height 6
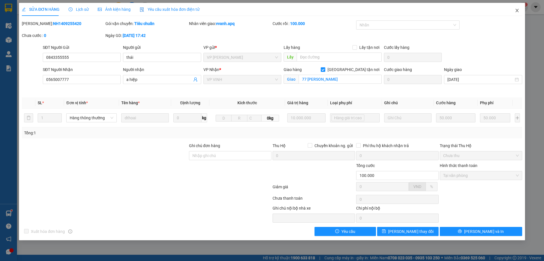
click at [517, 12] on icon "close" at bounding box center [517, 10] width 5 height 5
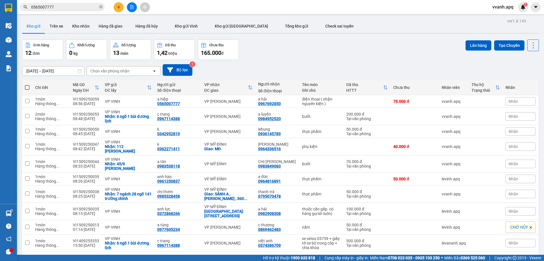
click at [122, 11] on div at bounding box center [132, 7] width 43 height 10
click at [120, 9] on button at bounding box center [119, 7] width 10 height 10
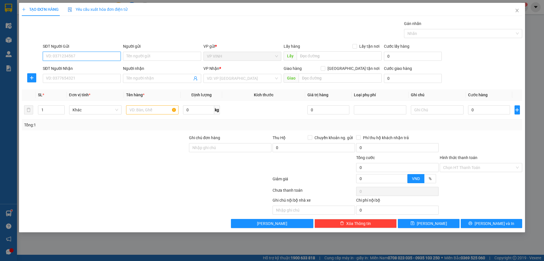
click at [90, 58] on input "SĐT Người Gửi" at bounding box center [82, 56] width 78 height 9
click at [105, 77] on input "SĐT Người Nhận" at bounding box center [82, 78] width 78 height 9
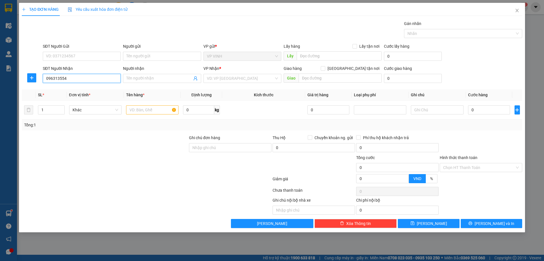
type input "0963135549"
click at [74, 90] on div "0963135549 - A Dũng" at bounding box center [81, 89] width 71 height 6
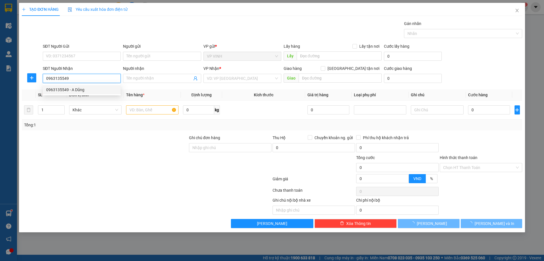
type input "A Dũng"
checkbox input "true"
type input "15, Long Cảnh VinHome Thăng Long, KĐT Nam Long Khánh, Hoài Đức, Hà NỘi"
type input "90.000"
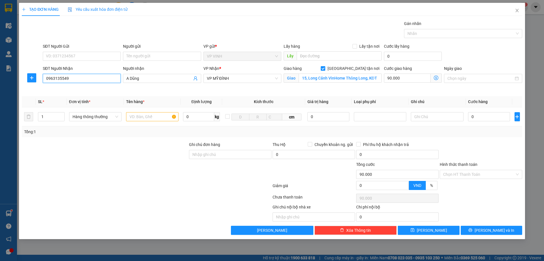
type input "0963135549"
click at [435, 77] on icon "dollar-circle" at bounding box center [436, 77] width 5 height 5
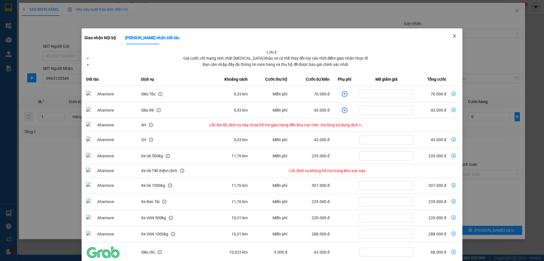
click at [452, 40] on span "Close" at bounding box center [455, 36] width 16 height 16
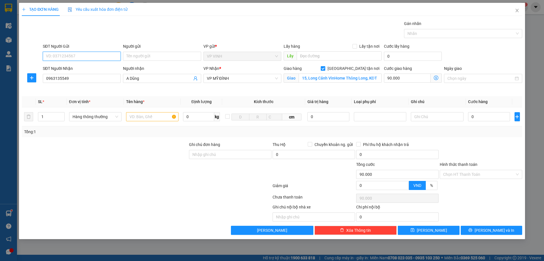
click at [95, 58] on input "SĐT Người Gửi" at bounding box center [82, 56] width 78 height 9
click at [94, 65] on div "0369418848 - C Tuyết" at bounding box center [81, 67] width 71 height 6
type input "0369418848"
type input "C Tuyết"
click at [439, 77] on icon "dollar-circle" at bounding box center [436, 77] width 5 height 5
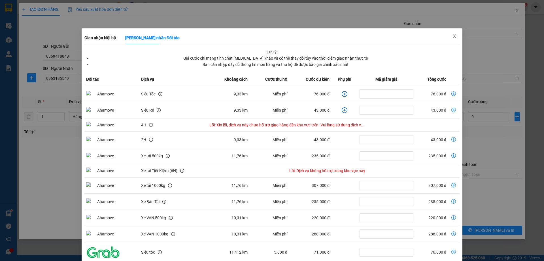
click at [453, 35] on icon "close" at bounding box center [455, 36] width 5 height 5
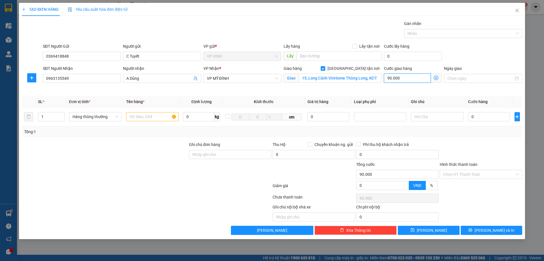
click at [407, 75] on input "90.000" at bounding box center [407, 77] width 47 height 9
type input "12"
type input "120"
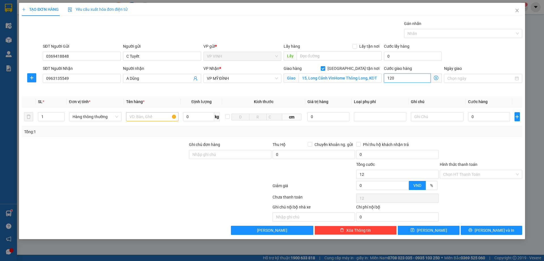
type input "120"
type input "120.000"
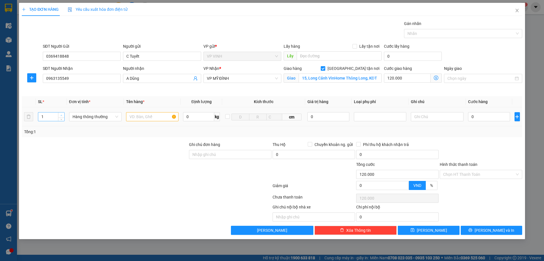
type input "2"
click at [60, 115] on span "up" at bounding box center [61, 114] width 3 height 3
click at [150, 117] on input "text" at bounding box center [152, 116] width 52 height 9
type input "bưởi + thực phẩm"
click at [485, 115] on input "0" at bounding box center [489, 116] width 42 height 9
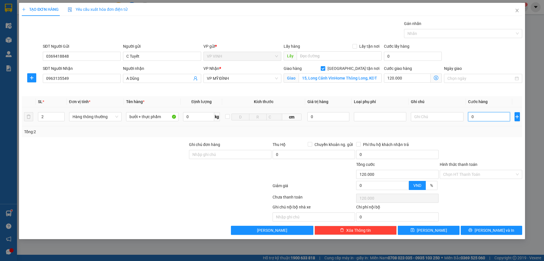
type input "7"
type input "120.007"
type input "70"
type input "120.070"
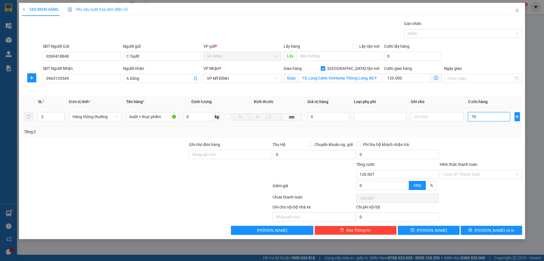
type input "120.070"
click at [488, 135] on div "Tổng: 2" at bounding box center [272, 131] width 501 height 11
type input "70.000"
type input "190.000"
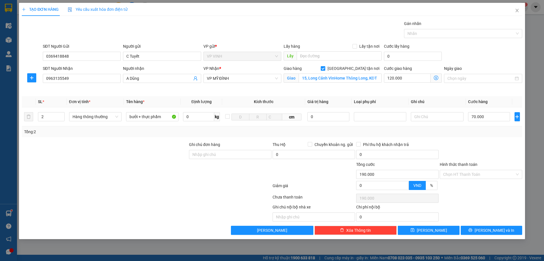
click at [438, 76] on icon "dollar-circle" at bounding box center [436, 77] width 5 height 5
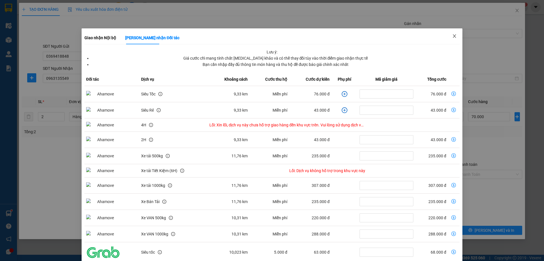
click at [455, 34] on span "Close" at bounding box center [455, 36] width 16 height 16
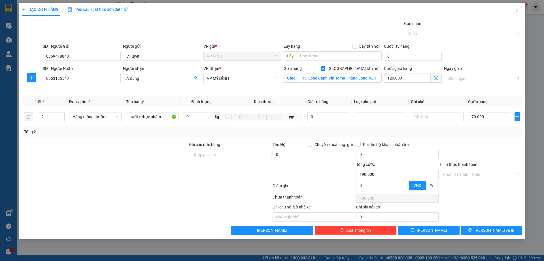
click at [450, 135] on div "Tổng: 2" at bounding box center [272, 131] width 501 height 11
click at [443, 117] on input "text" at bounding box center [437, 116] width 52 height 9
type input "d"
type input "đã tt ship"
drag, startPoint x: 456, startPoint y: 151, endPoint x: 465, endPoint y: 173, distance: 23.2
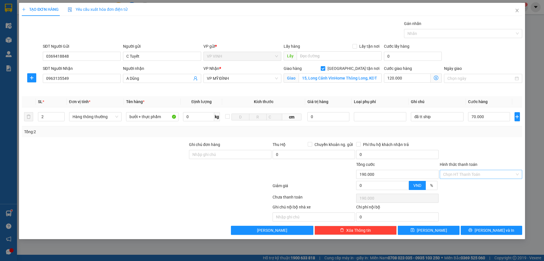
click at [457, 152] on div at bounding box center [481, 151] width 84 height 20
click at [465, 173] on input "Hình thức thanh toán" at bounding box center [479, 174] width 72 height 9
click at [463, 187] on div "Tại văn phòng" at bounding box center [481, 185] width 76 height 6
type input "0"
click at [478, 227] on button "Lưu và In" at bounding box center [492, 229] width 62 height 9
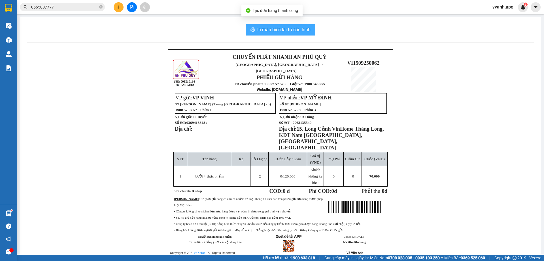
click at [270, 33] on span "In mẫu biên lai tự cấu hình" at bounding box center [283, 29] width 53 height 7
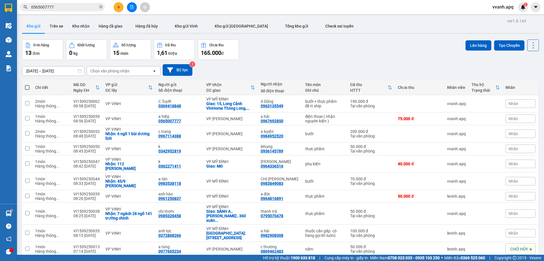
click at [390, 60] on div "13/09/2025 – 15/09/2025 Press the down arrow key to interact with the calendar …" at bounding box center [280, 70] width 517 height 20
drag, startPoint x: 323, startPoint y: 48, endPoint x: 313, endPoint y: 50, distance: 9.8
click at [323, 48] on div "Đơn hàng 13 đơn Khối lượng 0 kg Số lượng 15 món Đã thu 1,61 triệu Chưa thu 165.…" at bounding box center [280, 49] width 517 height 20
click at [84, 9] on input "0565007777" at bounding box center [64, 7] width 67 height 6
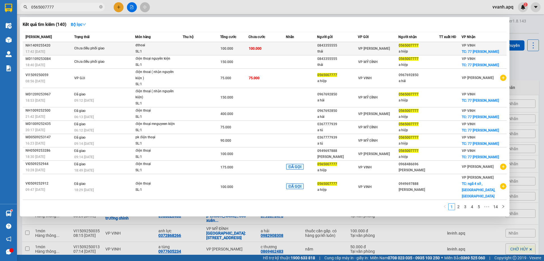
click at [180, 52] on span "dthoai SL: 1" at bounding box center [159, 48] width 47 height 12
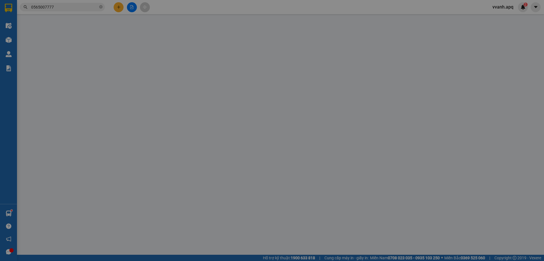
type input "0843355555"
type input "thái"
type input "0565007777"
type input "a hiệp"
checkbox input "true"
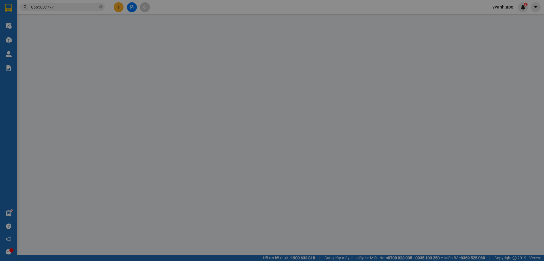
type input "77 lê lợi"
type input "100.000"
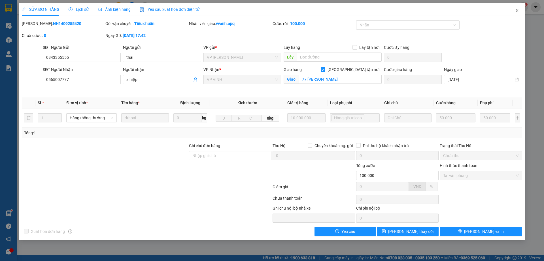
click at [512, 14] on span "Close" at bounding box center [518, 11] width 16 height 16
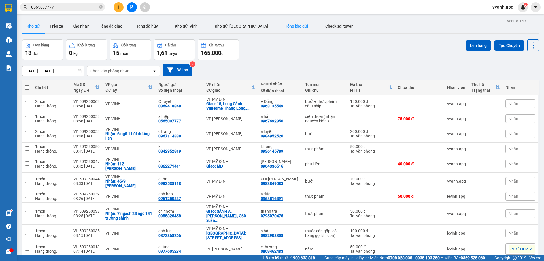
drag, startPoint x: 304, startPoint y: 62, endPoint x: 254, endPoint y: 27, distance: 60.5
click at [296, 54] on div "ver 1.8.143 Kho gửi Trên xe Kho nhận Hàng đã giao Hàng đã hủy Kho gửi Vinh Kho …" at bounding box center [281, 147] width 522 height 261
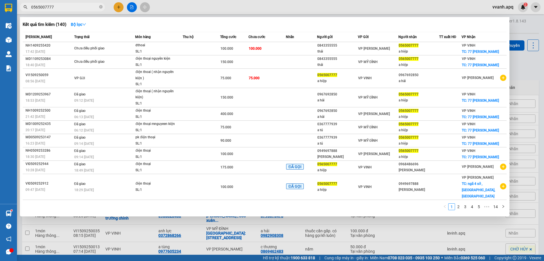
click at [74, 8] on input "0565007777" at bounding box center [64, 7] width 67 height 6
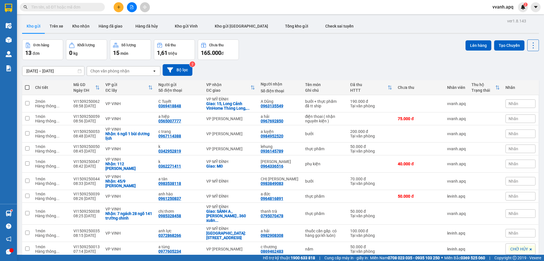
paste input "0565007777"
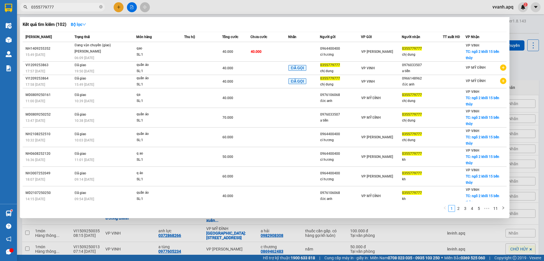
click at [78, 8] on input "0355779777" at bounding box center [64, 7] width 67 height 6
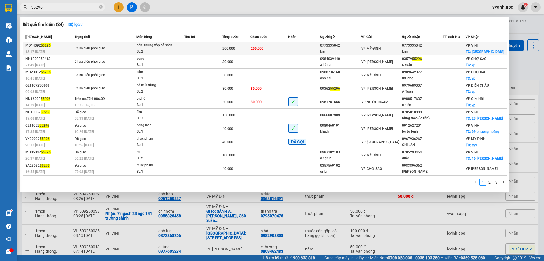
click at [155, 54] on div "SL: 2" at bounding box center [158, 51] width 43 height 6
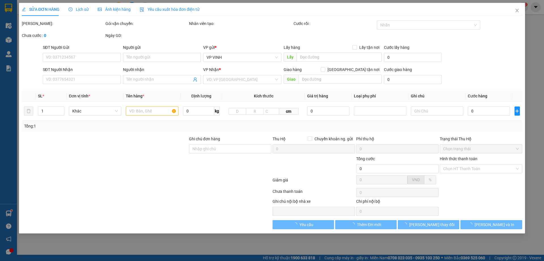
click at [85, 9] on span "Lịch sử" at bounding box center [79, 9] width 20 height 5
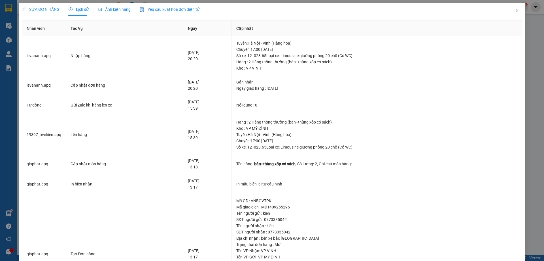
click at [48, 5] on div "SỬA ĐƠN HÀNG" at bounding box center [41, 9] width 38 height 13
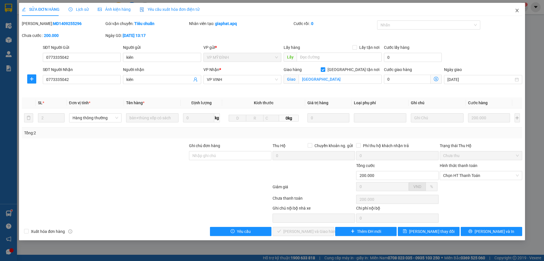
click at [516, 12] on icon "close" at bounding box center [517, 10] width 5 height 5
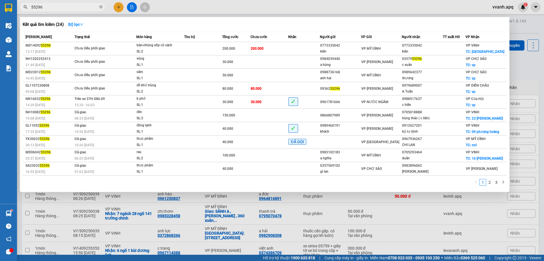
click at [64, 9] on input "55296" at bounding box center [64, 7] width 67 height 6
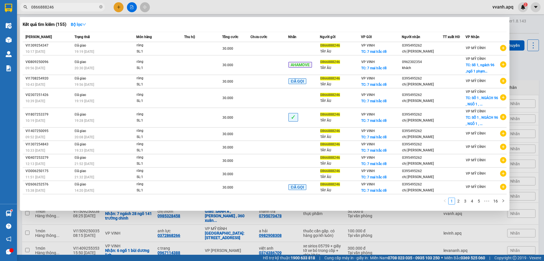
click at [76, 8] on input "0866888246" at bounding box center [64, 7] width 67 height 6
drag, startPoint x: 75, startPoint y: 8, endPoint x: 248, endPoint y: 10, distance: 173.0
click at [248, 10] on div at bounding box center [272, 130] width 544 height 261
click at [72, 9] on input "0866888246" at bounding box center [64, 7] width 67 height 6
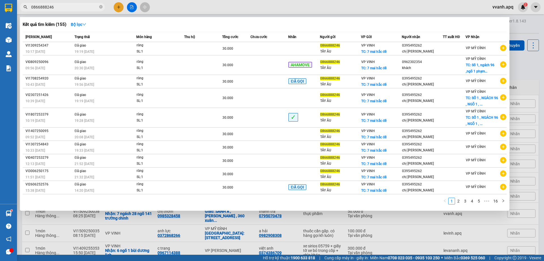
click at [72, 9] on input "0866888246" at bounding box center [64, 7] width 67 height 6
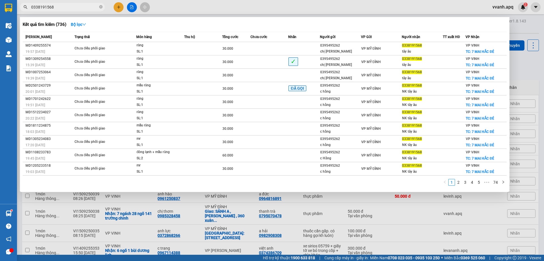
click at [274, 10] on div at bounding box center [272, 130] width 544 height 261
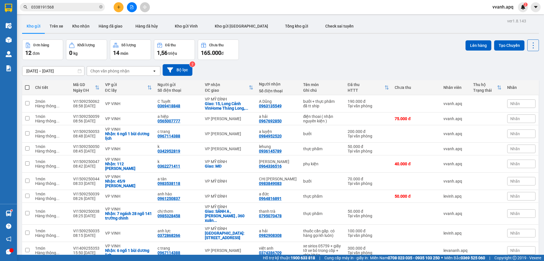
click at [328, 76] on div "13/09/2025 – 15/09/2025 Press the down arrow key to interact with the calendar …" at bounding box center [280, 70] width 517 height 20
click at [53, 9] on input "0338191568" at bounding box center [64, 7] width 67 height 6
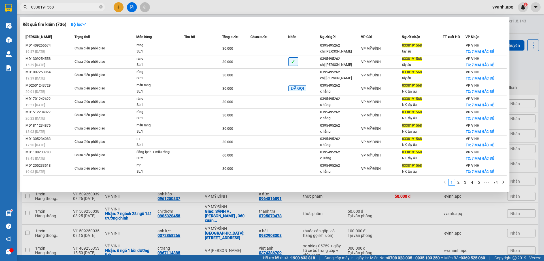
click at [53, 9] on input "0338191568" at bounding box center [64, 7] width 67 height 6
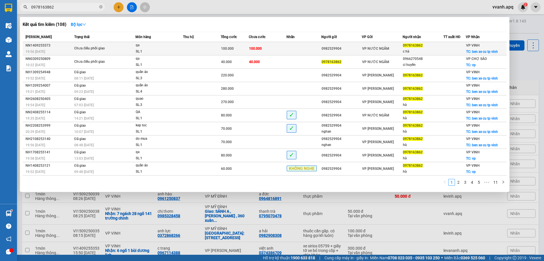
type input "0978163862"
click at [353, 49] on div "0982529904" at bounding box center [342, 49] width 40 height 6
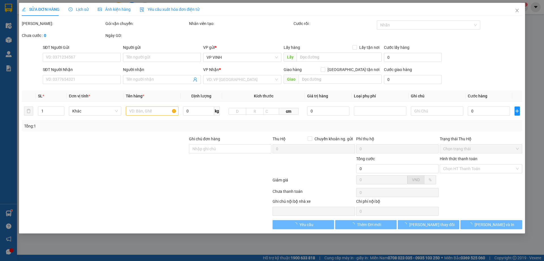
type input "0982529904"
type input "0978163862"
type input "c hà"
checkbox input "true"
type input "ben xe cu tp vinh"
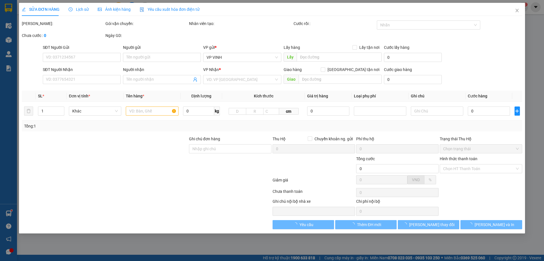
type input "100.000"
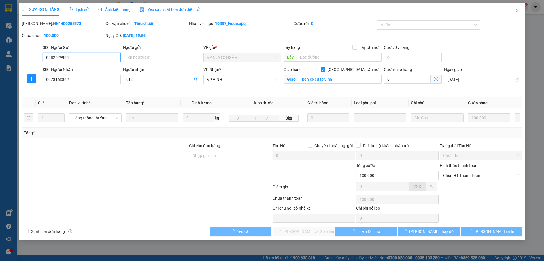
click at [460, 174] on span "Chọn HT Thanh Toán" at bounding box center [481, 175] width 76 height 9
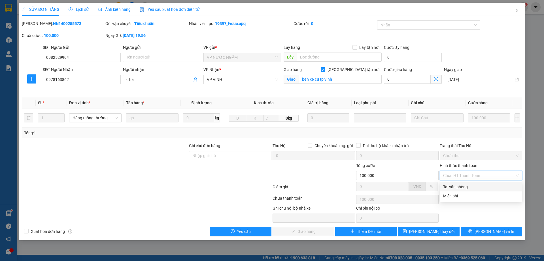
click at [459, 186] on div "Tại văn phòng" at bounding box center [481, 186] width 76 height 6
type input "0"
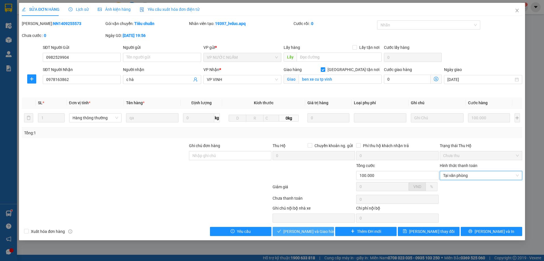
click at [312, 227] on button "Lưu và Giao hàng" at bounding box center [304, 231] width 62 height 9
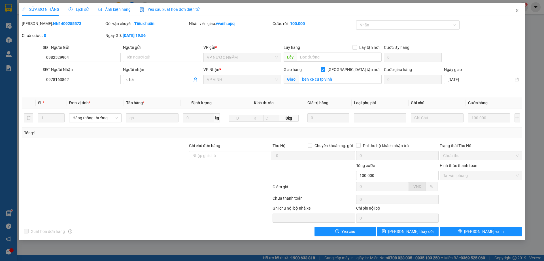
click at [513, 12] on span "Close" at bounding box center [518, 11] width 16 height 16
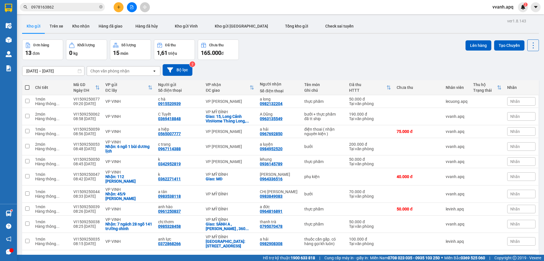
click at [79, 9] on input "0978163862" at bounding box center [64, 7] width 67 height 6
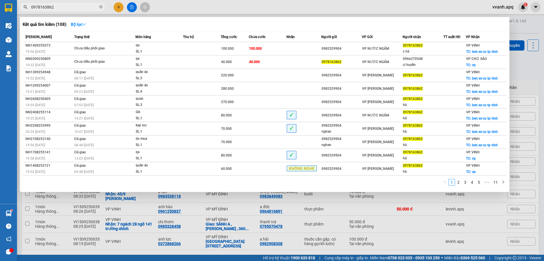
click at [79, 9] on input "0978163862" at bounding box center [64, 7] width 67 height 6
paste input "text"
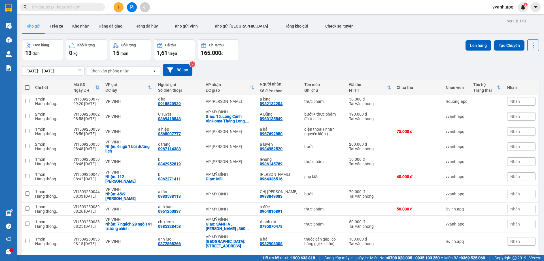
paste input "0978163862"
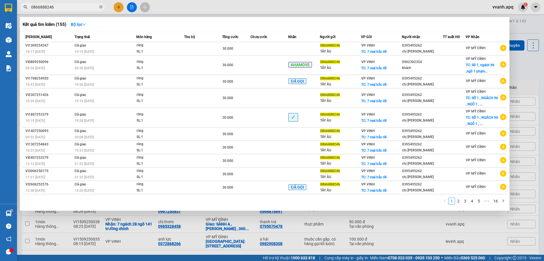
type input "0866888246"
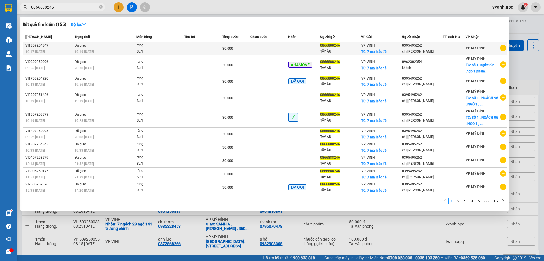
click at [276, 48] on td at bounding box center [270, 48] width 38 height 13
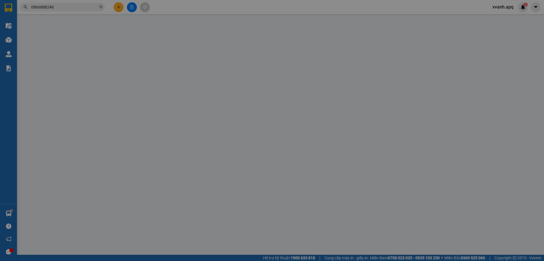
type input "0866888246"
type input "TÂY ÂU"
checkbox input "true"
type input "7 mai hắc đế"
type input "0395495262"
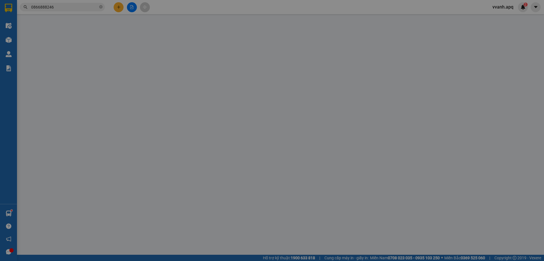
type input "chị hằng"
type input "30.000"
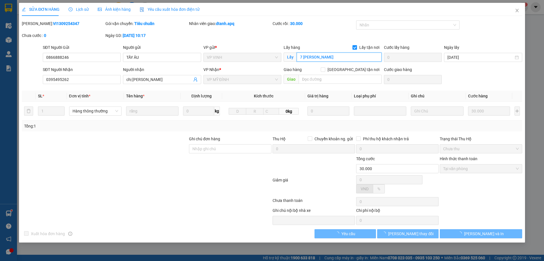
click at [313, 59] on input "7 mai hắc đế" at bounding box center [339, 56] width 85 height 9
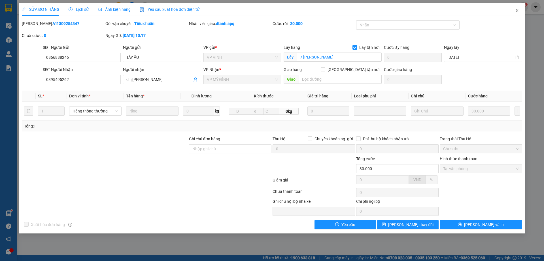
click at [512, 12] on span "Close" at bounding box center [518, 11] width 16 height 16
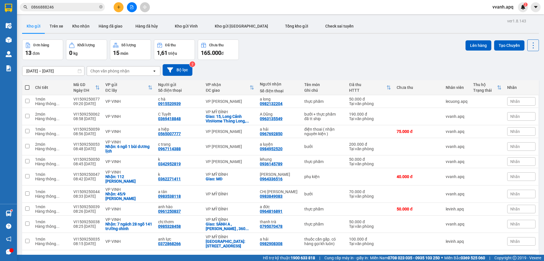
click at [121, 12] on div "Kết quả tìm kiếm ( 155 ) Bộ lọc Mã ĐH Trạng thái Món hàng Thu hộ Tổng cước Chưa…" at bounding box center [272, 7] width 544 height 14
click at [119, 9] on button at bounding box center [119, 7] width 10 height 10
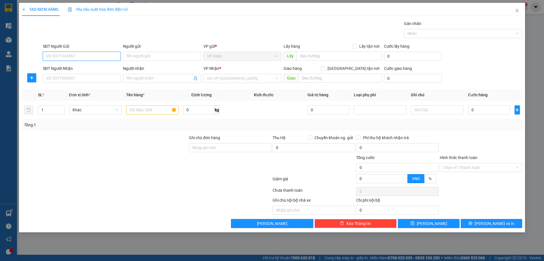
paste input "0912229466"
type input "0912229466"
click at [92, 52] on input "0912229466" at bounding box center [82, 56] width 78 height 9
click at [92, 66] on div "0912229466 - a vinh" at bounding box center [81, 67] width 71 height 6
type input "a vinh"
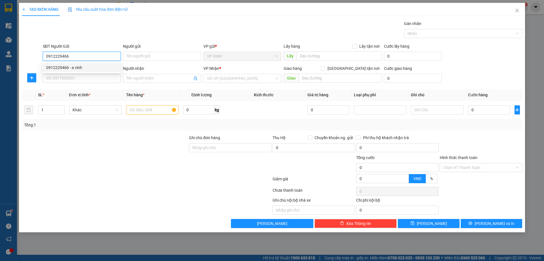
checkbox input "true"
type input "63 nguyễn đức mậu"
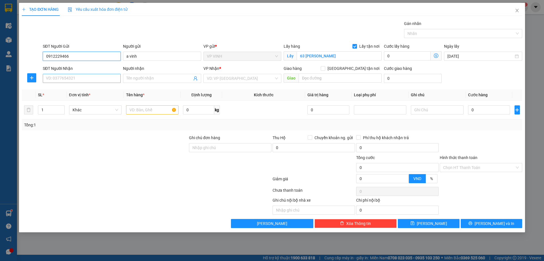
type input "0912229466"
click at [94, 81] on input "SĐT Người Nhận" at bounding box center [82, 78] width 78 height 9
type input "0983327276"
click at [73, 86] on div "0983327276 - c thư" at bounding box center [81, 89] width 71 height 6
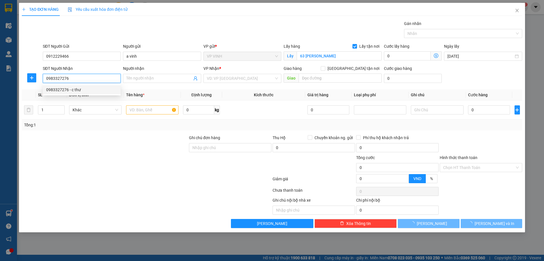
type input "c thư"
checkbox input "true"
type input "vp"
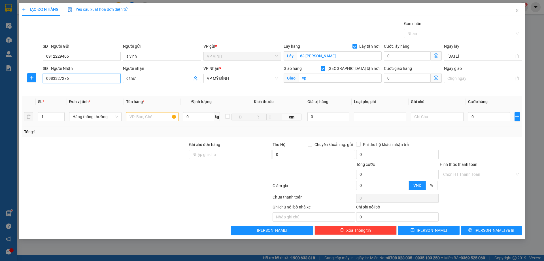
type input "0983327276"
click at [143, 121] on input "text" at bounding box center [152, 116] width 52 height 9
type input "cà muối"
click at [489, 118] on input "0" at bounding box center [489, 116] width 42 height 9
type input "5"
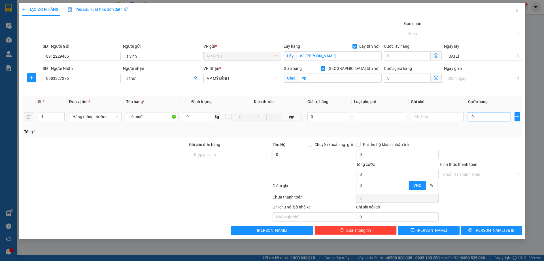
type input "5"
type input "50"
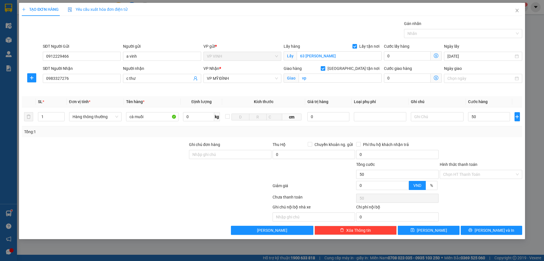
type input "50.000"
click at [485, 140] on div "Transit Pickup Surcharge Ids Transit Deliver Surcharge Ids Transit Deliver Surc…" at bounding box center [272, 127] width 501 height 214
click at [473, 229] on icon "printer" at bounding box center [471, 230] width 4 height 4
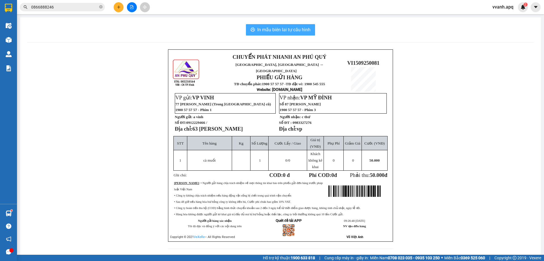
click at [277, 26] on span "In mẫu biên lai tự cấu hình" at bounding box center [283, 29] width 53 height 7
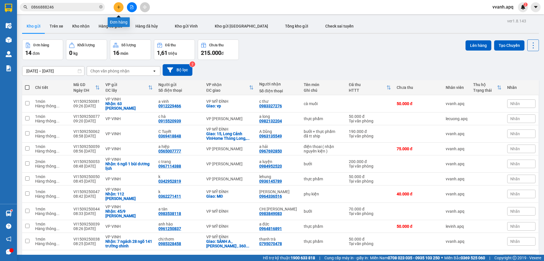
click at [120, 7] on icon "plus" at bounding box center [119, 7] width 4 height 4
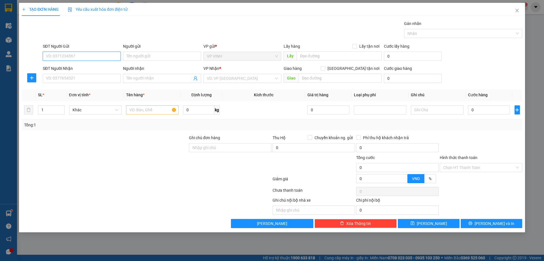
paste input "0981436454"
type input "0981436454"
click at [92, 57] on input "0981436454" at bounding box center [82, 56] width 78 height 9
click at [91, 67] on div "0981436454 - Khách" at bounding box center [81, 67] width 71 height 6
type input "Khách"
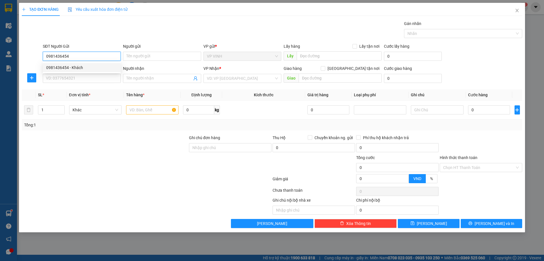
checkbox input "true"
type input "ngõ 4 tạ quang bửu"
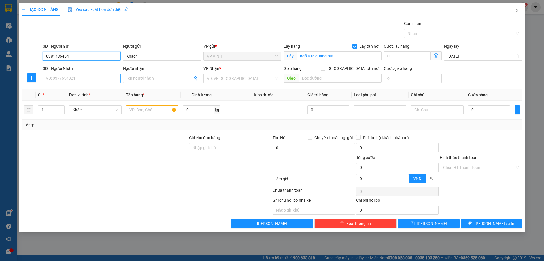
type input "0981436454"
click at [94, 79] on input "SĐT Người Nhận" at bounding box center [82, 78] width 78 height 9
click at [310, 57] on input "ngõ 4 tạ quang bửu" at bounding box center [339, 55] width 85 height 9
paste input "1 lê thiết hùng"
type input "1 lê thiết hùng"
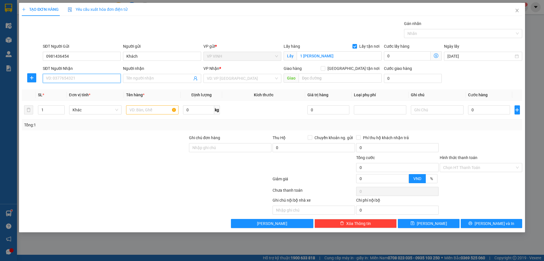
click at [62, 77] on input "SĐT Người Nhận" at bounding box center [82, 78] width 78 height 9
type input "0778534820"
click at [68, 91] on div "0778534820 - c linh" at bounding box center [81, 89] width 71 height 6
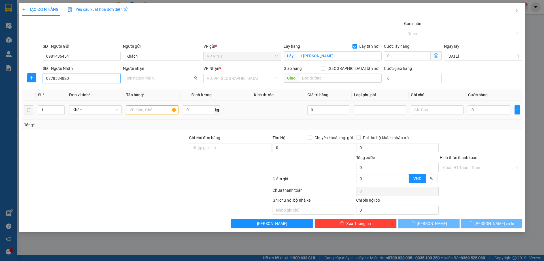
type input "c linh"
type input "0778534820"
click at [158, 111] on input "text" at bounding box center [152, 109] width 52 height 9
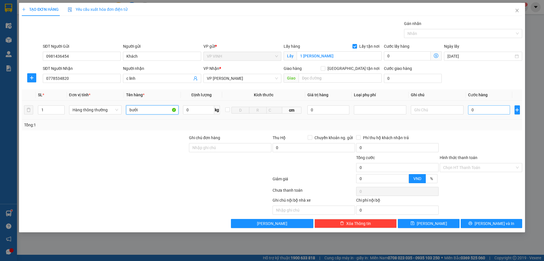
type input "bưởi"
click at [492, 114] on input "0" at bounding box center [489, 109] width 42 height 9
type input "6"
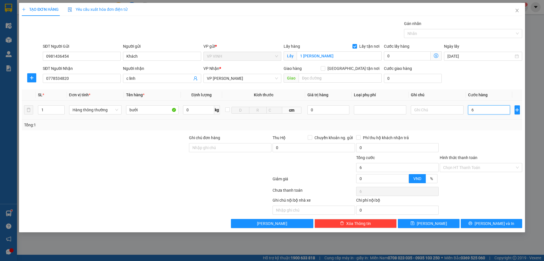
type input "60"
click at [486, 140] on div at bounding box center [481, 144] width 84 height 20
type input "60.000"
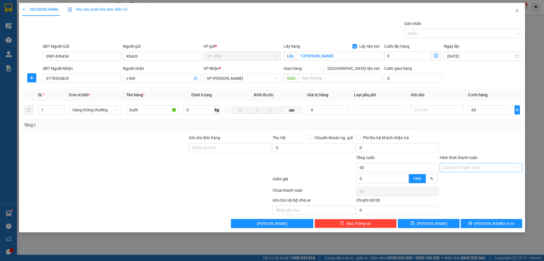
type input "60.000"
click at [488, 218] on div "Transit Pickup Surcharge Ids Transit Deliver Surcharge Ids Transit Deliver Surc…" at bounding box center [272, 123] width 501 height 207
click at [489, 220] on button "Lưu và In" at bounding box center [492, 223] width 62 height 9
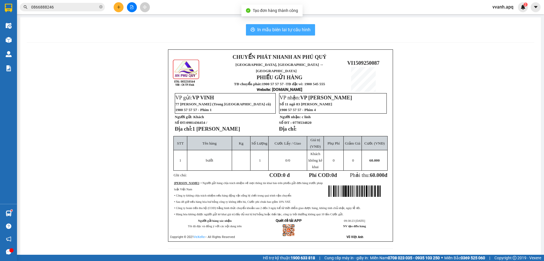
click at [285, 32] on span "In mẫu biên lai tự cấu hình" at bounding box center [283, 29] width 53 height 7
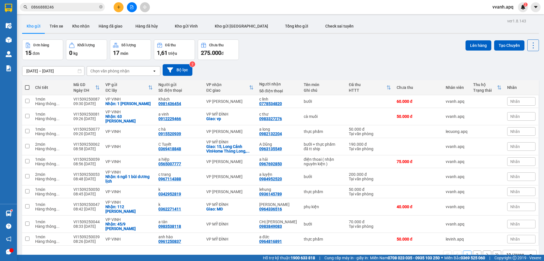
click at [62, 12] on div "Kết quả tìm kiếm ( 155 ) Bộ lọc Mã ĐH Trạng thái Món hàng Thu hộ Tổng cước Chưa…" at bounding box center [55, 7] width 111 height 10
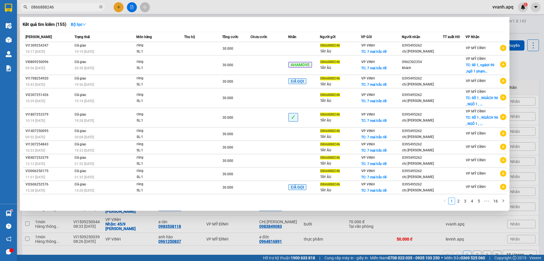
click at [59, 7] on input "0866888246" at bounding box center [64, 7] width 67 height 6
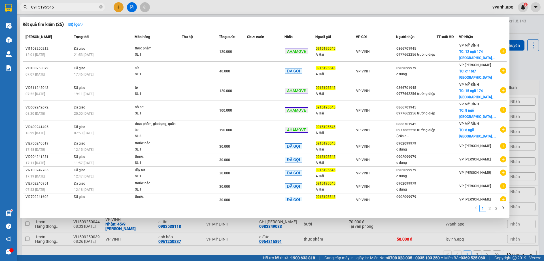
click at [74, 7] on input "0915195545" at bounding box center [64, 7] width 67 height 6
type input "0915195545"
click at [118, 8] on div at bounding box center [272, 130] width 544 height 261
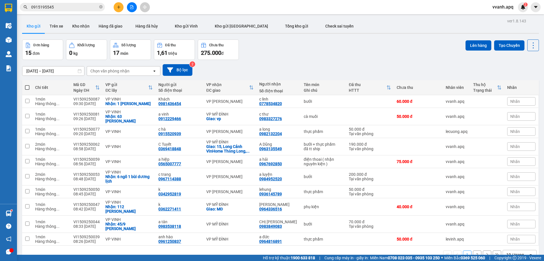
click at [118, 8] on icon "plus" at bounding box center [119, 7] width 4 height 4
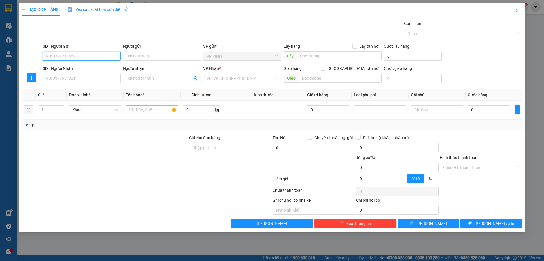
paste input "0915195545"
type input "0915195545"
click at [91, 58] on input "0915195545" at bounding box center [82, 56] width 78 height 9
click at [92, 66] on div "0915195545 - A Hải" at bounding box center [81, 67] width 71 height 6
type input "A Hải"
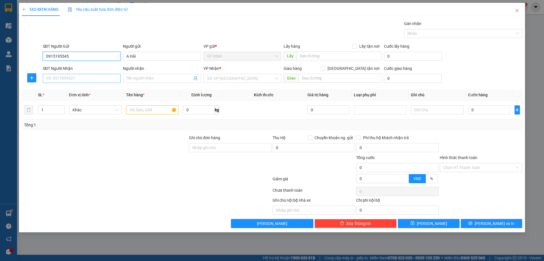
type input "0915195545"
click at [85, 79] on input "SĐT Người Nhận" at bounding box center [82, 78] width 78 height 9
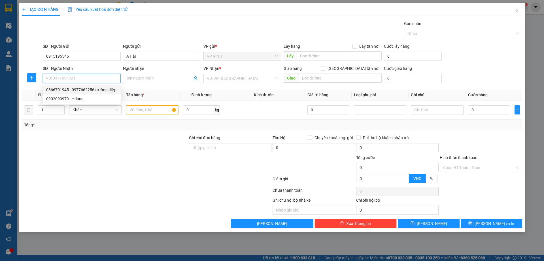
click at [81, 90] on div "0866701945 - 0977662256 trường diệp" at bounding box center [81, 89] width 71 height 6
type input "0866701945"
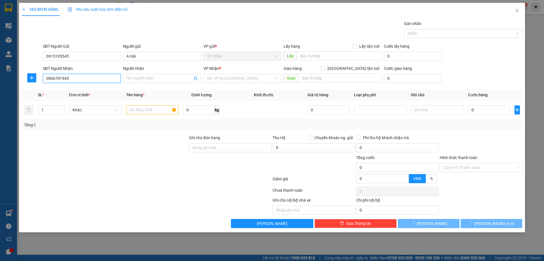
type input "0977662256 trường diệp"
checkbox input "true"
type input "12 ngõ 174 đường tân xuân, đông ngạc, bắc từ liêm, hà nội"
type input "70.000"
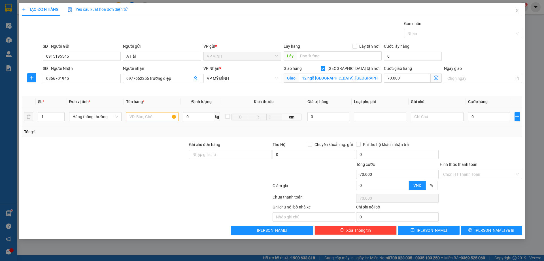
click at [133, 108] on td at bounding box center [152, 116] width 57 height 19
click at [141, 118] on input "text" at bounding box center [152, 116] width 52 height 9
click at [142, 119] on input "text" at bounding box center [152, 116] width 52 height 9
type input "t"
type input "hoa quả"
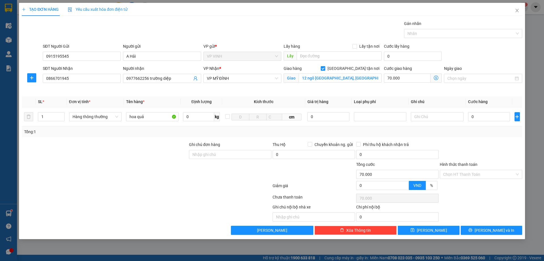
click at [436, 79] on icon "dollar-circle" at bounding box center [436, 77] width 5 height 5
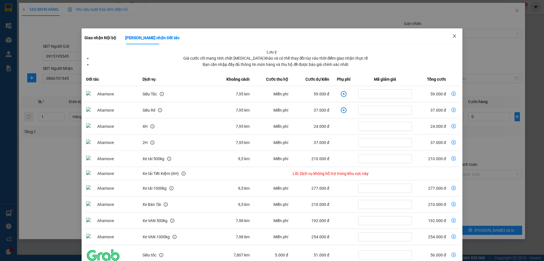
click at [453, 39] on span "Close" at bounding box center [455, 36] width 16 height 16
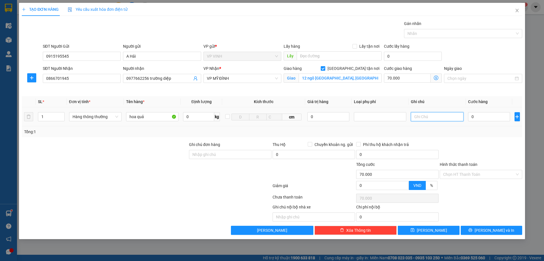
click at [439, 115] on input "text" at bounding box center [437, 116] width 52 height 9
click at [480, 117] on input "0" at bounding box center [489, 116] width 42 height 9
type input "4"
type input "70.004"
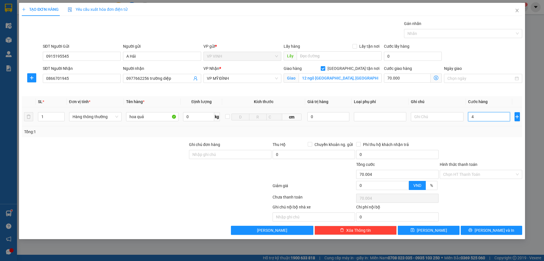
type input "40"
type input "70.040"
type input "40.000"
type input "110.000"
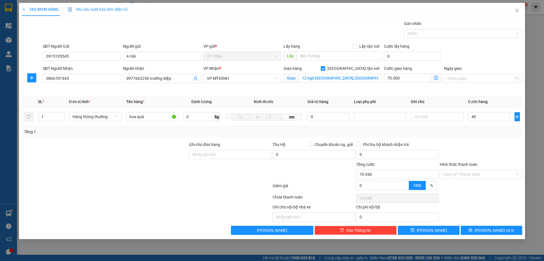
type input "110.000"
click at [479, 128] on div "Tổng: 1" at bounding box center [272, 131] width 496 height 6
click at [452, 119] on input "text" at bounding box center [437, 116] width 52 height 9
type input "d"
type input "đã tt ship"
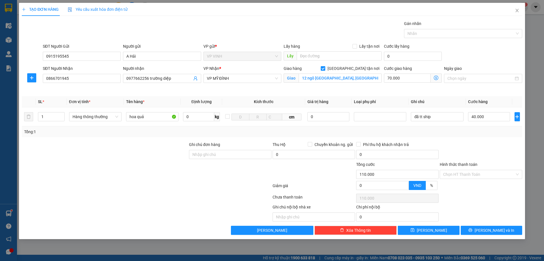
click at [470, 152] on div at bounding box center [481, 151] width 84 height 20
click at [460, 172] on input "Hình thức thanh toán" at bounding box center [479, 174] width 72 height 9
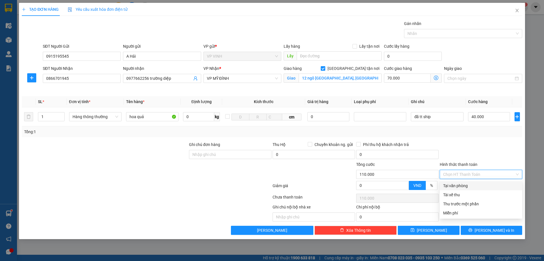
click at [455, 185] on div "Tại văn phòng" at bounding box center [481, 185] width 76 height 6
type input "0"
click at [459, 144] on div at bounding box center [481, 151] width 84 height 20
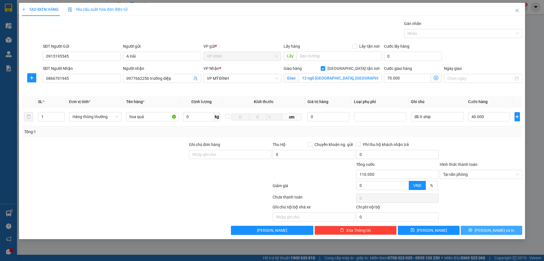
click at [475, 228] on button "Lưu và In" at bounding box center [492, 229] width 62 height 9
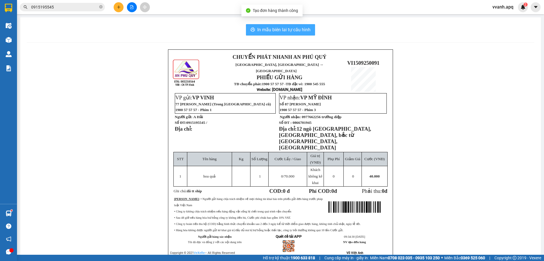
click at [293, 29] on span "In mẫu biên lai tự cấu hình" at bounding box center [283, 29] width 53 height 7
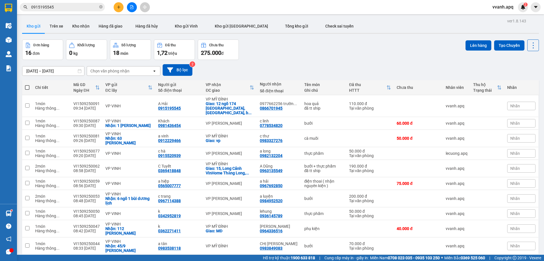
click at [378, 62] on div "13/09/2025 – 15/09/2025 Press the down arrow key to interact with the calendar …" at bounding box center [280, 70] width 517 height 20
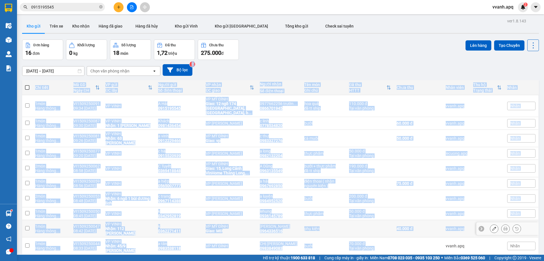
drag, startPoint x: 377, startPoint y: 61, endPoint x: 404, endPoint y: 241, distance: 181.8
click at [404, 241] on div "ver 1.8.143 Kho gửi Trên xe Kho nhận Hàng đã giao Hàng đã hủy Kho gửi Vinh Kho …" at bounding box center [281, 147] width 522 height 261
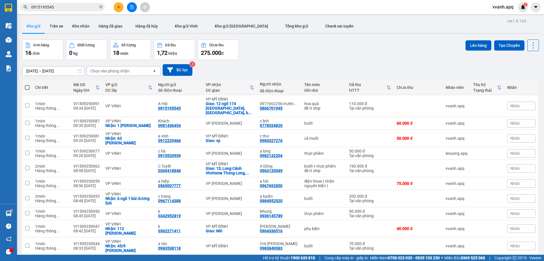
click at [402, 254] on div "1 2 10 / trang open" at bounding box center [280, 263] width 517 height 18
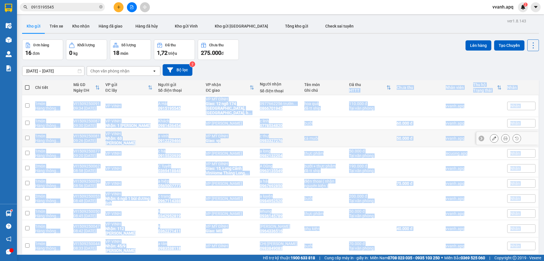
drag, startPoint x: 404, startPoint y: 247, endPoint x: 382, endPoint y: 79, distance: 169.0
click at [382, 79] on div "ver 1.8.143 Kho gửi Trên xe Kho nhận Hàng đã giao Hàng đã hủy Kho gửi Vinh Kho …" at bounding box center [281, 147] width 522 height 261
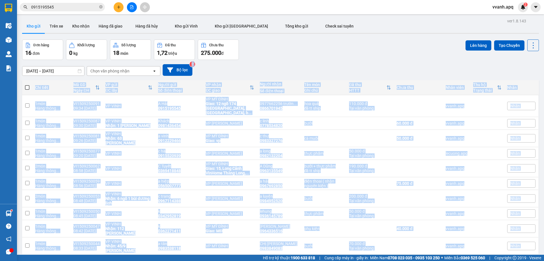
click at [382, 67] on div "13/09/2025 – 15/09/2025 Press the down arrow key to interact with the calendar …" at bounding box center [280, 70] width 517 height 12
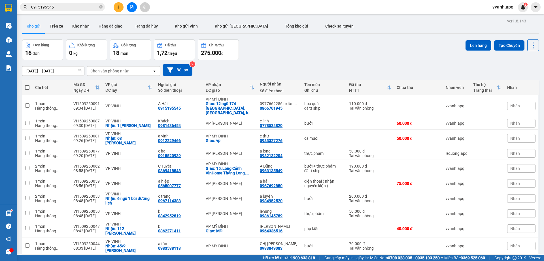
click at [118, 8] on icon "plus" at bounding box center [119, 7] width 4 height 4
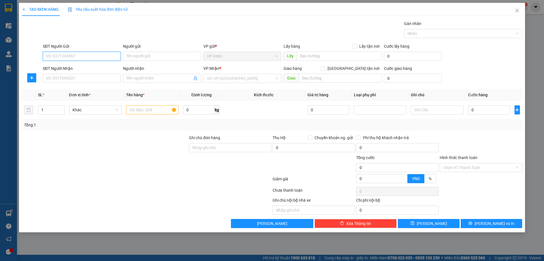
paste input "0941172229"
type input "0941172229"
click at [88, 58] on input "0941172229" at bounding box center [82, 56] width 78 height 9
click at [89, 68] on div "0941172229 - c huyền" at bounding box center [81, 67] width 71 height 6
type input "c huyền"
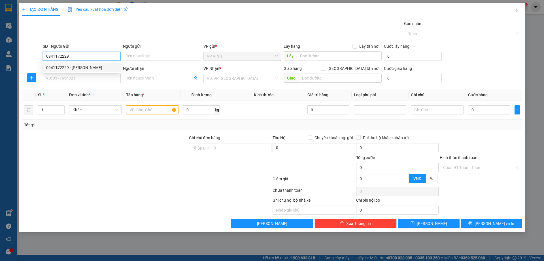
checkbox input "true"
type input "9 ngõ 4 lê văn hưu"
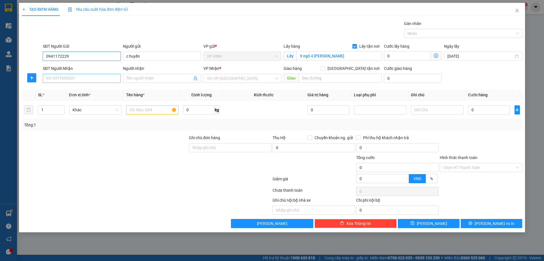
type input "0941172229"
click at [92, 77] on input "SĐT Người Nhận" at bounding box center [82, 78] width 78 height 9
type input "0941719696"
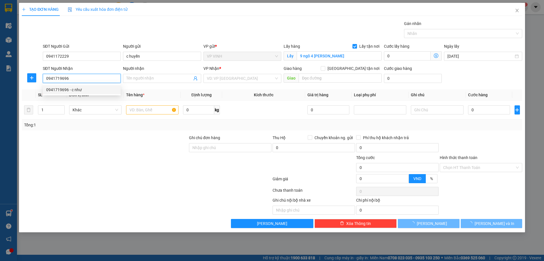
click at [91, 90] on div "0941719696 - c như" at bounding box center [81, 89] width 71 height 6
type input "c như"
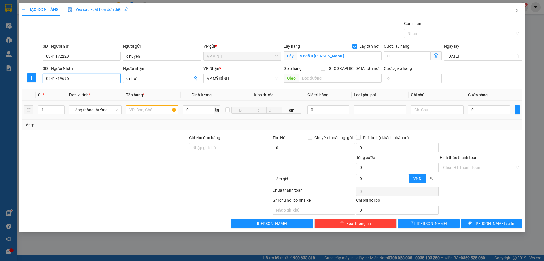
type input "0941719696"
click at [148, 115] on div at bounding box center [152, 109] width 52 height 11
click at [152, 107] on input "text" at bounding box center [152, 109] width 52 height 9
type input "thực phẩm ( trứng )"
click at [476, 107] on input "0" at bounding box center [489, 109] width 42 height 9
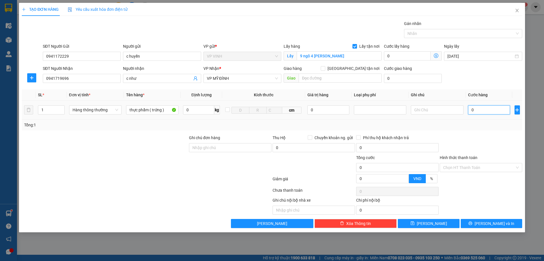
type input "5"
type input "50"
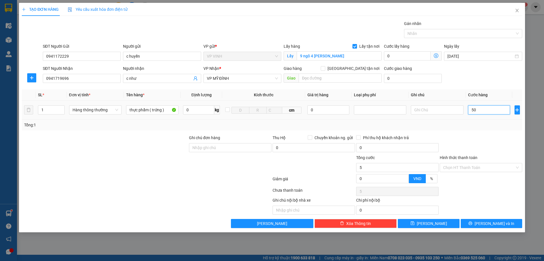
type input "50"
click at [481, 132] on div "Transit Pickup Surcharge Ids Transit Deliver Surcharge Ids Transit Deliver Surc…" at bounding box center [272, 123] width 501 height 207
type input "50.000"
click at [480, 167] on input "Hình thức thanh toán" at bounding box center [479, 167] width 72 height 9
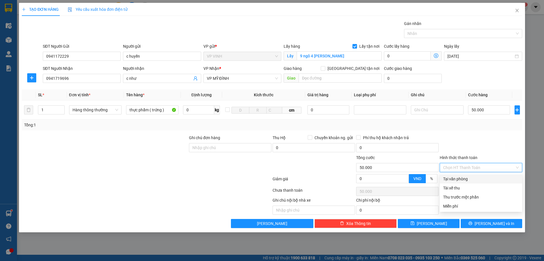
click at [477, 177] on div "Tại văn phòng" at bounding box center [481, 179] width 76 height 6
type input "0"
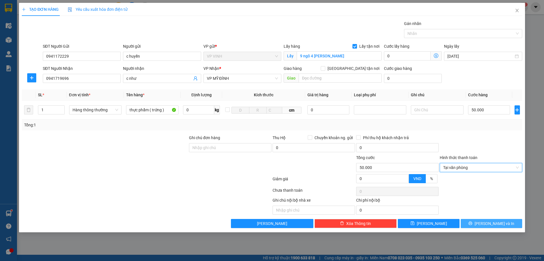
click at [497, 221] on span "Lưu và In" at bounding box center [495, 223] width 40 height 6
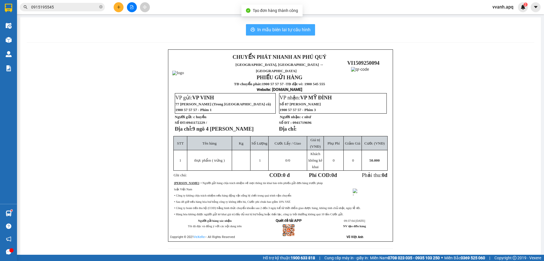
click at [288, 31] on span "In mẫu biên lai tự cấu hình" at bounding box center [283, 29] width 53 height 7
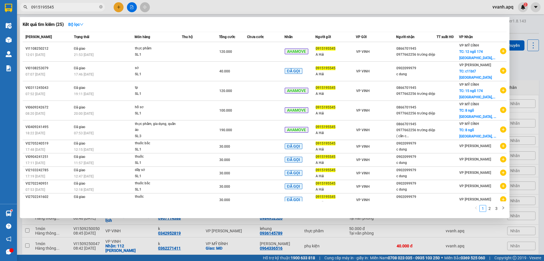
click at [89, 6] on input "0915195545" at bounding box center [64, 7] width 67 height 6
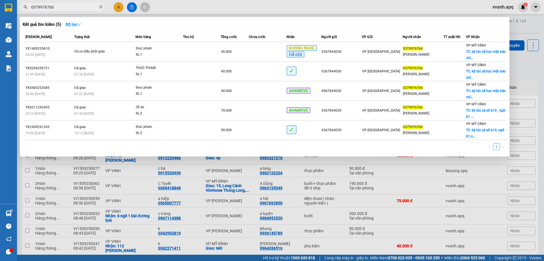
click at [231, 11] on div at bounding box center [272, 130] width 544 height 261
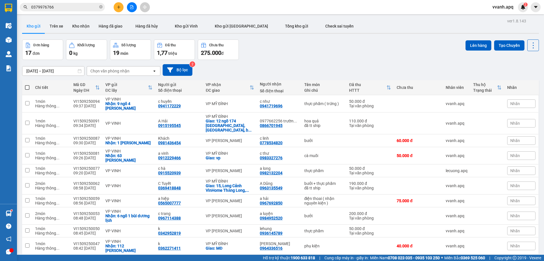
click at [73, 9] on input "0379976766" at bounding box center [64, 7] width 67 height 6
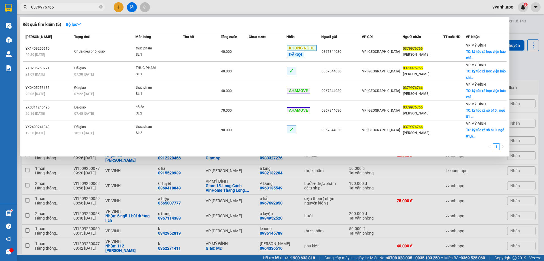
click at [120, 7] on div at bounding box center [272, 130] width 544 height 261
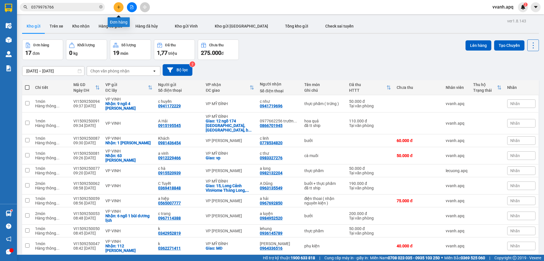
click at [120, 7] on icon "plus" at bounding box center [118, 7] width 3 height 0
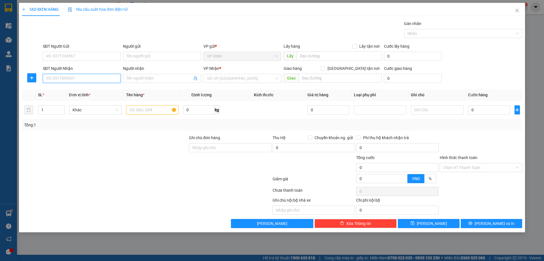
click at [102, 74] on input "SĐT Người Nhận" at bounding box center [82, 78] width 78 height 9
click at [83, 94] on div "0976653607 - A hùng0818003818" at bounding box center [82, 89] width 78 height 9
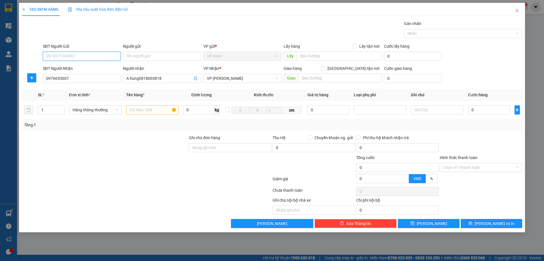
click at [100, 54] on input "SĐT Người Gửi" at bounding box center [82, 56] width 78 height 9
click at [361, 70] on span "Giao tận nơi" at bounding box center [354, 68] width 56 height 6
click at [325, 70] on input "Giao tận nơi" at bounding box center [323, 68] width 4 height 4
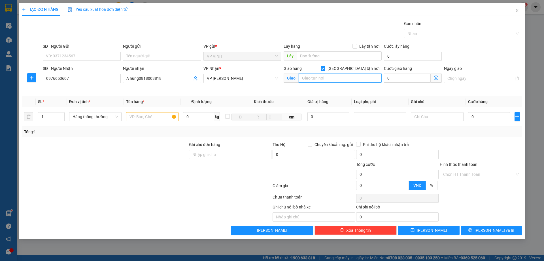
click at [356, 78] on input "text" at bounding box center [340, 77] width 83 height 9
click at [440, 80] on span at bounding box center [436, 77] width 11 height 9
click at [437, 79] on icon "dollar-circle" at bounding box center [436, 77] width 5 height 5
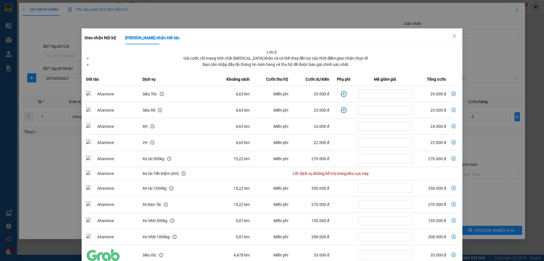
click at [452, 95] on icon "dollar-circle" at bounding box center [454, 93] width 5 height 5
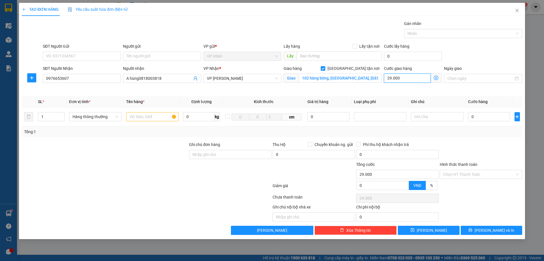
click at [415, 77] on input "29.000" at bounding box center [407, 77] width 47 height 9
click at [103, 57] on input "SĐT Người Gửi" at bounding box center [82, 56] width 78 height 9
paste input "0987916834"
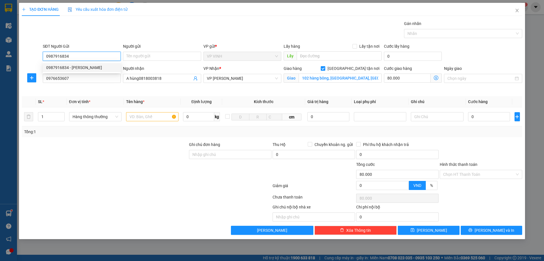
click at [95, 57] on input "0987916834" at bounding box center [82, 56] width 78 height 9
click at [91, 69] on div "0987916834 - c huyền" at bounding box center [81, 67] width 71 height 6
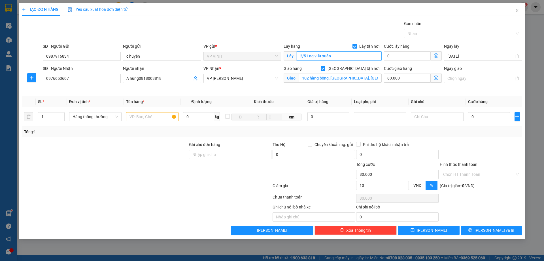
click at [333, 58] on input "2/51 ng viết xuân" at bounding box center [339, 55] width 85 height 9
paste input "70 trần trùng quang"
click at [376, 187] on input "10" at bounding box center [383, 185] width 52 height 9
click at [151, 113] on input "text" at bounding box center [152, 116] width 52 height 9
click at [430, 117] on input "text" at bounding box center [437, 116] width 52 height 9
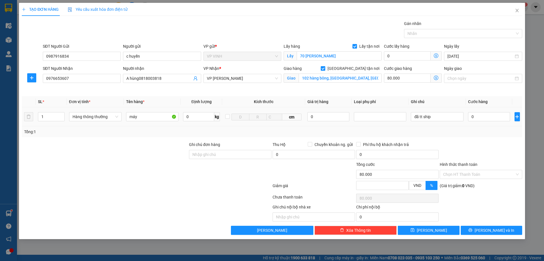
click at [480, 121] on div "0" at bounding box center [489, 116] width 42 height 11
click at [480, 118] on input "0" at bounding box center [489, 116] width 42 height 9
click at [482, 139] on div "Transit Pickup Surcharge Ids Transit Deliver Surcharge Ids Transit Deliver Surc…" at bounding box center [272, 127] width 501 height 214
click at [384, 187] on input "10" at bounding box center [383, 185] width 52 height 9
click at [472, 145] on div at bounding box center [481, 151] width 84 height 20
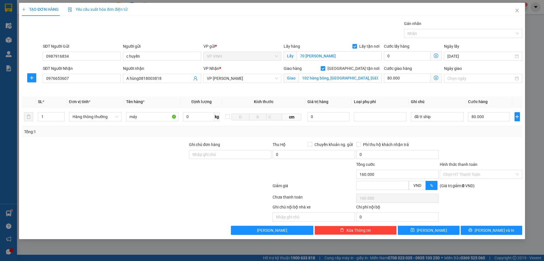
click at [262, 129] on div "Tổng: 1" at bounding box center [272, 131] width 496 height 6
click at [259, 104] on span "Kích thước" at bounding box center [264, 101] width 20 height 5
click at [265, 105] on th "Kích thước" at bounding box center [263, 101] width 83 height 11
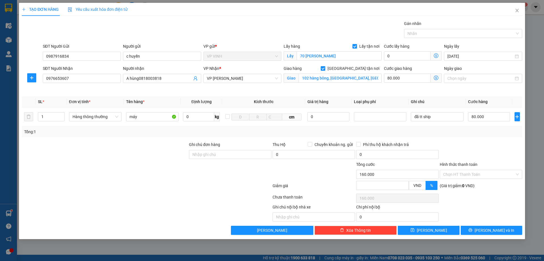
click at [166, 180] on div at bounding box center [104, 171] width 167 height 20
click at [463, 149] on div at bounding box center [481, 151] width 84 height 20
click at [460, 173] on input "Hình thức thanh toán" at bounding box center [479, 174] width 72 height 9
click at [457, 182] on div "Tại văn phòng" at bounding box center [481, 185] width 83 height 9
click at [466, 143] on div at bounding box center [481, 151] width 84 height 20
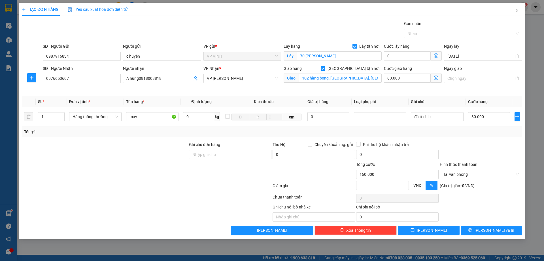
click at [487, 225] on div "Transit Pickup Surcharge Ids Transit Deliver Surcharge Ids Transit Deliver Surc…" at bounding box center [272, 127] width 501 height 214
click at [487, 227] on button "Lưu và In" at bounding box center [492, 229] width 62 height 9
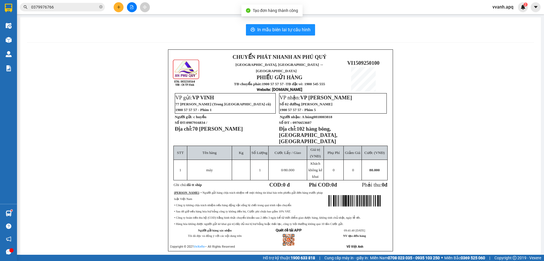
click at [408, 137] on div "CHUYỂN PHÁT NHANH AN PHÚ QUÝ NGHỆ AN, HÀ TĨNH ↔ HÀ NỘI PHIẾU GỬI HÀNG TĐ chuyển…" at bounding box center [281, 156] width 508 height 215
click at [260, 23] on div "In mẫu biên lai tự cấu hình CHUYỂN PHÁT NHANH AN PHÚ QUÝ NGHỆ AN, HÀ TĨNH ↔ HÀ …" at bounding box center [280, 144] width 521 height 254
click at [261, 28] on span "In mẫu biên lai tự cấu hình" at bounding box center [283, 29] width 53 height 7
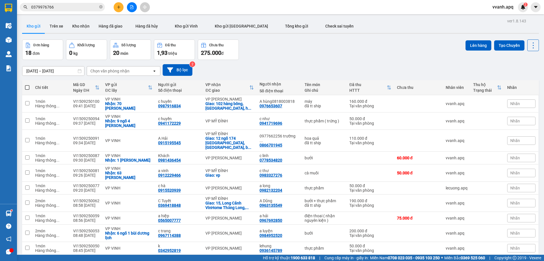
click at [115, 12] on div at bounding box center [132, 7] width 43 height 10
click at [118, 9] on button at bounding box center [119, 7] width 10 height 10
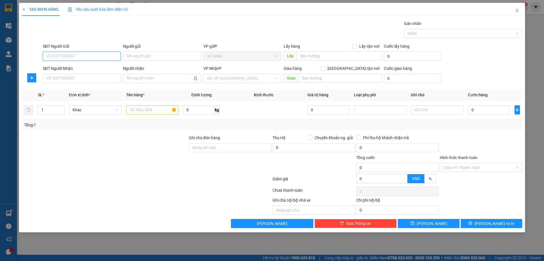
paste input "0983377377"
click at [98, 58] on input "0983377377" at bounding box center [82, 56] width 78 height 9
click at [90, 68] on div "0983377377 - bác hà 0934929777" at bounding box center [81, 67] width 71 height 6
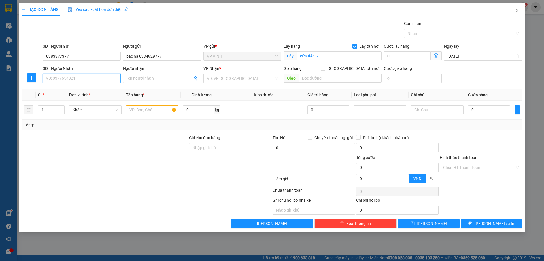
click at [89, 77] on input "SĐT Người Nhận" at bounding box center [82, 78] width 78 height 9
click at [86, 88] on div "0989864783 - c hoa" at bounding box center [81, 89] width 71 height 6
click at [144, 111] on input "text" at bounding box center [152, 109] width 52 height 9
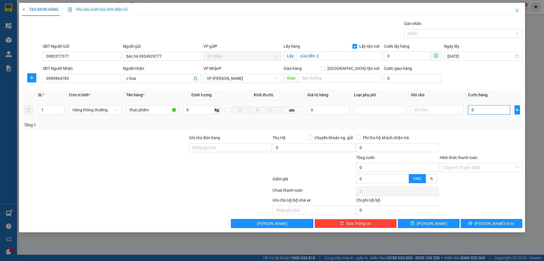
click at [497, 112] on input "0" at bounding box center [489, 109] width 42 height 9
click at [488, 130] on div "Transit Pickup Surcharge Ids Transit Deliver Surcharge Ids Transit Deliver Surc…" at bounding box center [272, 123] width 501 height 207
click at [481, 165] on input "Hình thức thanh toán" at bounding box center [479, 167] width 72 height 9
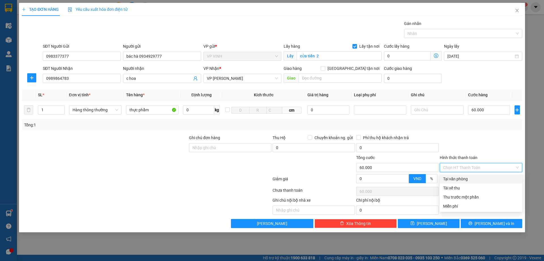
click at [477, 178] on div "Tại văn phòng" at bounding box center [481, 179] width 76 height 6
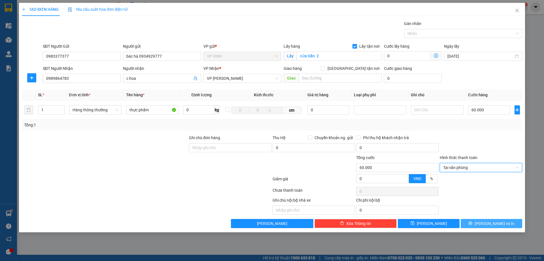
click at [481, 220] on button "Lưu và In" at bounding box center [492, 223] width 62 height 9
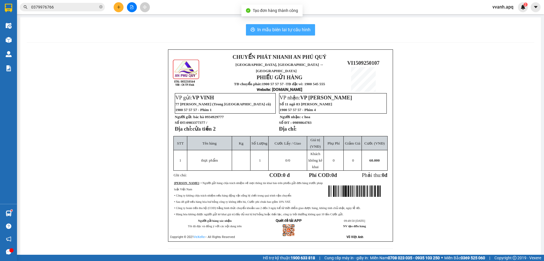
click at [266, 29] on span "In mẫu biên lai tự cấu hình" at bounding box center [283, 29] width 53 height 7
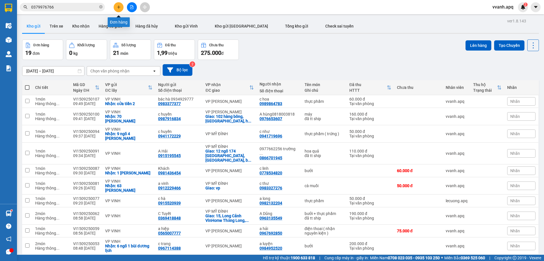
click at [120, 8] on icon "plus" at bounding box center [119, 7] width 4 height 4
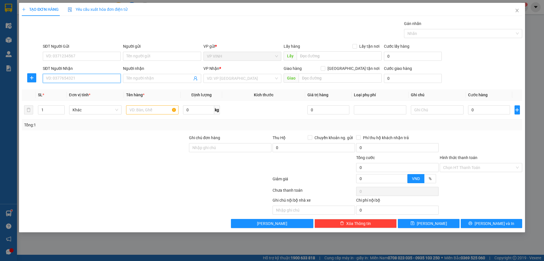
click at [89, 77] on input "SĐT Người Nhận" at bounding box center [82, 78] width 78 height 9
drag, startPoint x: 90, startPoint y: 90, endPoint x: 97, endPoint y: 58, distance: 32.3
click at [90, 90] on div "0817204180 - mạnh" at bounding box center [81, 89] width 71 height 6
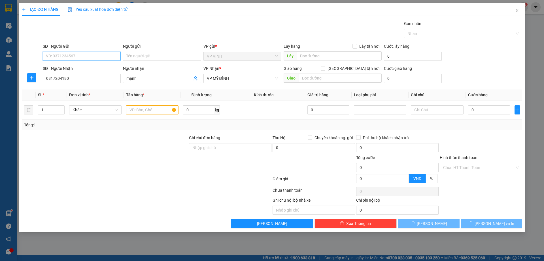
click at [97, 57] on input "SĐT Người Gửi" at bounding box center [82, 56] width 78 height 9
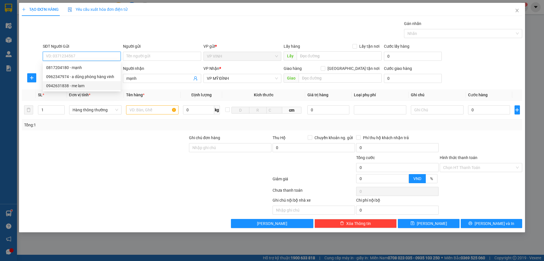
click at [95, 86] on div "0942631838 - me lam" at bounding box center [81, 86] width 71 height 6
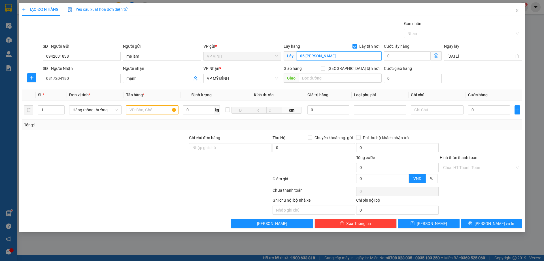
click at [305, 54] on input "85 duy trinh" at bounding box center [339, 55] width 85 height 9
click at [302, 55] on input "85 duy trinh" at bounding box center [339, 55] width 85 height 9
click at [134, 109] on input "text" at bounding box center [152, 109] width 52 height 9
click at [483, 110] on input "0" at bounding box center [489, 109] width 42 height 9
click at [475, 133] on div "Transit Pickup Surcharge Ids Transit Deliver Surcharge Ids Transit Deliver Surc…" at bounding box center [272, 123] width 501 height 207
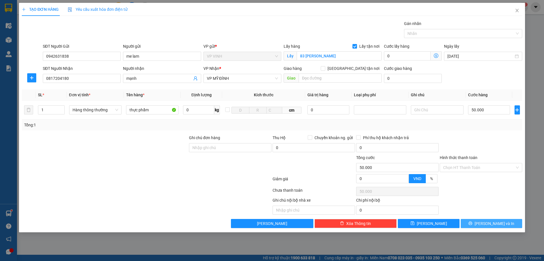
click at [479, 221] on button "Lưu và In" at bounding box center [492, 223] width 62 height 9
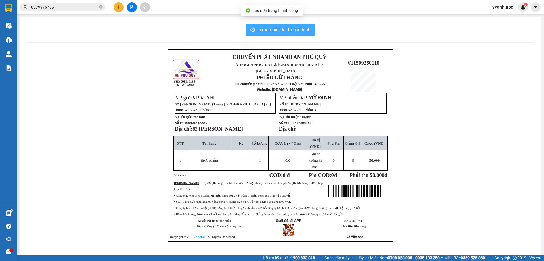
click at [295, 33] on span "In mẫu biên lai tự cấu hình" at bounding box center [283, 29] width 53 height 7
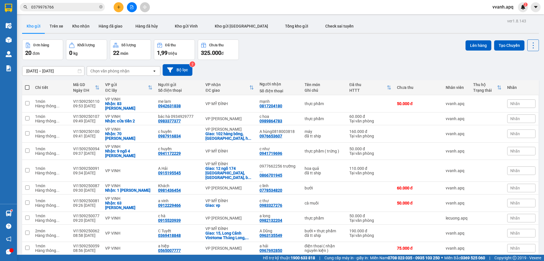
click at [280, 51] on div "Đơn hàng 20 đơn Khối lượng 0 kg Số lượng 22 món Đã thu 1,99 triệu Chưa thu 325.…" at bounding box center [280, 49] width 517 height 20
click at [123, 5] on button at bounding box center [119, 7] width 10 height 10
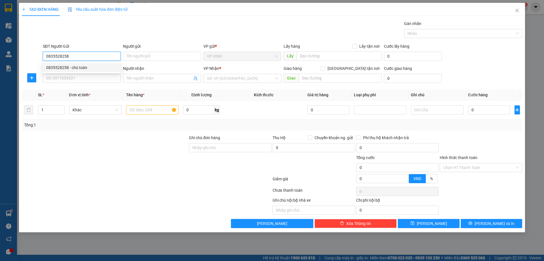
click at [63, 68] on div "0835528258 - chú toàn" at bounding box center [81, 67] width 71 height 6
click at [76, 78] on input "SĐT Người Nhận" at bounding box center [82, 78] width 78 height 9
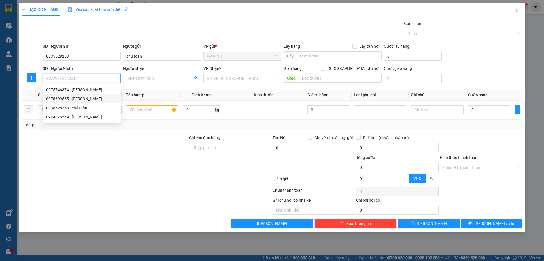
click at [88, 99] on div "0978699555 - oanh huy" at bounding box center [81, 99] width 71 height 6
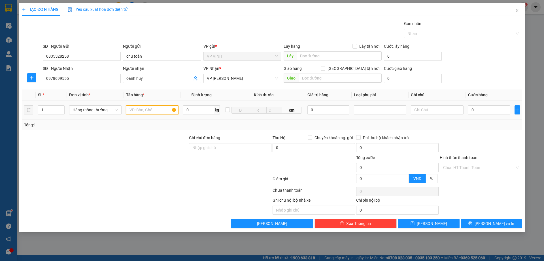
click at [144, 114] on input "text" at bounding box center [152, 109] width 52 height 9
click at [487, 111] on input "0" at bounding box center [489, 109] width 42 height 9
click at [483, 134] on div "Transit Pickup Surcharge Ids Transit Deliver Surcharge Ids Transit Deliver Surc…" at bounding box center [272, 123] width 501 height 207
click at [476, 169] on input "Hình thức thanh toán" at bounding box center [479, 167] width 72 height 9
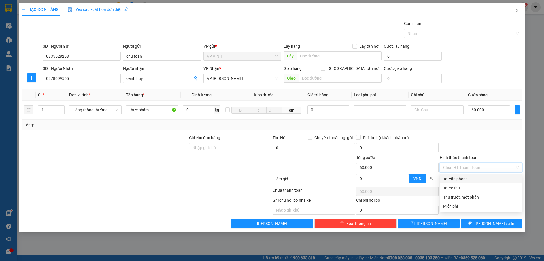
click at [469, 177] on div "Tại văn phòng" at bounding box center [481, 179] width 76 height 6
click at [471, 145] on div at bounding box center [481, 144] width 84 height 20
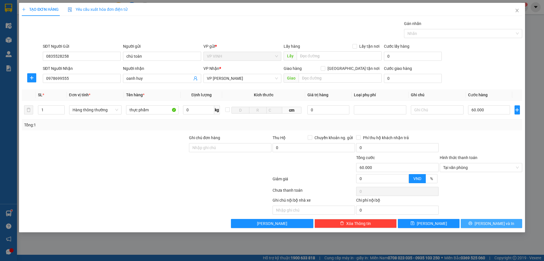
click at [479, 219] on button "Lưu và In" at bounding box center [492, 223] width 62 height 9
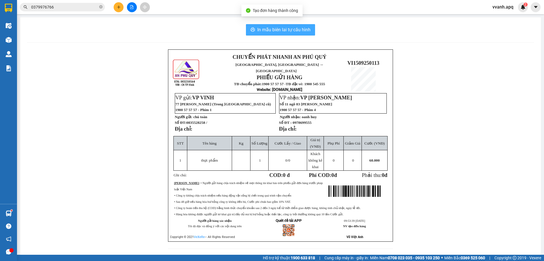
click at [296, 31] on span "In mẫu biên lai tự cấu hình" at bounding box center [283, 29] width 53 height 7
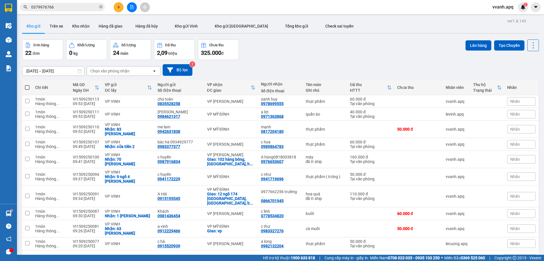
click at [334, 51] on div "Đơn hàng 22 đơn Khối lượng 0 kg Số lượng 24 món Đã thu 2,09 triệu Chưa thu 325.…" at bounding box center [280, 49] width 517 height 20
drag, startPoint x: 357, startPoint y: 52, endPoint x: 219, endPoint y: 12, distance: 144.2
click at [357, 52] on div "Đơn hàng 22 đơn Khối lượng 0 kg Số lượng 24 món Đã thu 2,09 triệu Chưa thu 325.…" at bounding box center [280, 49] width 517 height 20
click at [284, 52] on div "Đơn hàng 22 đơn Khối lượng 0 kg Số lượng 24 món Đã thu 2,09 triệu Chưa thu 325.…" at bounding box center [280, 49] width 517 height 20
click at [491, 100] on button at bounding box center [495, 101] width 8 height 10
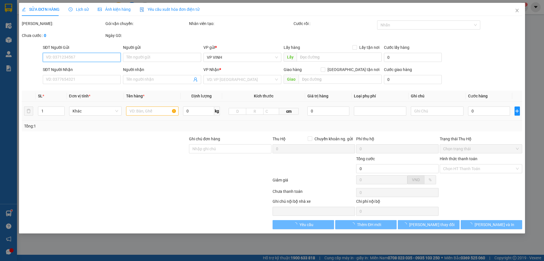
type input "0835528258"
type input "chú toàn"
type input "0978699555"
type input "oanh huy"
type input "60.000"
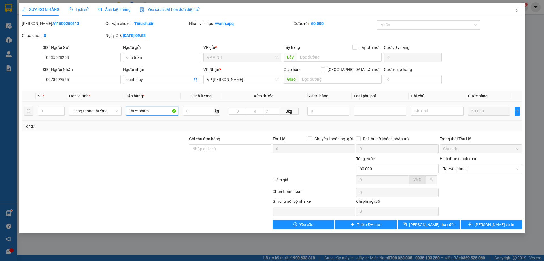
click at [165, 112] on input "thực phẩm" at bounding box center [152, 110] width 52 height 9
type input "thực phẩm ( trứng )"
click at [443, 229] on div "SỬA ĐƠN HÀNG Lịch sử Ảnh kiện hàng Yêu cầu xuất hóa đơn điện tử Total Paid Fee …" at bounding box center [272, 118] width 506 height 230
click at [439, 226] on span "[PERSON_NAME] thay đổi" at bounding box center [431, 224] width 45 height 6
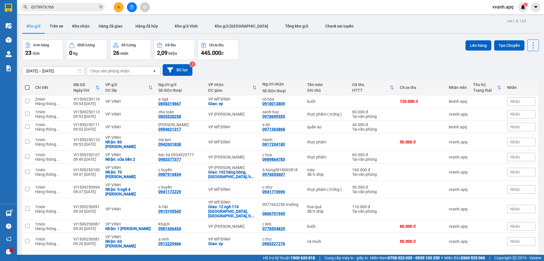
click at [84, 2] on div "Kết quả tìm kiếm ( 5 ) Bộ lọc Mã ĐH Trạng thái Món hàng Thu hộ Tổng cước Chưa c…" at bounding box center [55, 7] width 111 height 10
click at [87, 9] on input "0379976766" at bounding box center [64, 7] width 67 height 6
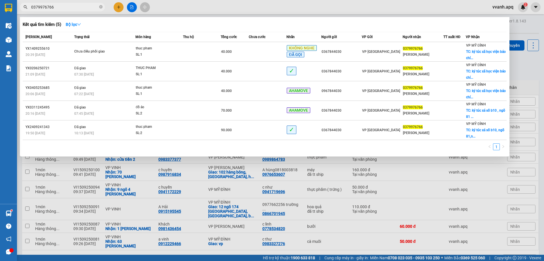
click at [87, 9] on input "0379976766" at bounding box center [64, 7] width 67 height 6
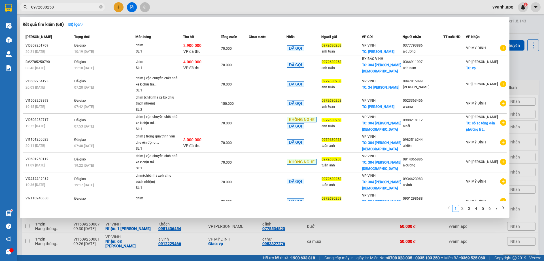
type input "0972630258"
click at [158, 240] on div at bounding box center [272, 130] width 544 height 261
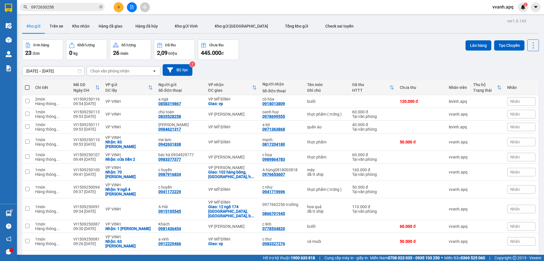
click at [353, 62] on div "[DATE] – [DATE] Press the down arrow key to interact with the calendar and sele…" at bounding box center [280, 70] width 517 height 20
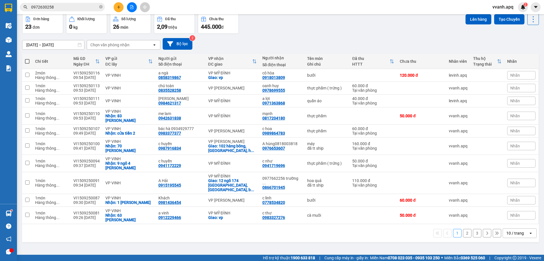
click at [332, 30] on div "Đơn hàng 23 đơn Khối lượng 0 kg Số lượng 26 món Đã thu 2,09 triệu Chưa thu 445.…" at bounding box center [280, 23] width 517 height 20
click at [519, 230] on div "10 / trang" at bounding box center [516, 233] width 18 height 6
click at [514, 206] on span "100 / trang" at bounding box center [513, 207] width 20 height 6
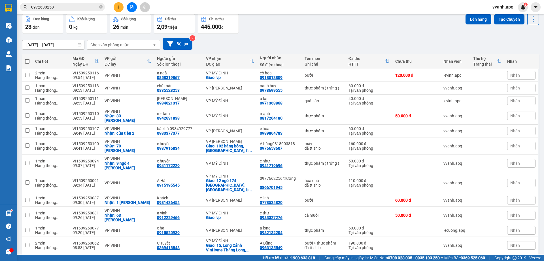
click at [28, 62] on span at bounding box center [27, 61] width 5 height 5
click at [27, 58] on input "checkbox" at bounding box center [27, 58] width 0 height 0
checkbox input "true"
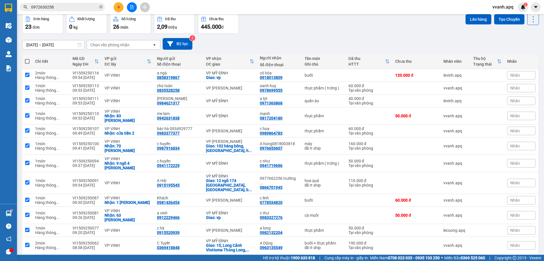
checkbox input "true"
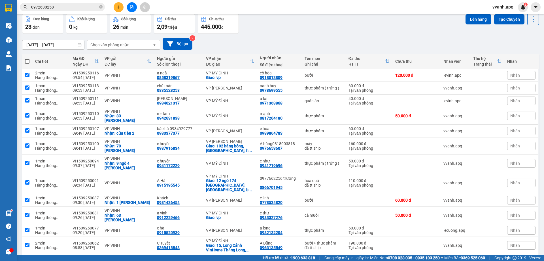
checkbox input "true"
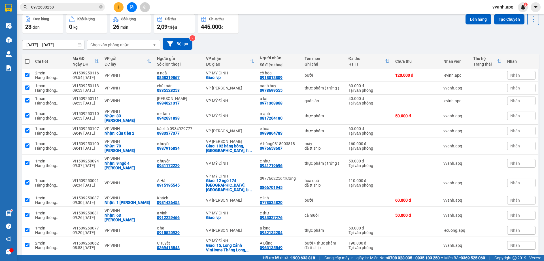
checkbox input "true"
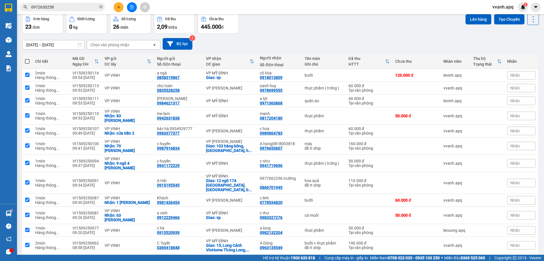
checkbox input "true"
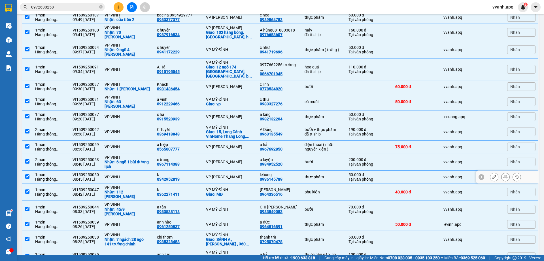
scroll to position [207, 0]
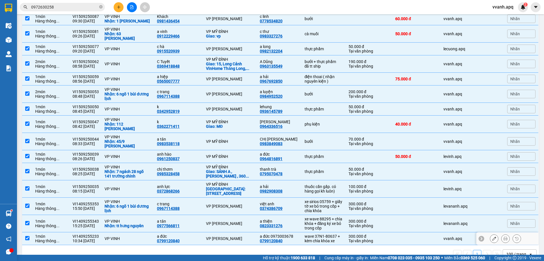
click at [352, 238] on div "Tại văn phòng" at bounding box center [369, 240] width 41 height 5
checkbox input "false"
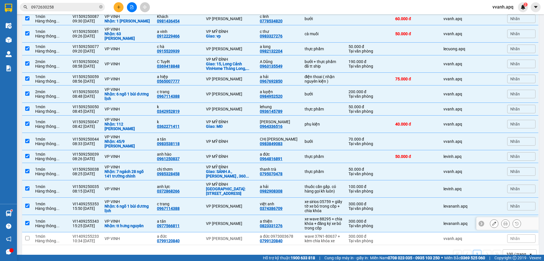
click at [340, 215] on td "xe wave 88295 + chìa khóa + đăng ký xe bỏ trong cốp" at bounding box center [324, 223] width 44 height 17
checkbox input "false"
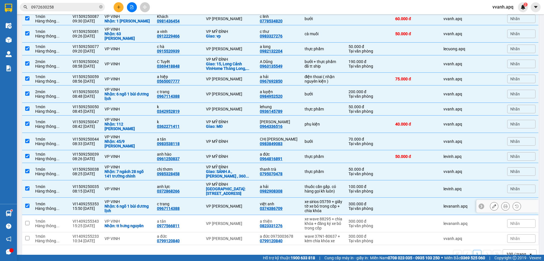
click at [335, 199] on div "xe sirios 05759 + giấy tờ xe bỏ trong cốp + chìa khóa" at bounding box center [324, 206] width 38 height 14
checkbox input "false"
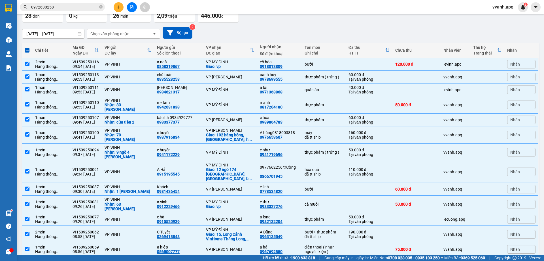
scroll to position [9, 0]
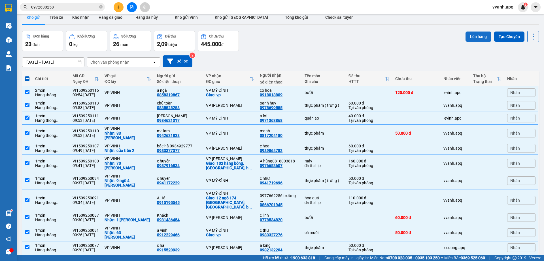
click at [466, 36] on button "Lên hàng" at bounding box center [479, 36] width 26 height 10
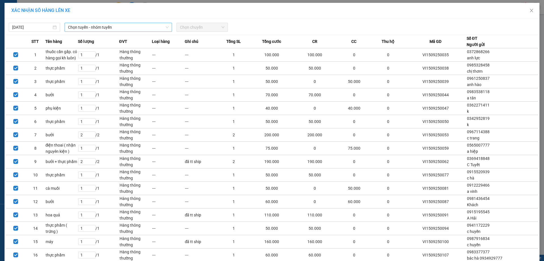
click at [114, 25] on span "Chọn tuyến - nhóm tuyến" at bounding box center [118, 27] width 101 height 9
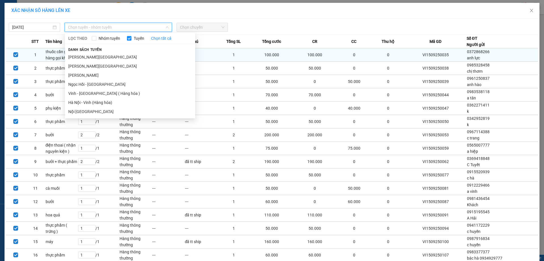
drag, startPoint x: 93, startPoint y: 93, endPoint x: 173, endPoint y: 55, distance: 88.6
click at [94, 93] on li "Vinh - [GEOGRAPHIC_DATA] ( Hàng hóa )" at bounding box center [130, 93] width 130 height 9
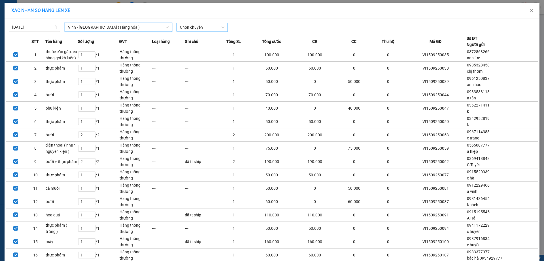
click at [210, 28] on span "Chọn chuyến" at bounding box center [202, 27] width 45 height 9
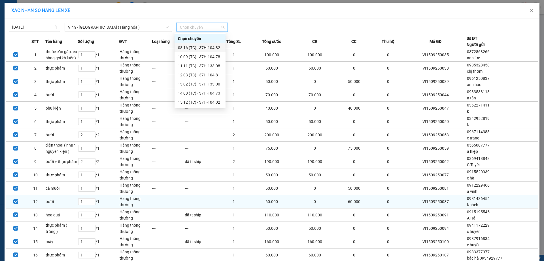
scroll to position [93, 0]
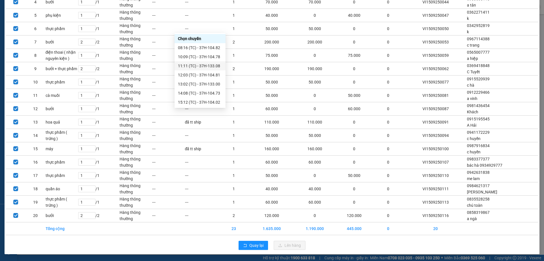
click at [194, 66] on div "11:11 (TC) - 37H-133.08" at bounding box center [200, 66] width 44 height 6
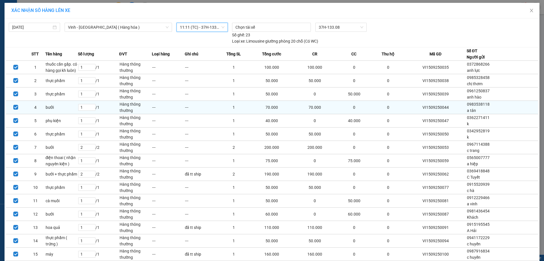
scroll to position [105, 0]
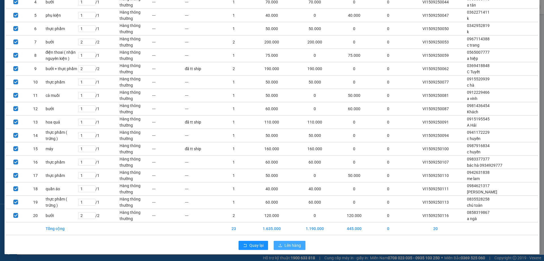
click at [285, 241] on button "Lên hàng" at bounding box center [290, 244] width 32 height 9
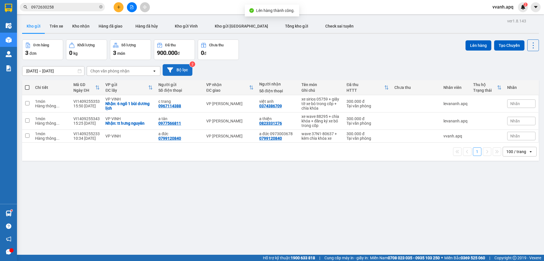
click at [181, 74] on button "Bộ lọc" at bounding box center [178, 70] width 30 height 12
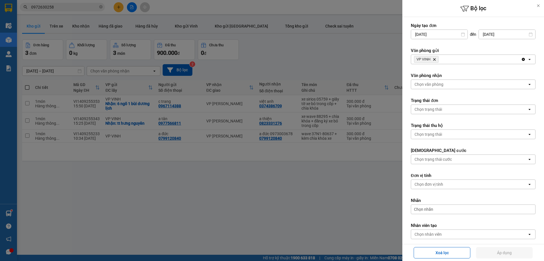
click at [436, 60] on icon "Delete" at bounding box center [434, 59] width 3 height 3
click at [437, 60] on div "Chọn văn phòng" at bounding box center [429, 59] width 29 height 6
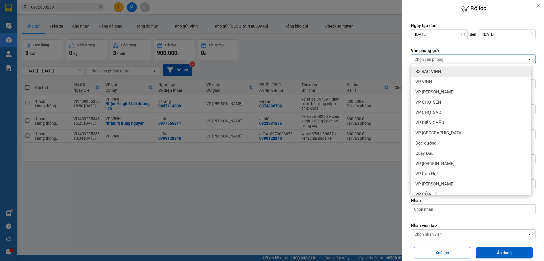
click at [436, 69] on span "BX BẮC VINH" at bounding box center [429, 72] width 26 height 6
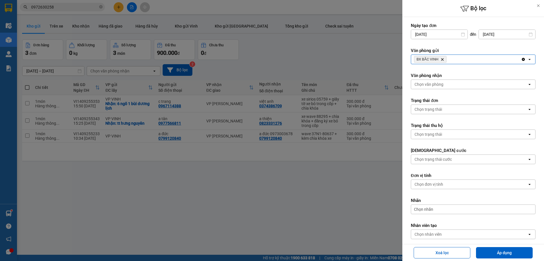
click at [469, 60] on div "BX BẮC VINH Delete" at bounding box center [466, 59] width 110 height 9
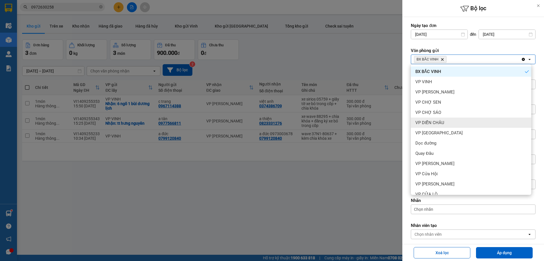
click at [447, 124] on div "VP DIỄN CHÂU" at bounding box center [471, 122] width 121 height 10
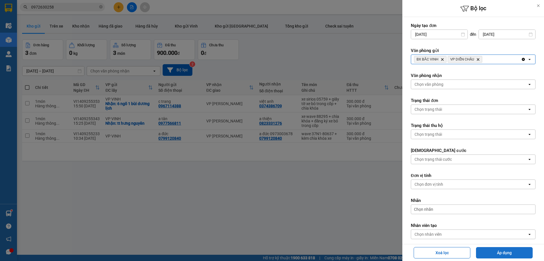
click at [507, 253] on button "Áp dụng" at bounding box center [504, 252] width 57 height 11
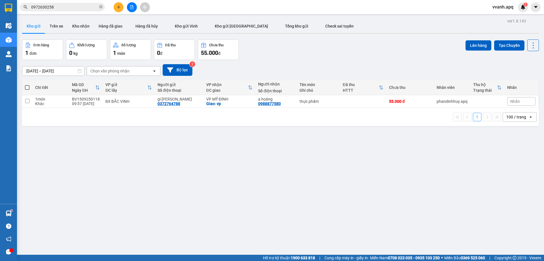
click at [285, 122] on div "1 100 / trang open" at bounding box center [280, 117] width 517 height 18
click at [504, 102] on icon at bounding box center [506, 101] width 4 height 4
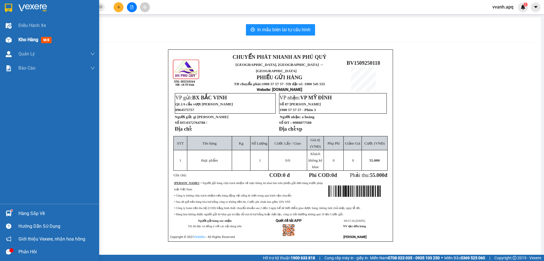
click at [8, 36] on div at bounding box center [9, 40] width 10 height 10
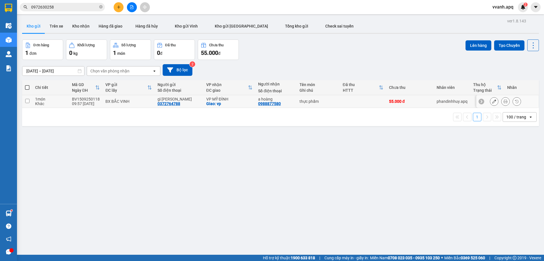
click at [465, 102] on td "phandinhhuy.apq" at bounding box center [452, 101] width 37 height 13
checkbox input "true"
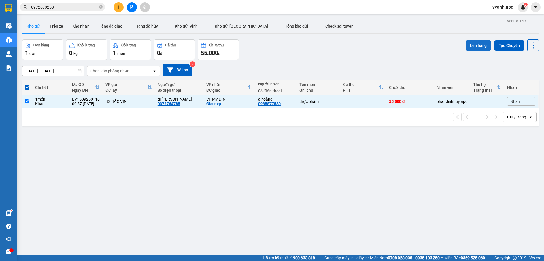
click at [471, 47] on button "Lên hàng" at bounding box center [479, 45] width 26 height 10
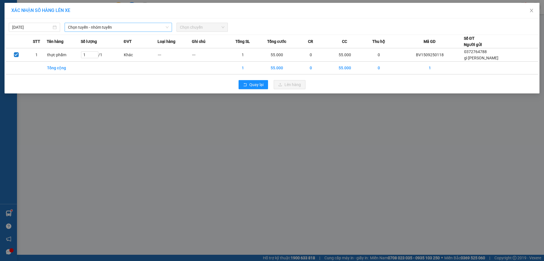
click at [110, 29] on span "Chọn tuyến - nhóm tuyến" at bounding box center [118, 27] width 101 height 9
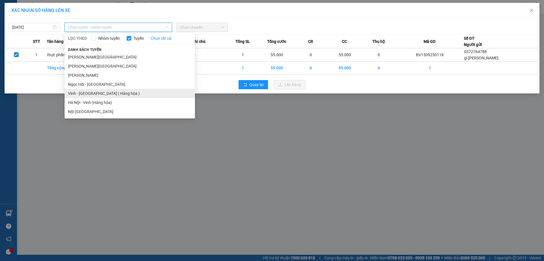
click at [102, 90] on li "Vinh - [GEOGRAPHIC_DATA] ( Hàng hóa )" at bounding box center [130, 93] width 130 height 9
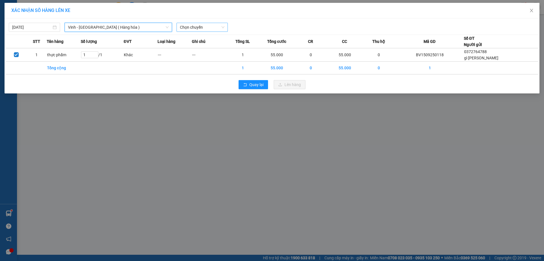
click at [191, 28] on span "Chọn chuyến" at bounding box center [202, 27] width 45 height 9
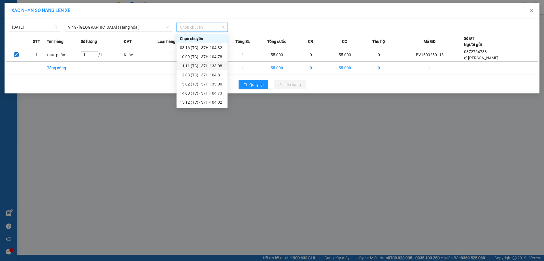
click at [215, 67] on div "11:11 (TC) - 37H-133.08" at bounding box center [202, 66] width 44 height 6
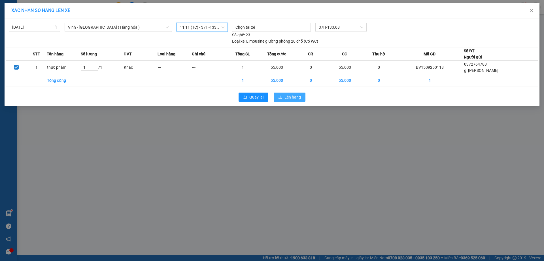
click at [293, 98] on span "Lên hàng" at bounding box center [293, 97] width 16 height 6
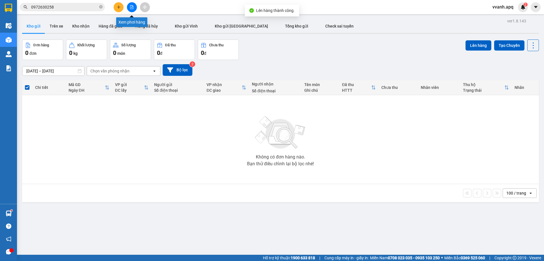
click at [132, 9] on icon "file-add" at bounding box center [132, 7] width 4 height 4
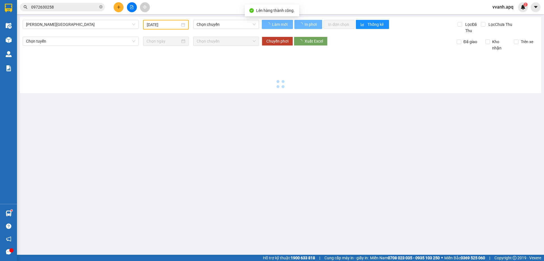
type input "[DATE]"
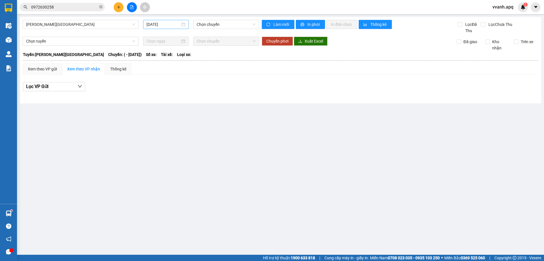
click at [168, 26] on input "[DATE]" at bounding box center [164, 24] width 34 height 6
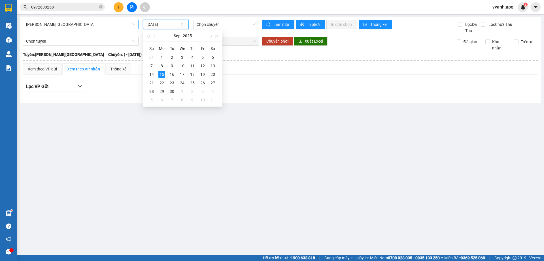
click at [109, 24] on span "[PERSON_NAME][GEOGRAPHIC_DATA]" at bounding box center [80, 24] width 109 height 9
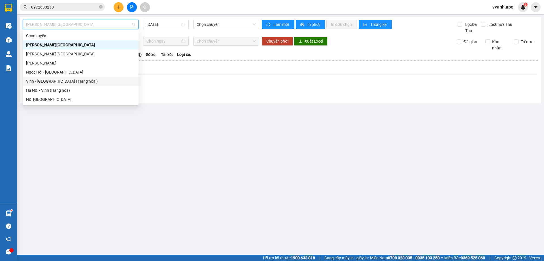
click at [90, 79] on div "Vinh - [GEOGRAPHIC_DATA] ( Hàng hóa )" at bounding box center [80, 81] width 109 height 6
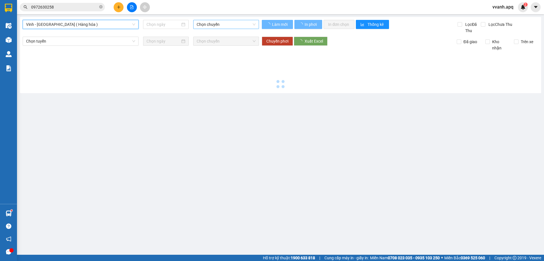
type input "[DATE]"
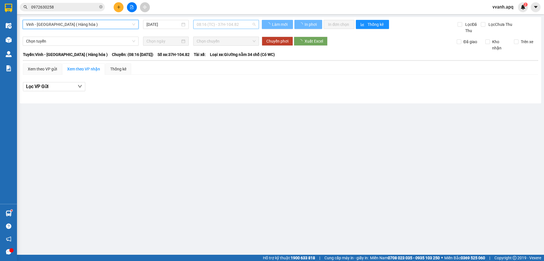
click at [216, 26] on span "08:16 (TC) - 37H-104.82" at bounding box center [226, 24] width 59 height 9
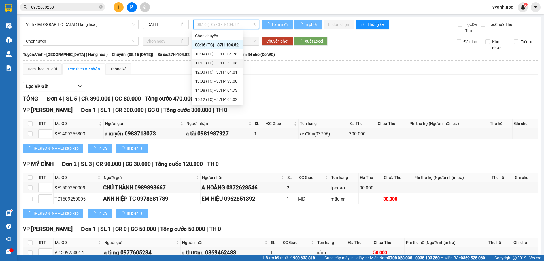
click at [210, 65] on div "11:11 (TC) - 37H-133.08" at bounding box center [217, 63] width 44 height 6
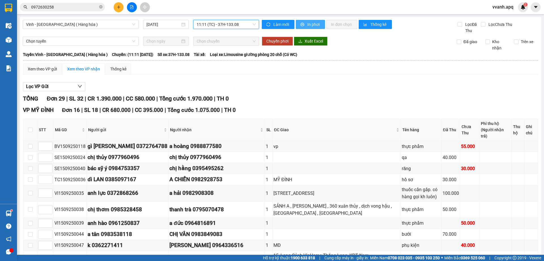
click at [304, 22] on button "In phơi" at bounding box center [310, 24] width 29 height 9
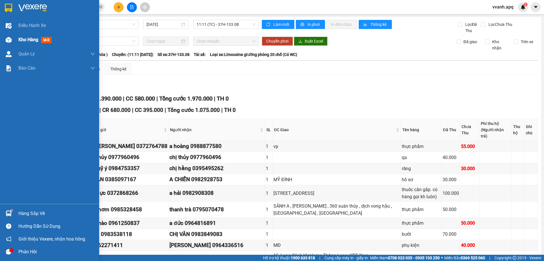
click at [12, 36] on div at bounding box center [9, 40] width 10 height 10
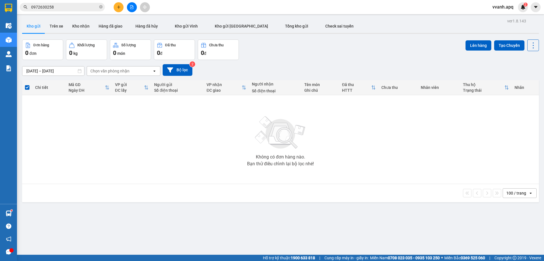
click at [354, 45] on div "Đơn hàng 0 đơn Khối lượng 0 kg Số lượng 0 món Đã thu 0 đ Chưa thu 0 đ Lên hàng …" at bounding box center [280, 49] width 517 height 20
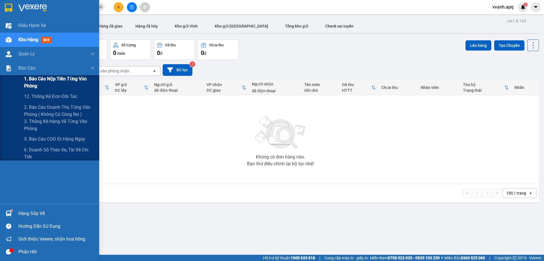
click at [50, 78] on span "1. Báo cáo nộp tiền từng văn phòng" at bounding box center [59, 82] width 71 height 14
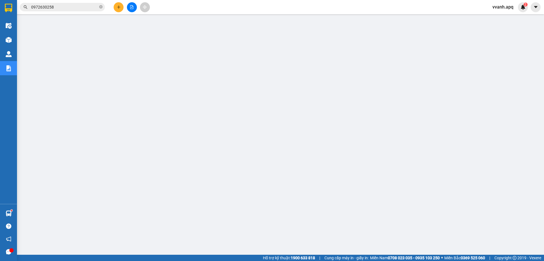
click at [501, 9] on span "vvanh.apq" at bounding box center [503, 6] width 30 height 7
click at [500, 17] on span "Đăng xuất" at bounding box center [509, 17] width 24 height 6
